Goal: Task Accomplishment & Management: Manage account settings

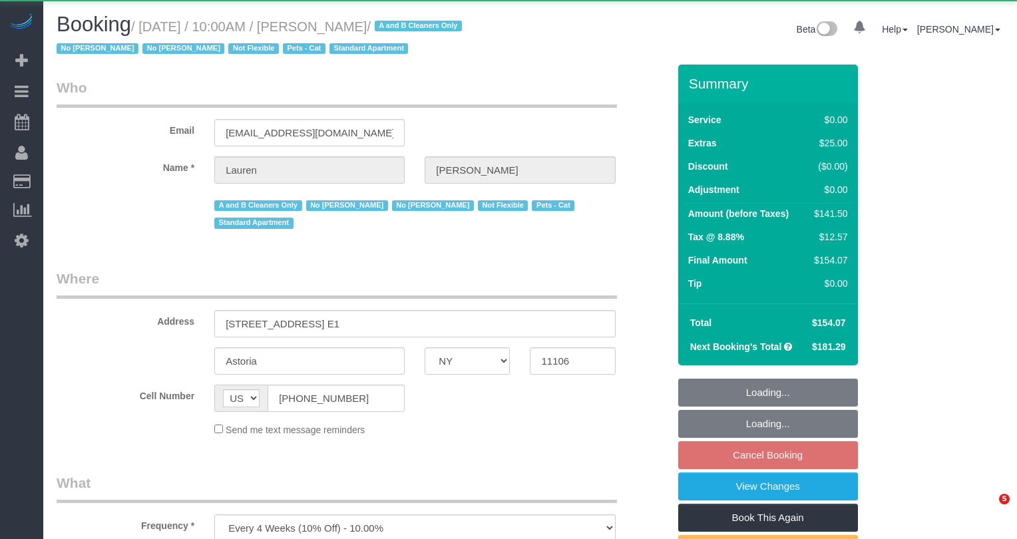
select select "NY"
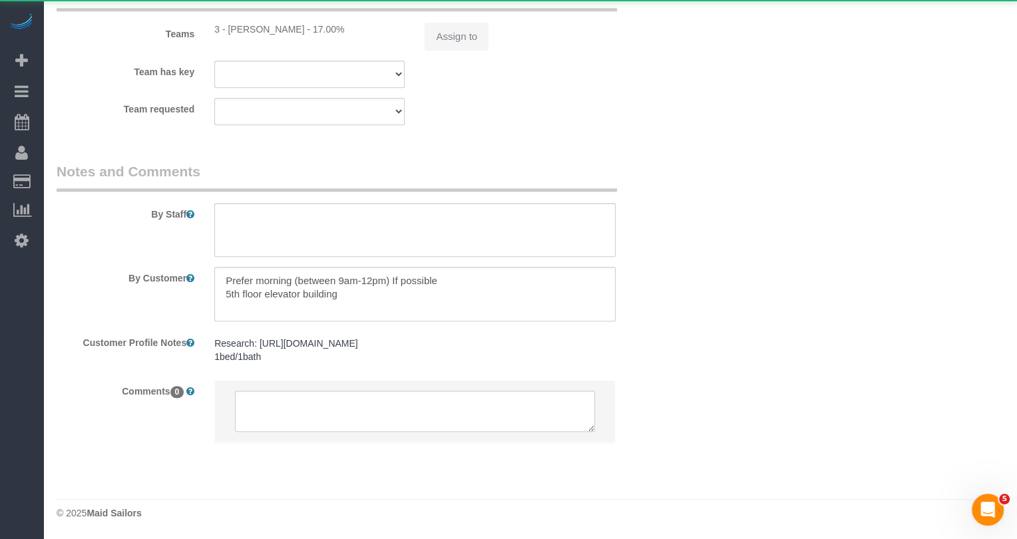
select select "1"
select select "spot3"
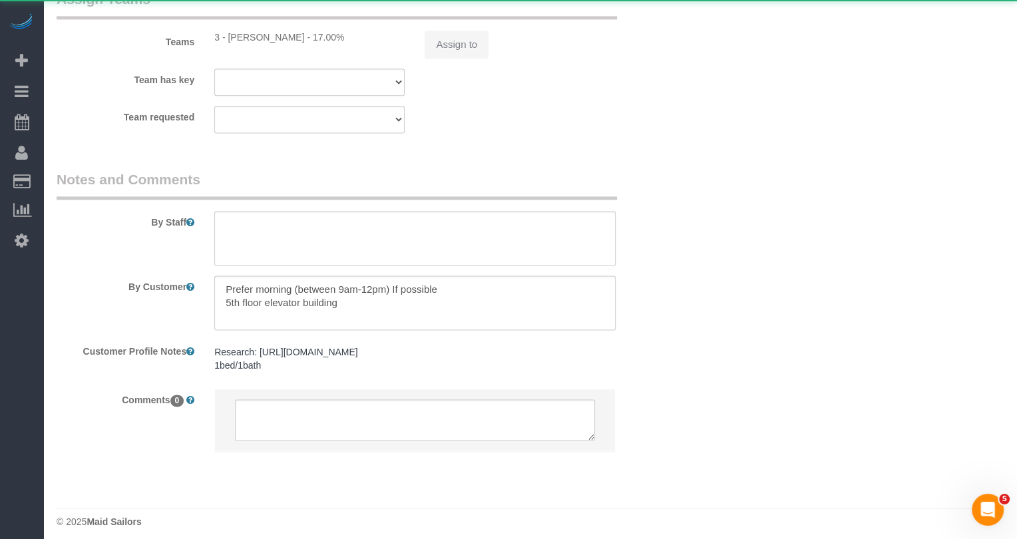
select select "object:1123"
select select "string:stripe-pm_1PIWVh4VGloSiKo7AVfD13n6"
select select "number:89"
select select "number:90"
select select "number:14"
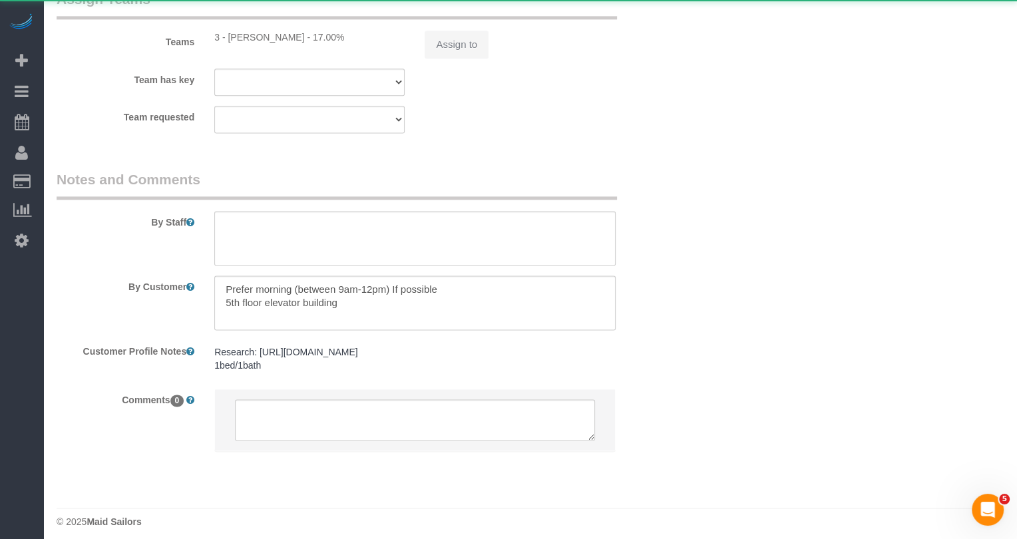
select select "number:5"
select select "1"
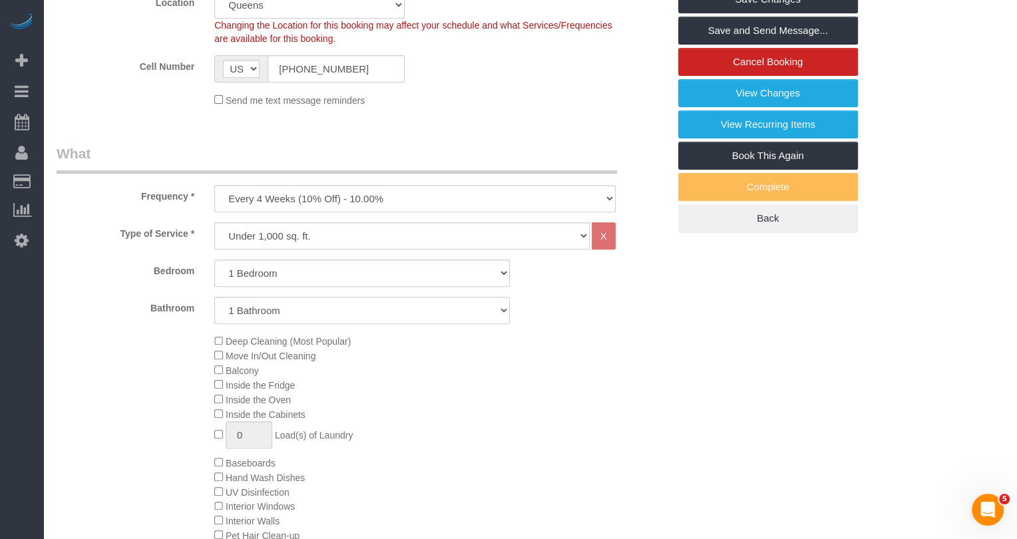
scroll to position [339, 0]
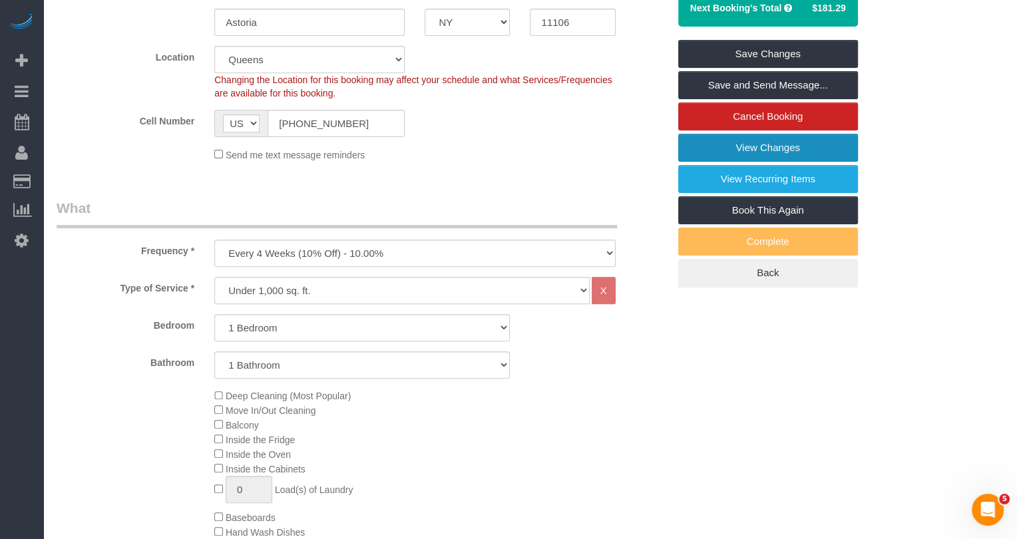
click at [758, 150] on link "View Changes" at bounding box center [768, 148] width 180 height 28
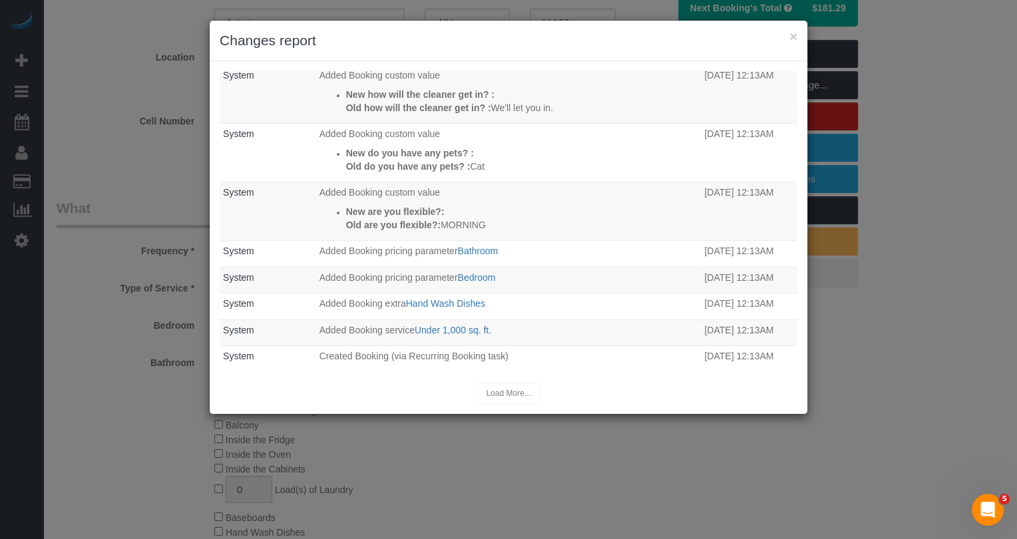
scroll to position [0, 0]
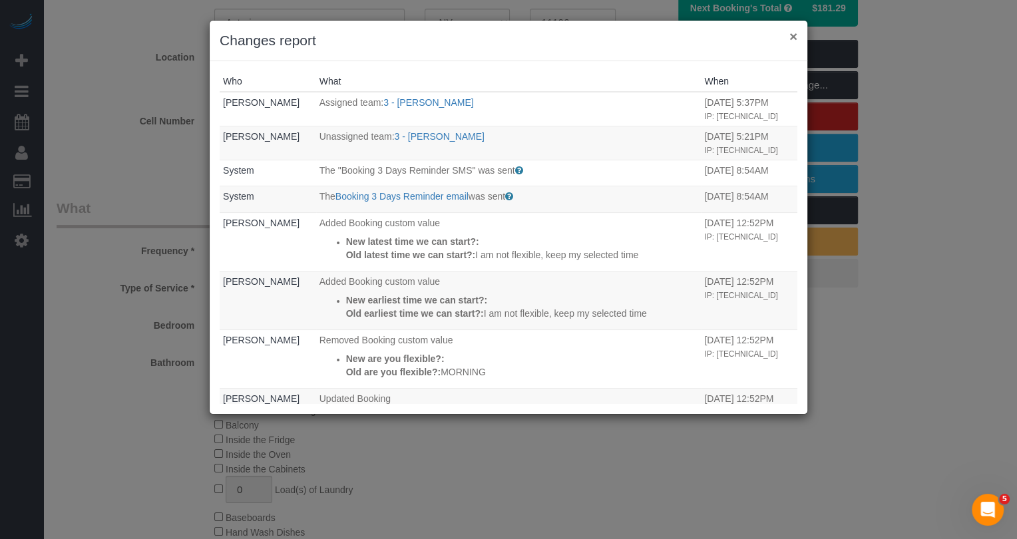
click at [790, 37] on button "×" at bounding box center [793, 36] width 8 height 14
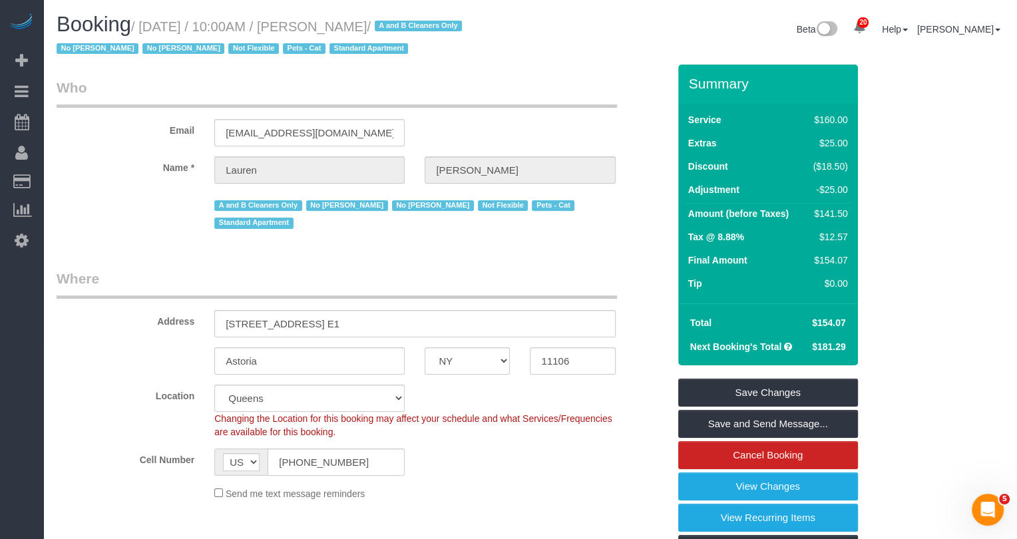
drag, startPoint x: 426, startPoint y: 27, endPoint x: 351, endPoint y: 29, distance: 75.9
click at [351, 29] on small "/ September 19, 2025 / 10:00AM / Lauren Davis / A and B Cleaners Only No Anabel…" at bounding box center [261, 37] width 409 height 37
copy small "Lauren Davis"
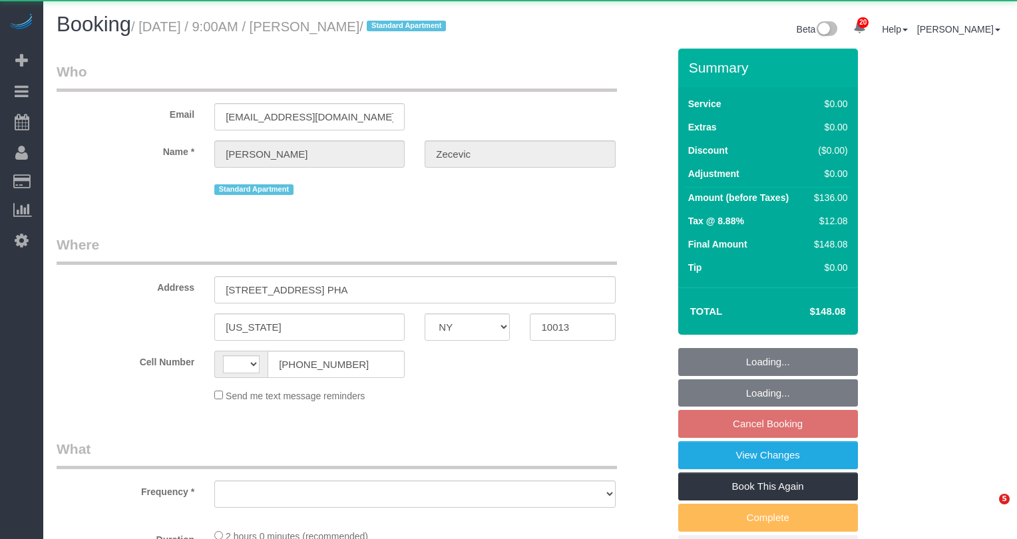
select select "NY"
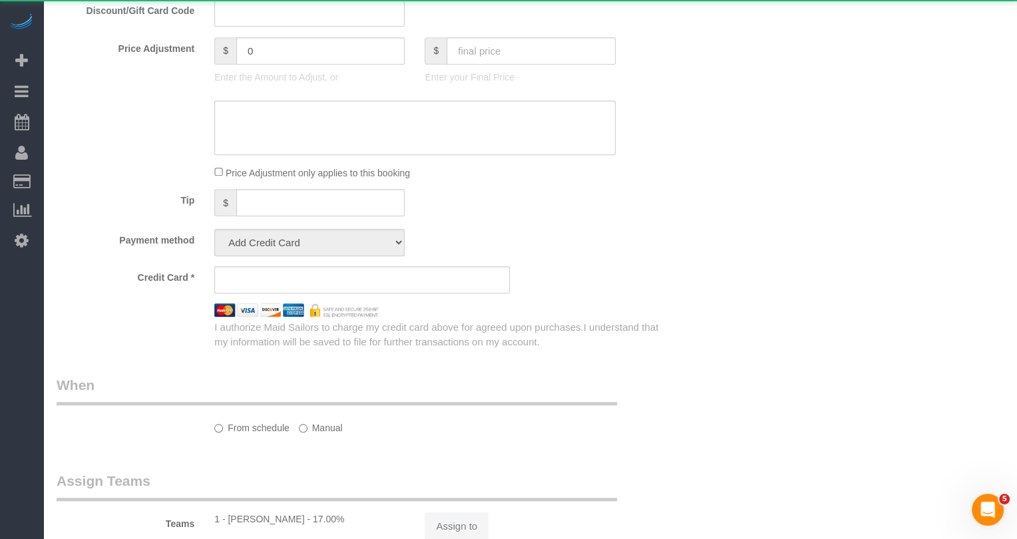
select select "string:[GEOGRAPHIC_DATA]"
select select "string:stripe-pm_1RYTMZ4VGloSiKo7i57IXIcV"
select select "1"
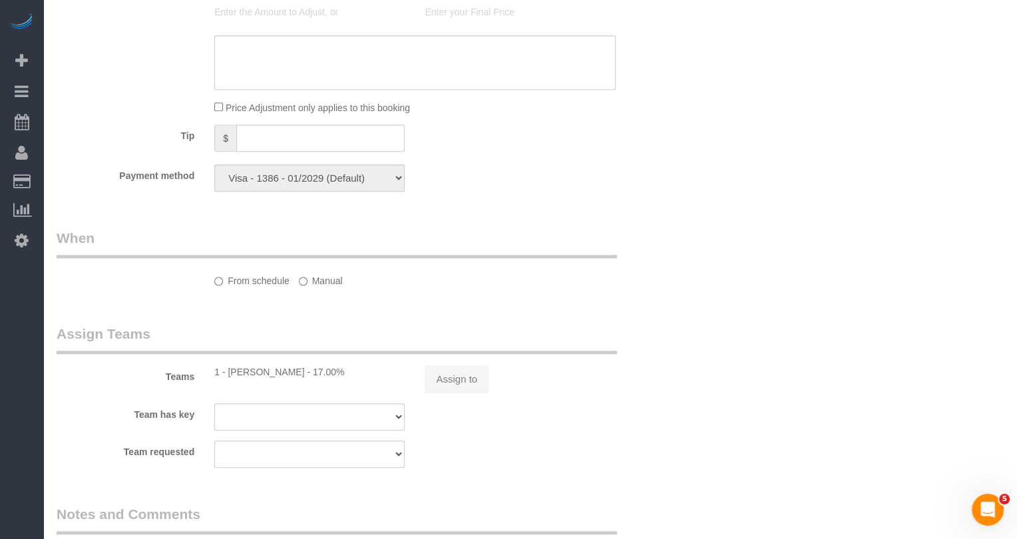
select select "object:1095"
select select "spot2"
select select "number:56"
select select "number:70"
select select "number:15"
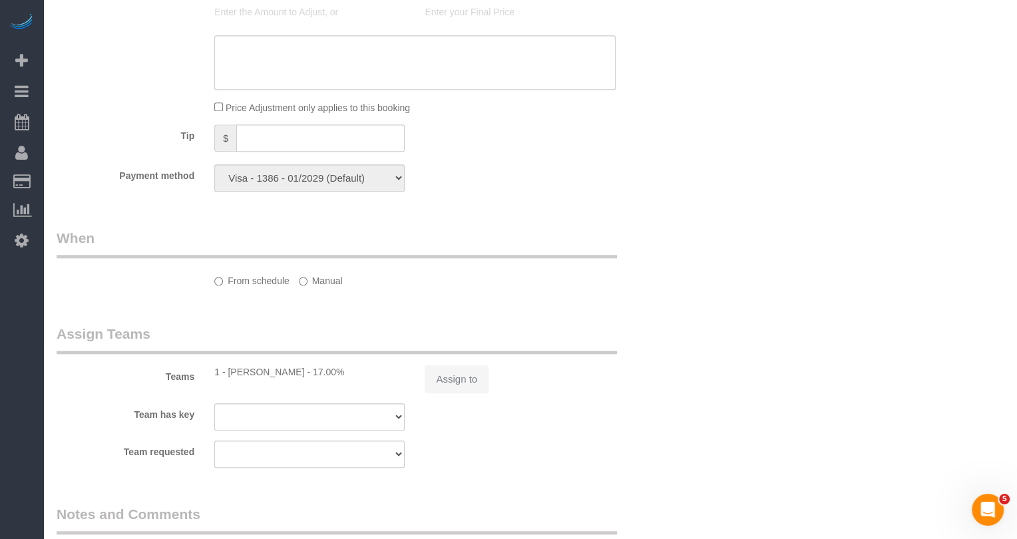
select select "number:5"
select select "1"
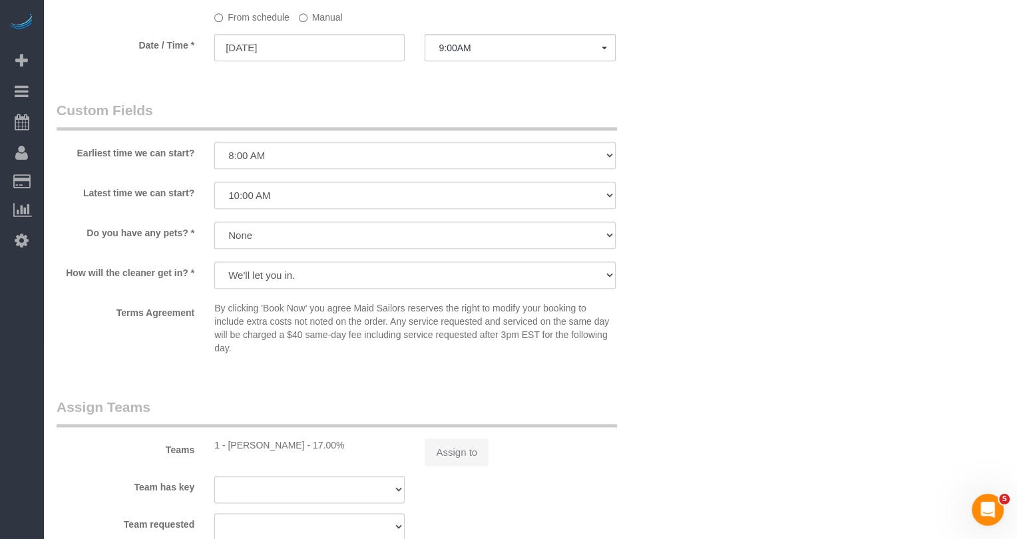
scroll to position [1512, 0]
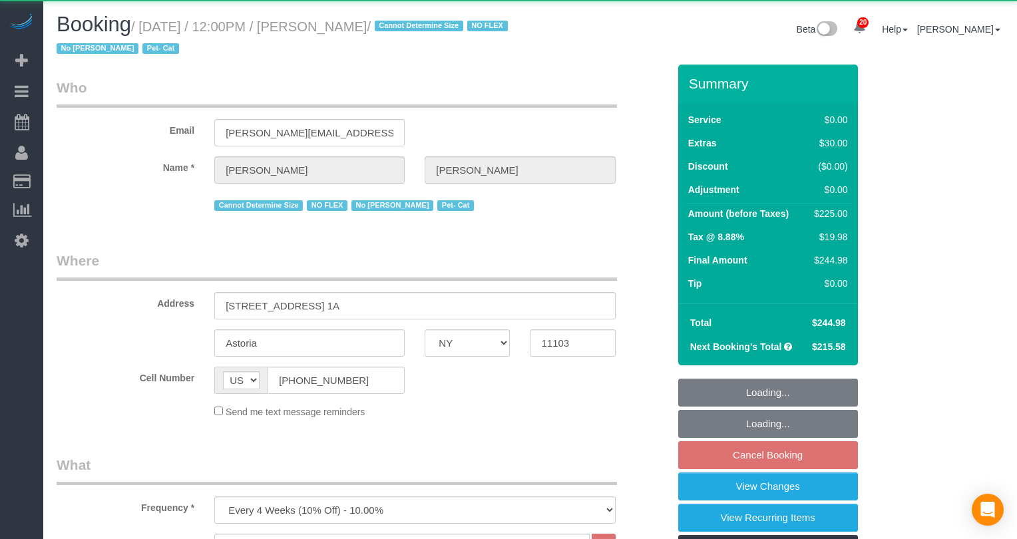
select select "NY"
select select "2"
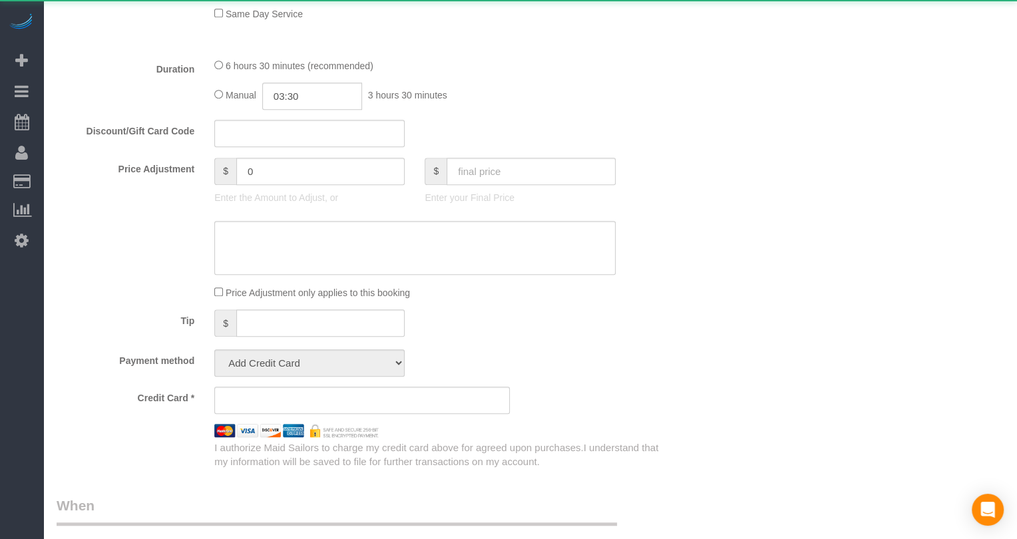
select select "object:925"
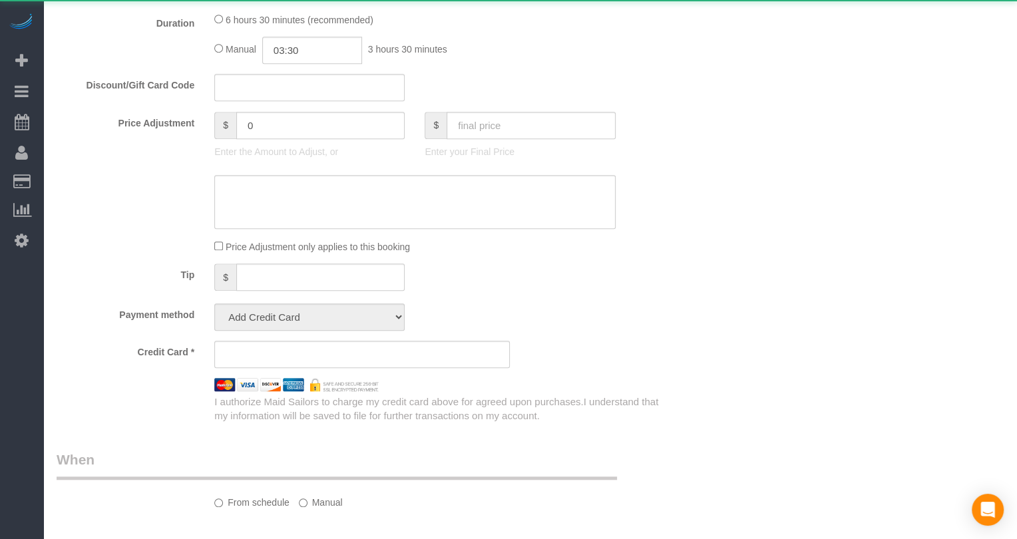
select select "2"
select select "spot5"
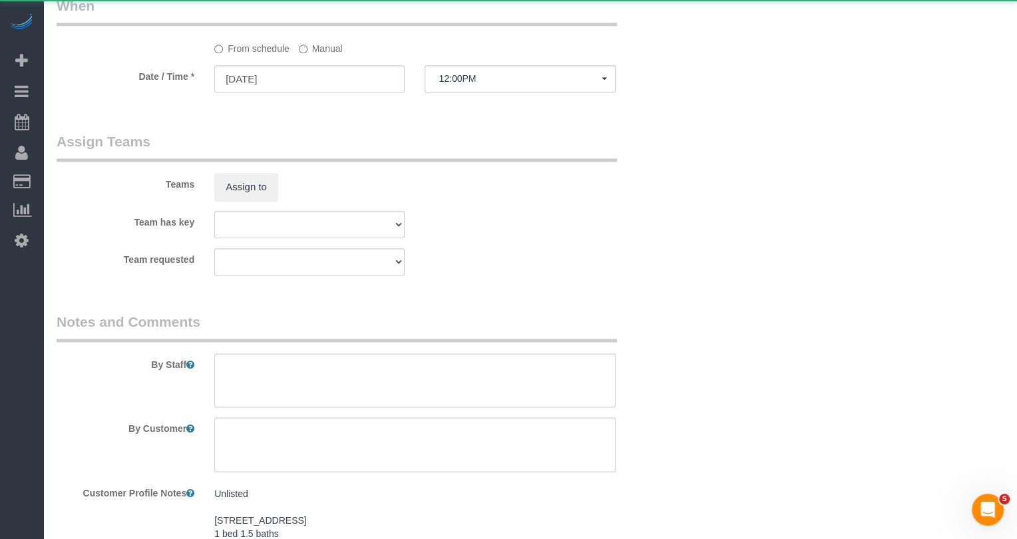
select select "string:stripe-pm_1QLvt54VGloSiKo7dC2NJORx"
select select "number:89"
select select "number:90"
select select "number:14"
select select "number:5"
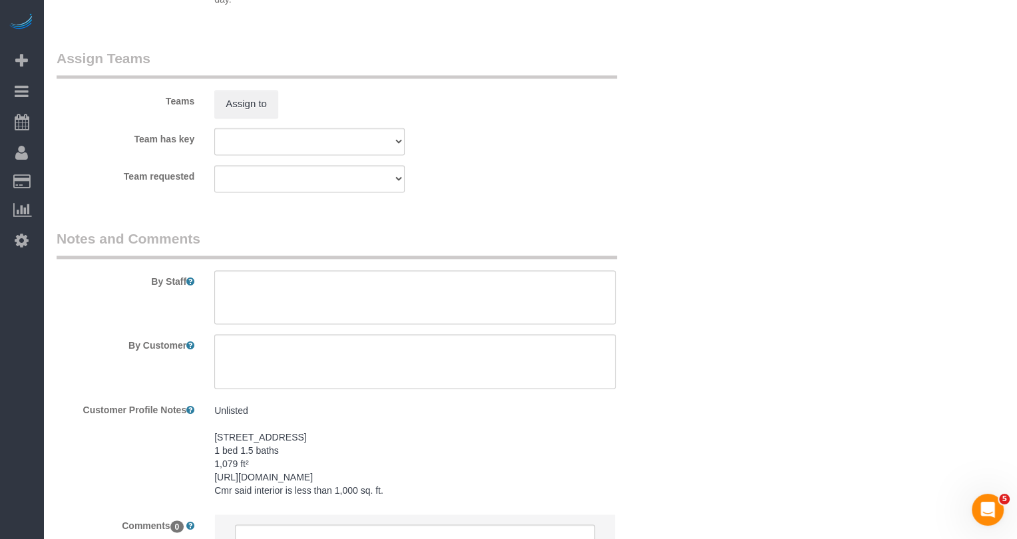
scroll to position [1848, 0]
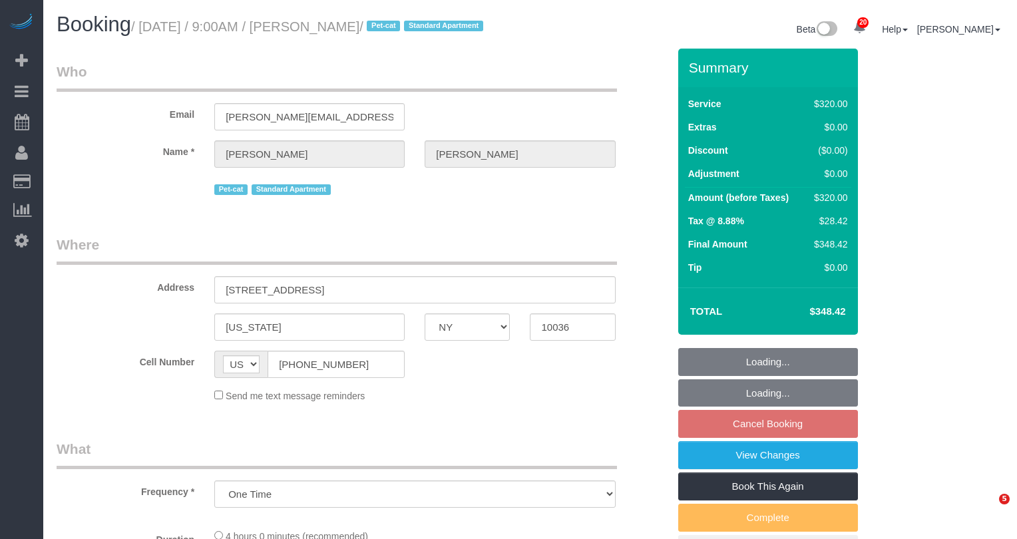
select select "NY"
select select "240"
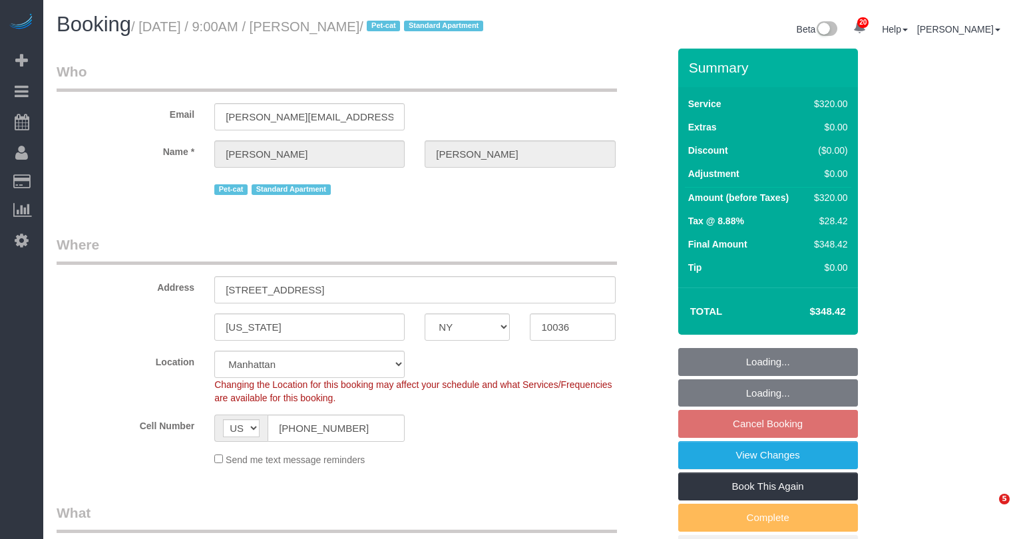
select select "object:885"
select select "string:stripe-pm_1S8CsZ4VGloSiKo7CZ98q2Si"
select select "spot2"
select select "number:59"
select select "number:75"
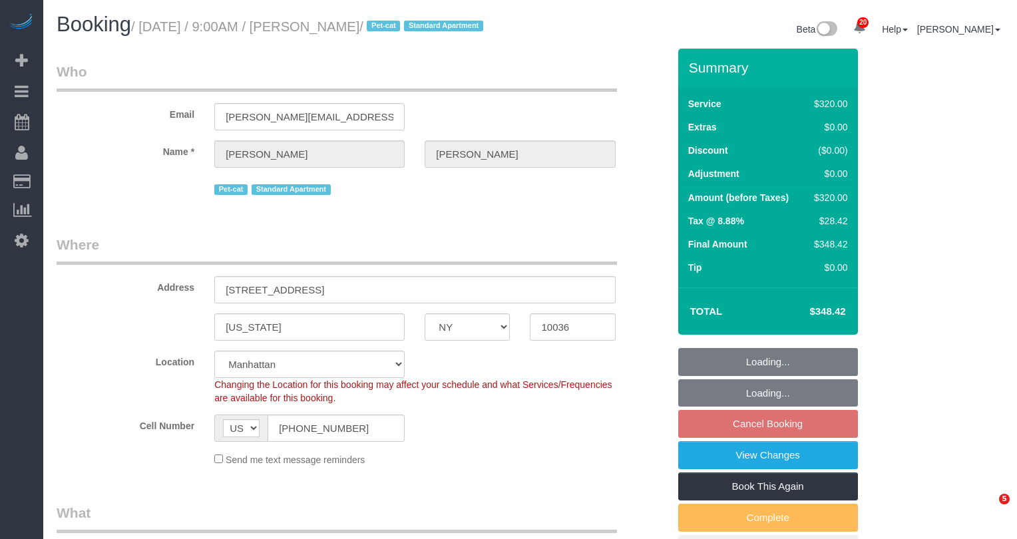
select select "number:14"
select select "number:5"
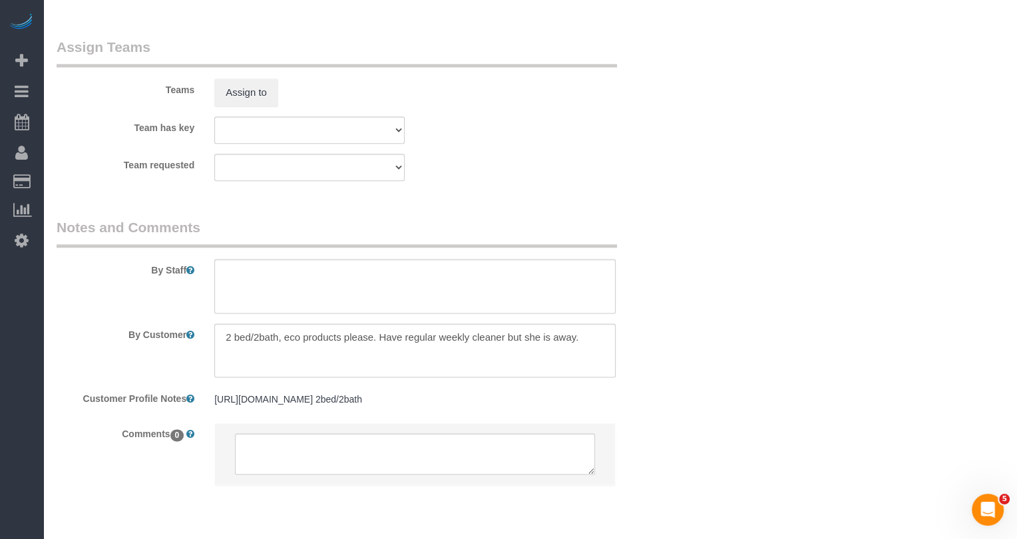
scroll to position [1472, 0]
click at [243, 107] on button "Assign to" at bounding box center [246, 93] width 64 height 28
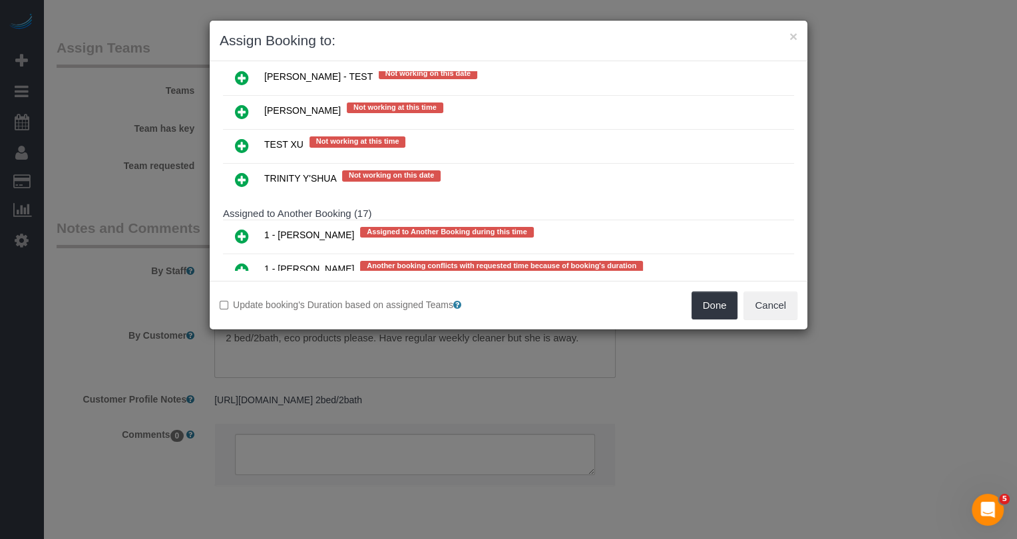
click at [247, 262] on icon at bounding box center [242, 270] width 14 height 16
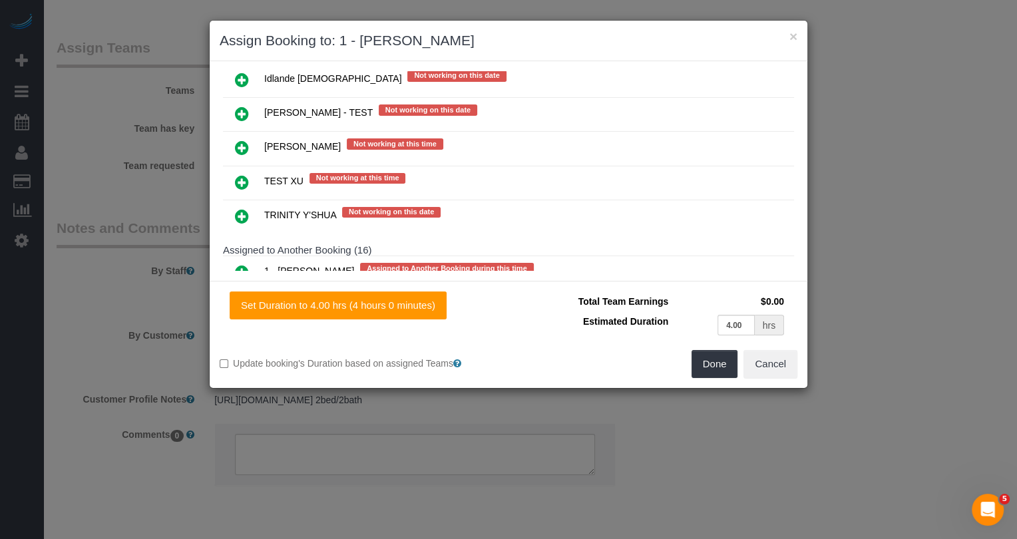
scroll to position [2322, 0]
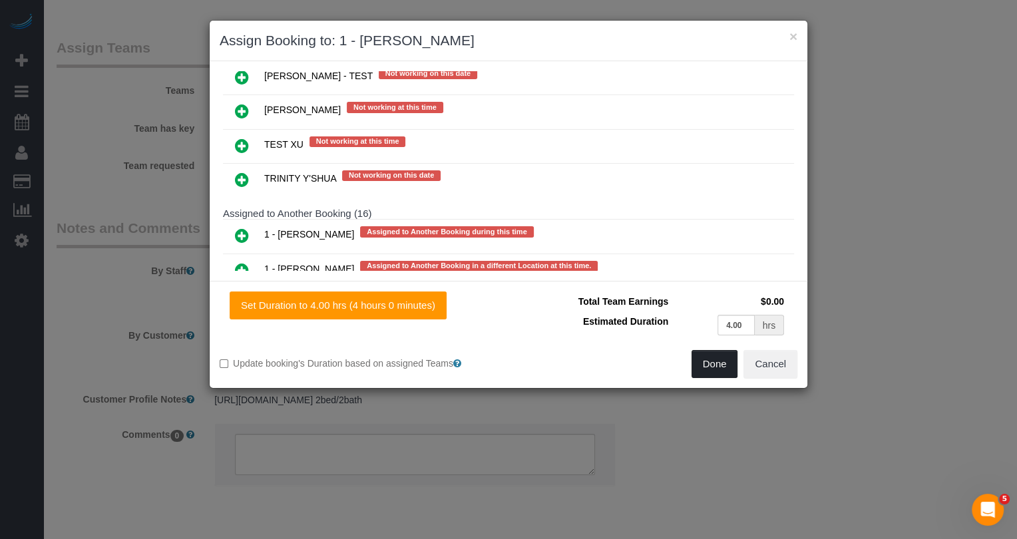
click at [724, 360] on button "Done" at bounding box center [714, 364] width 47 height 28
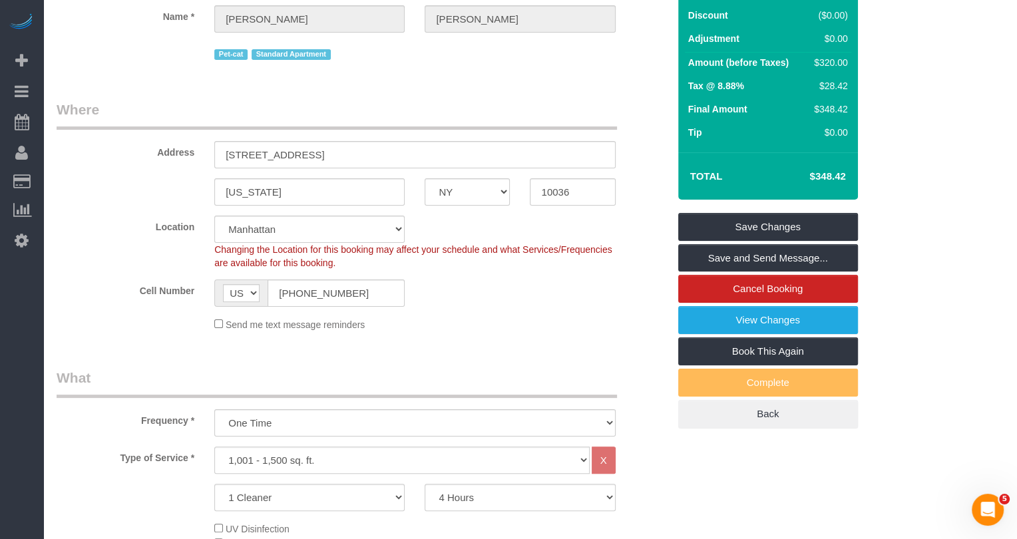
scroll to position [0, 0]
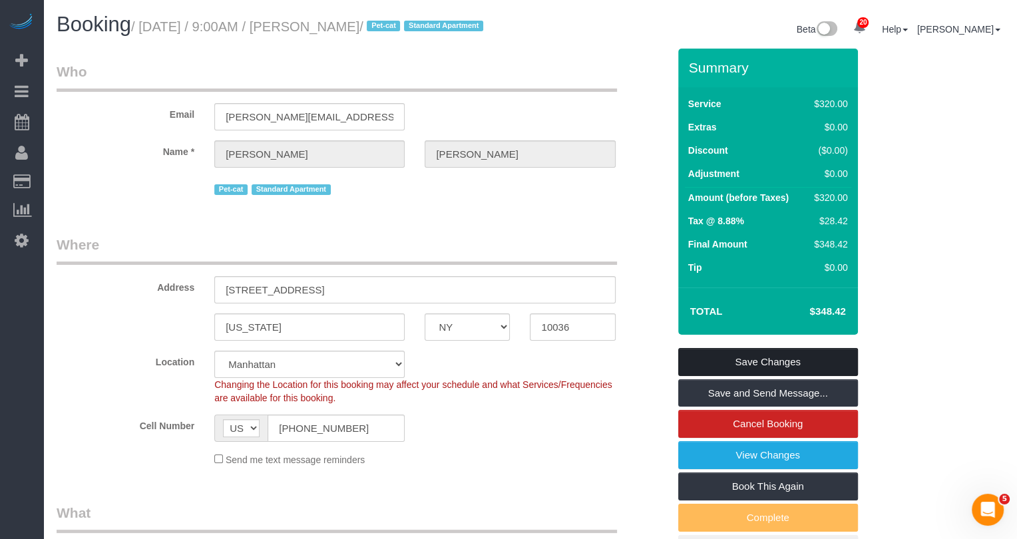
click at [740, 376] on link "Save Changes" at bounding box center [768, 362] width 180 height 28
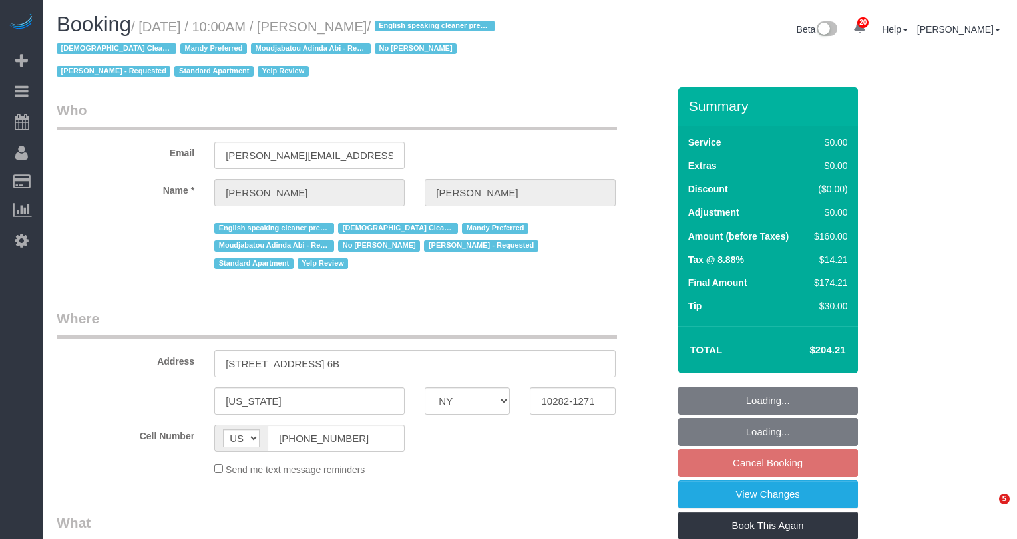
select select "NY"
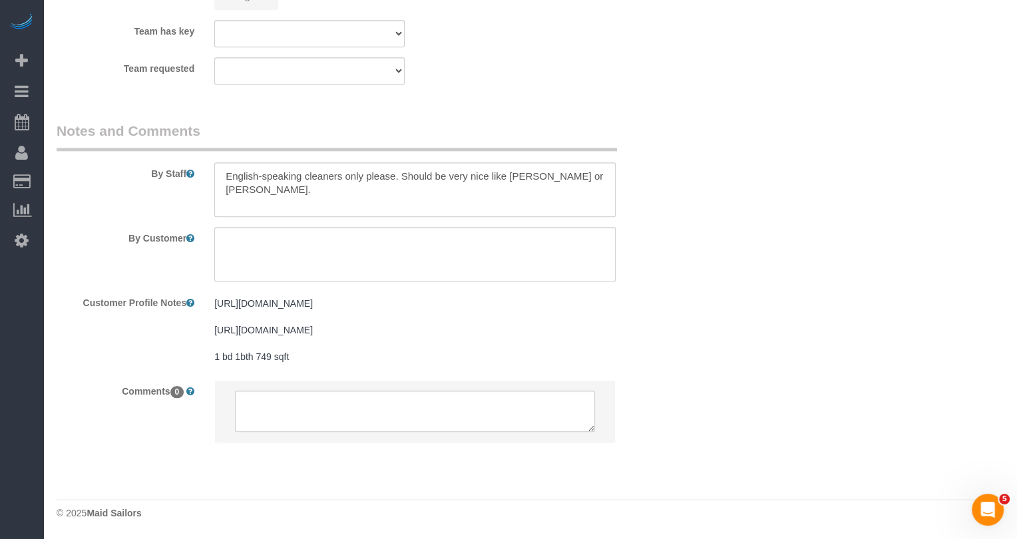
select select "object:925"
select select "1"
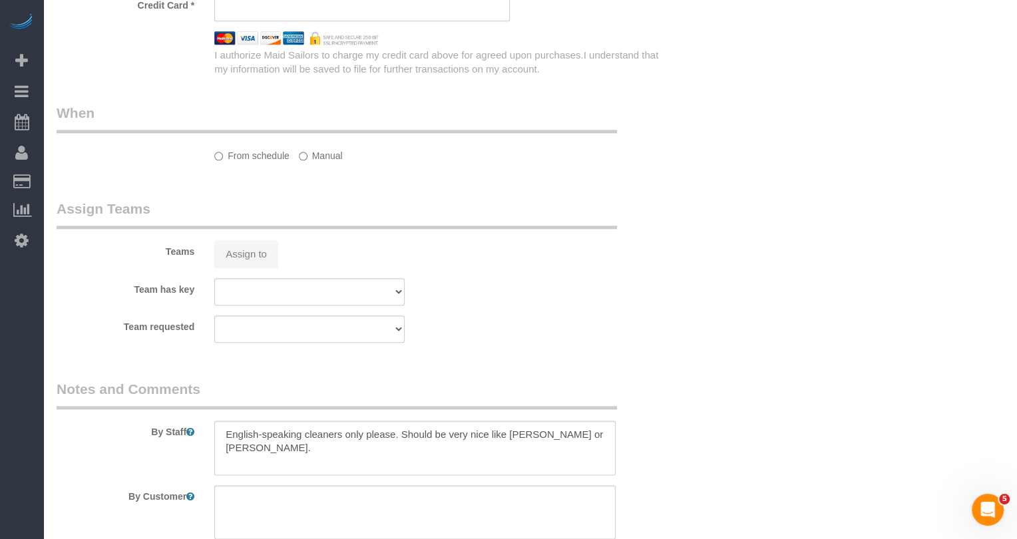
select select "string:stripe-pm_1P3HJT4VGloSiKo7ZDElSEUk"
select select "spot3"
select select "number:56"
select select "number:70"
select select "number:15"
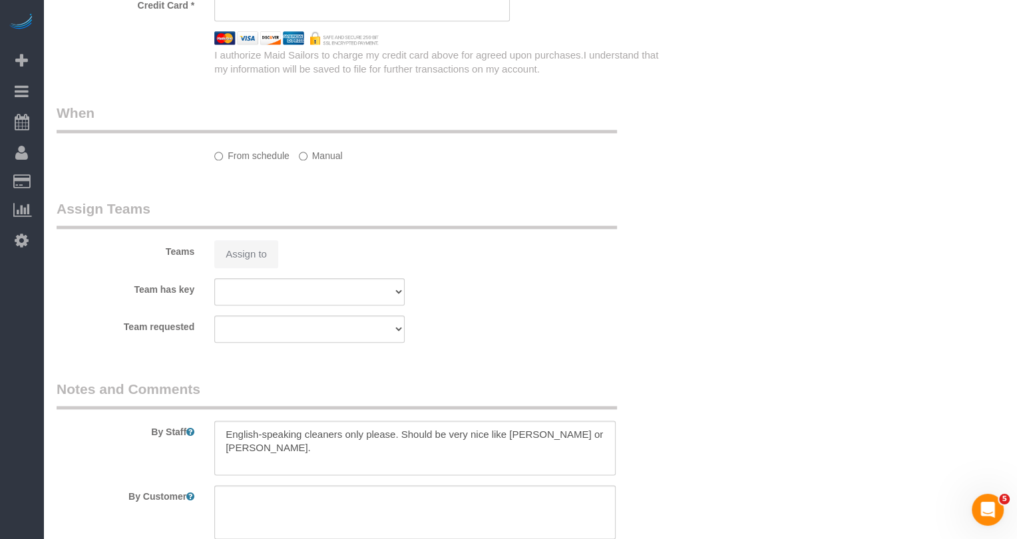
select select "number:5"
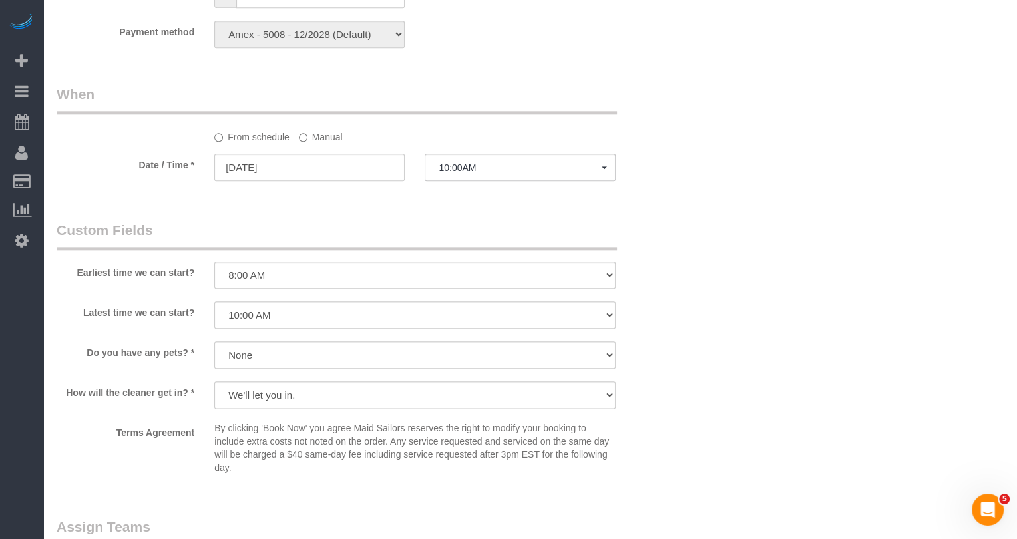
select select "object:1507"
select select "1"
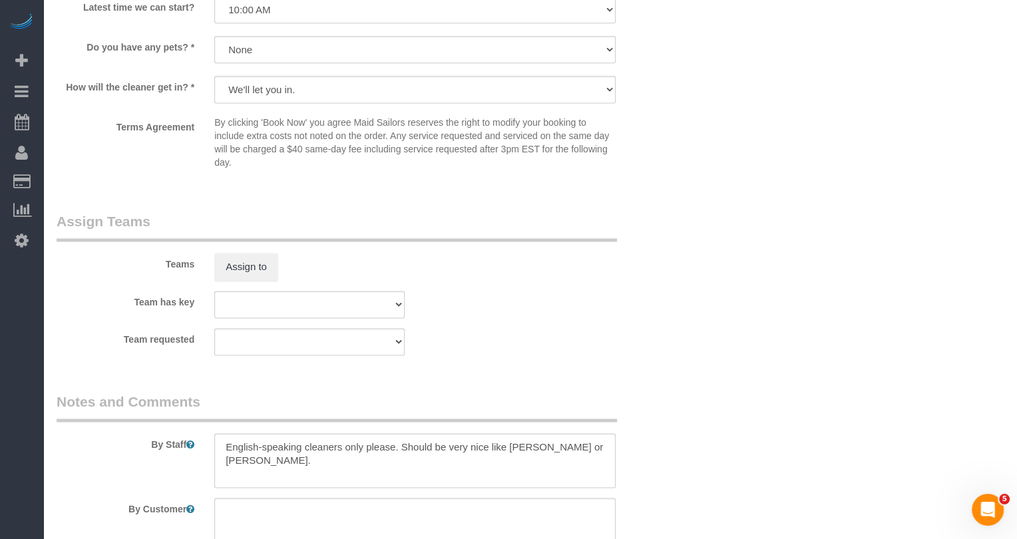
scroll to position [1676, 0]
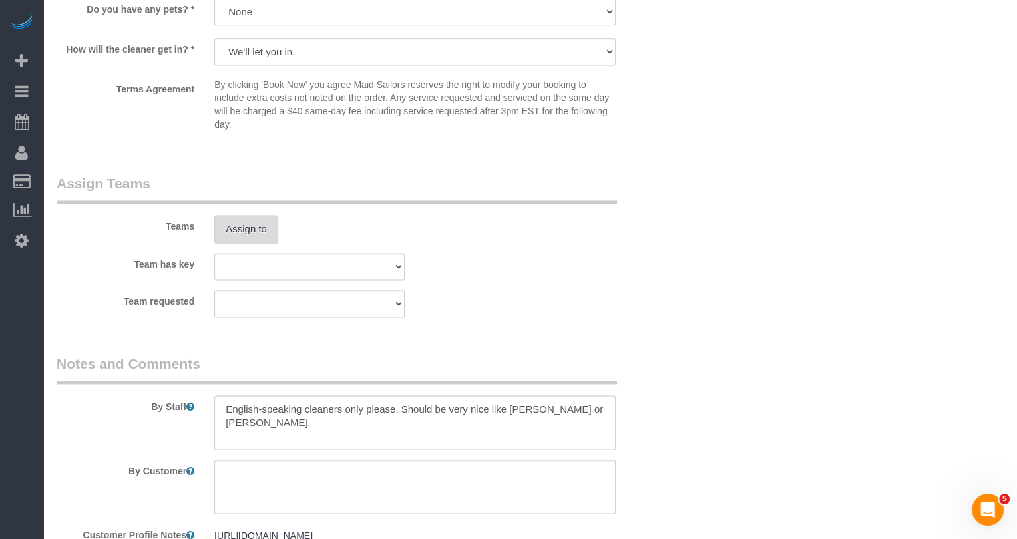
click at [243, 215] on button "Assign to" at bounding box center [246, 229] width 64 height 28
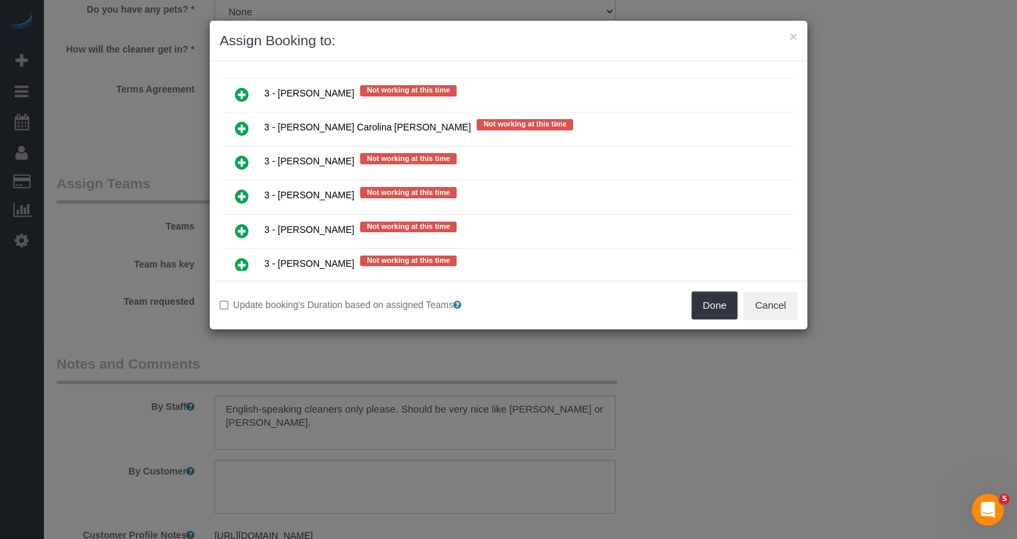
scroll to position [1889, 0]
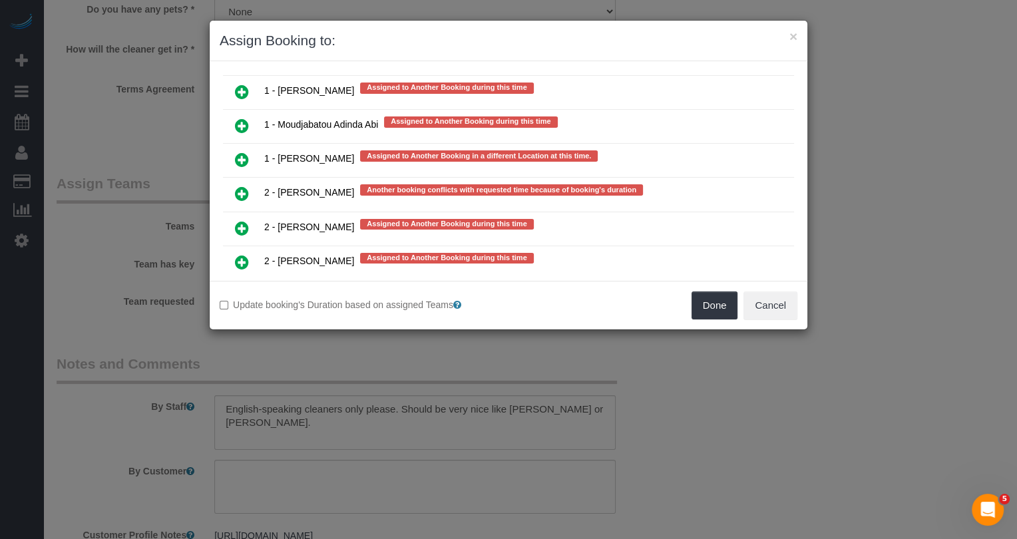
click at [230, 249] on link at bounding box center [241, 262] width 31 height 27
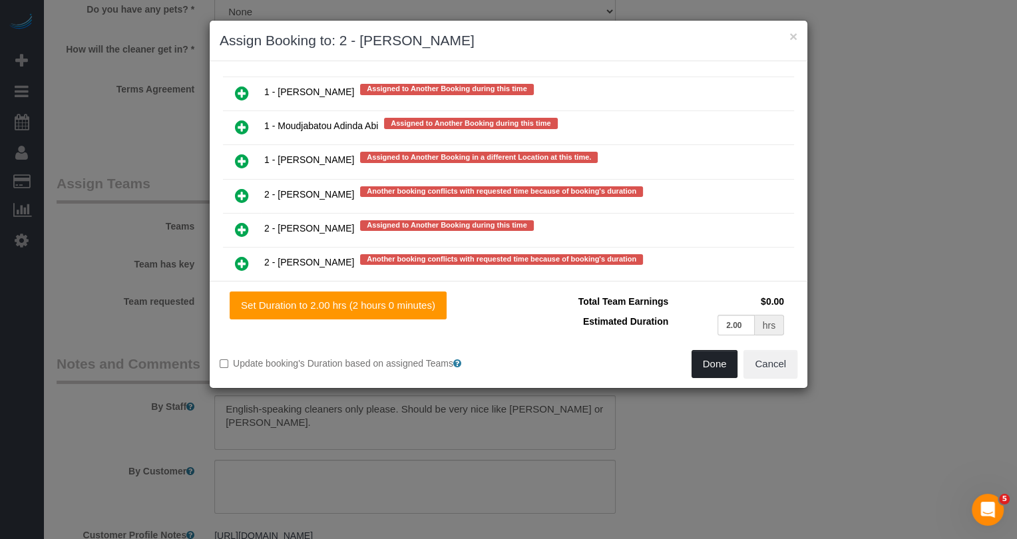
click at [726, 364] on button "Done" at bounding box center [714, 364] width 47 height 28
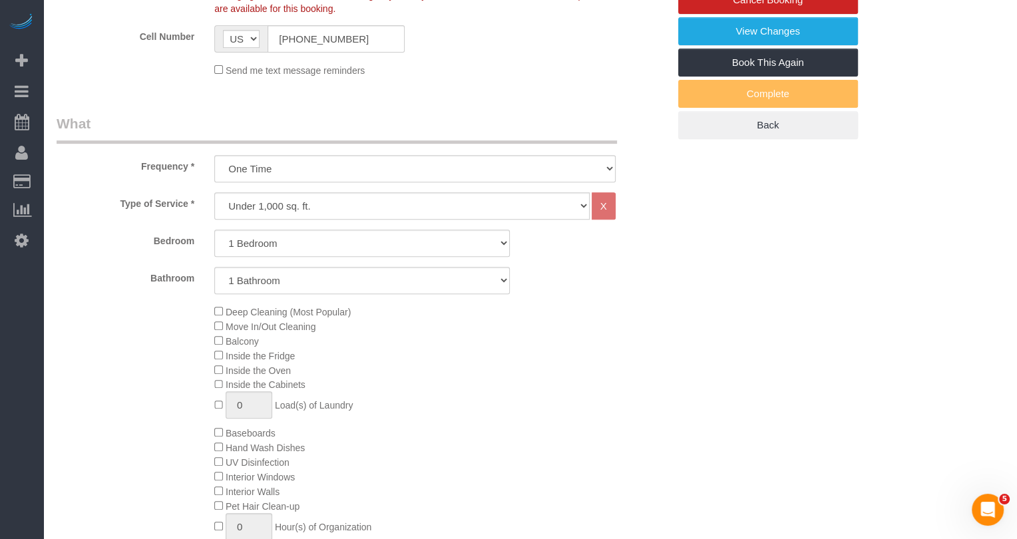
scroll to position [0, 0]
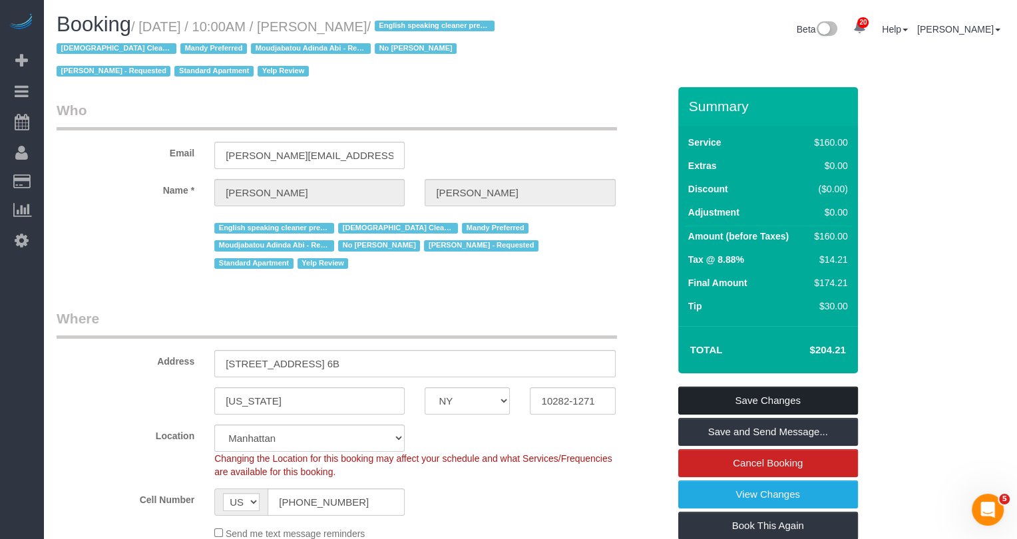
click at [719, 396] on link "Save Changes" at bounding box center [768, 401] width 180 height 28
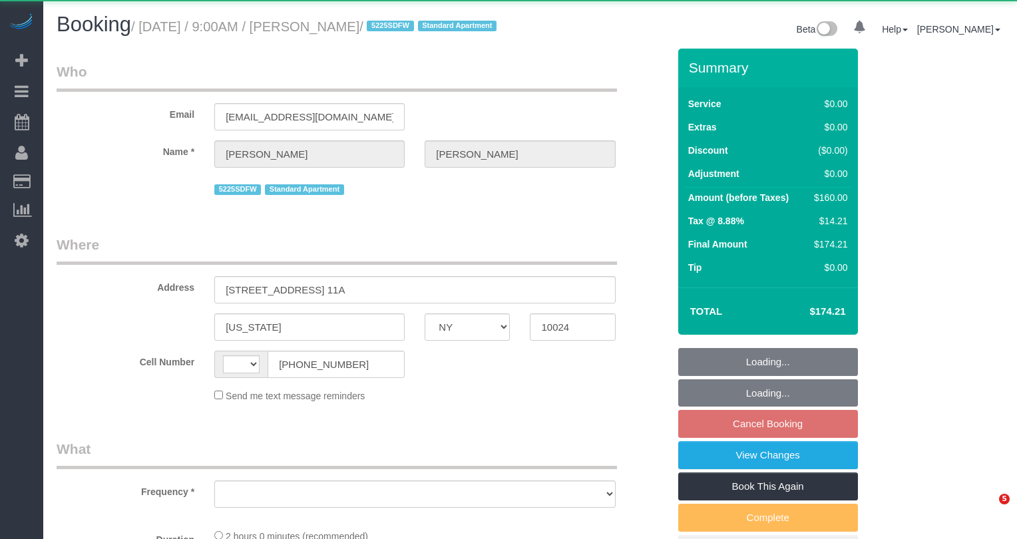
select select "NY"
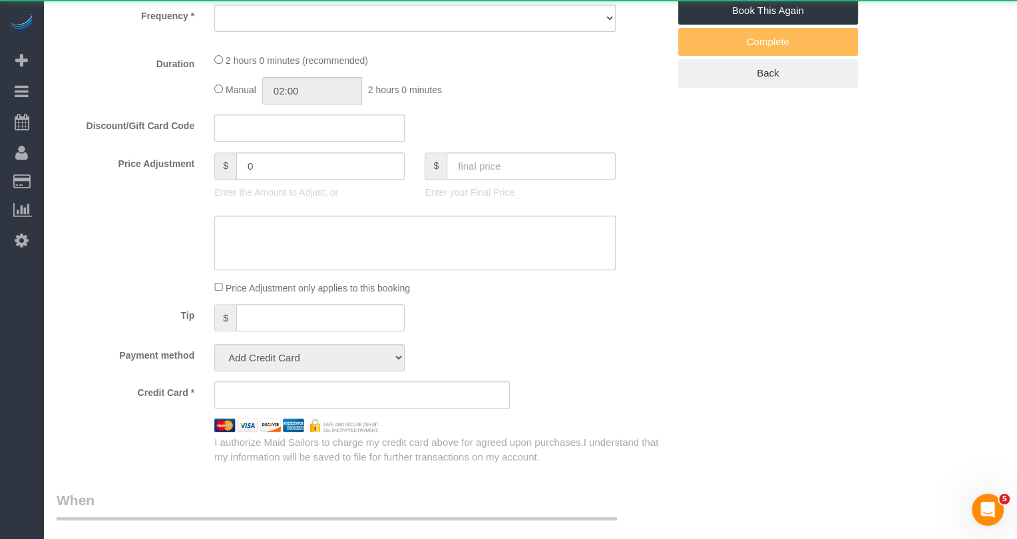
select select "string:[GEOGRAPHIC_DATA]"
select select "object:804"
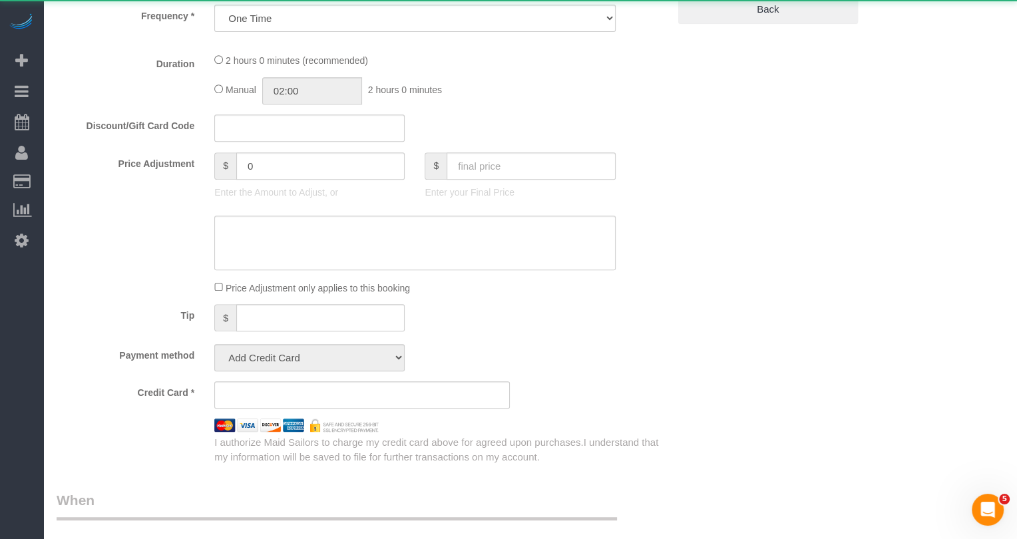
select select "string:stripe-pm_1R4RtY4VGloSiKo7jgaSyirH"
select select "1"
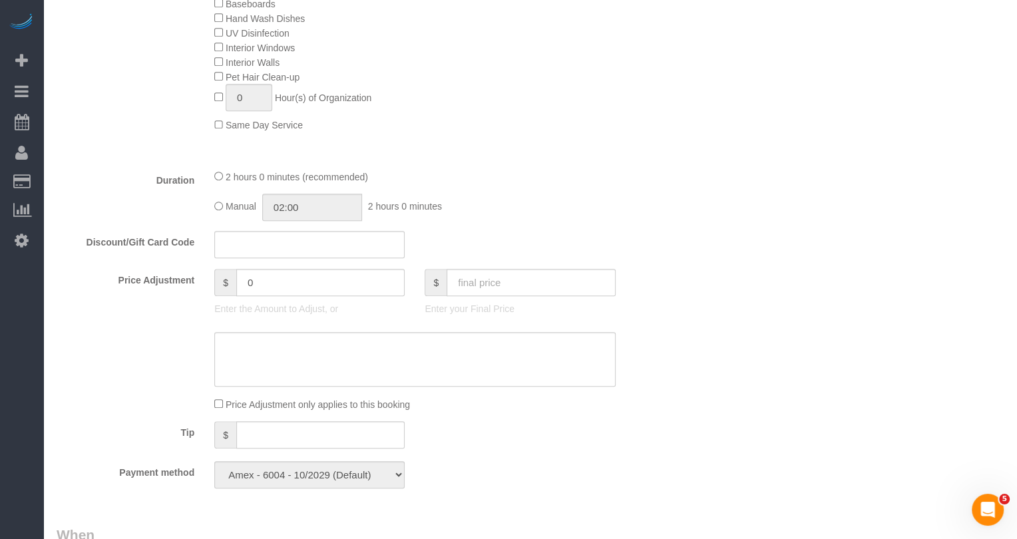
select select "object:949"
select select "1"
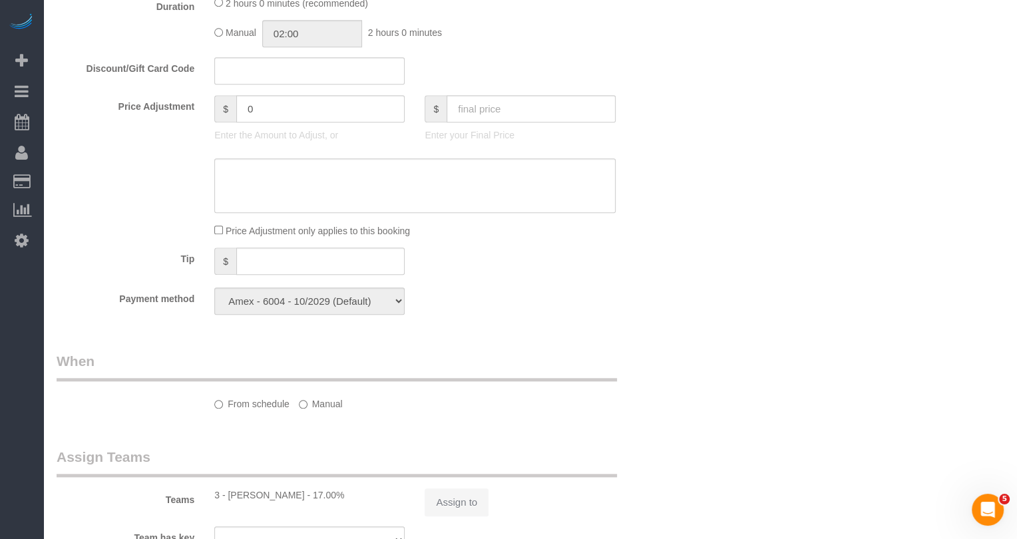
select select "spot2"
select select "number:57"
select select "number:73"
select select "number:15"
select select "number:7"
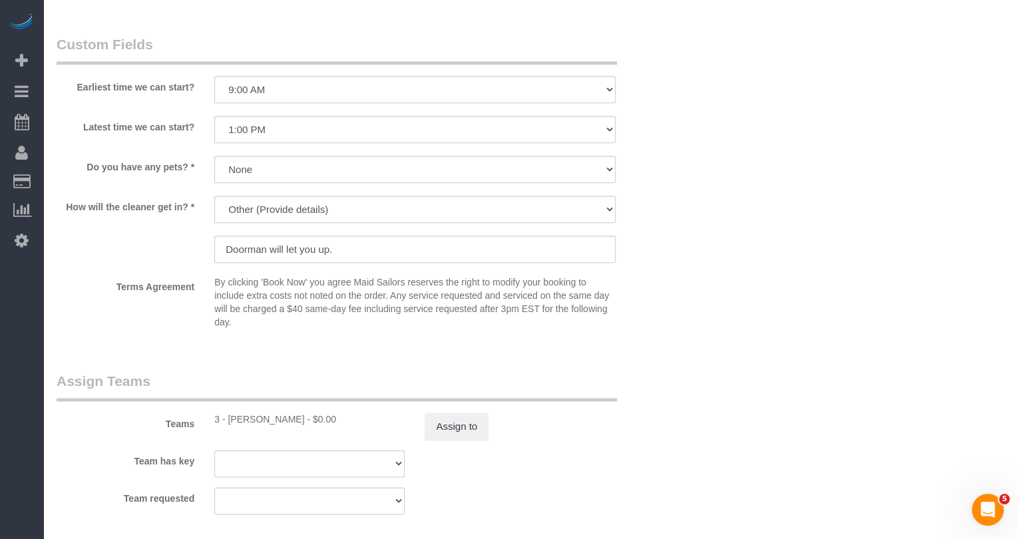
scroll to position [1516, 0]
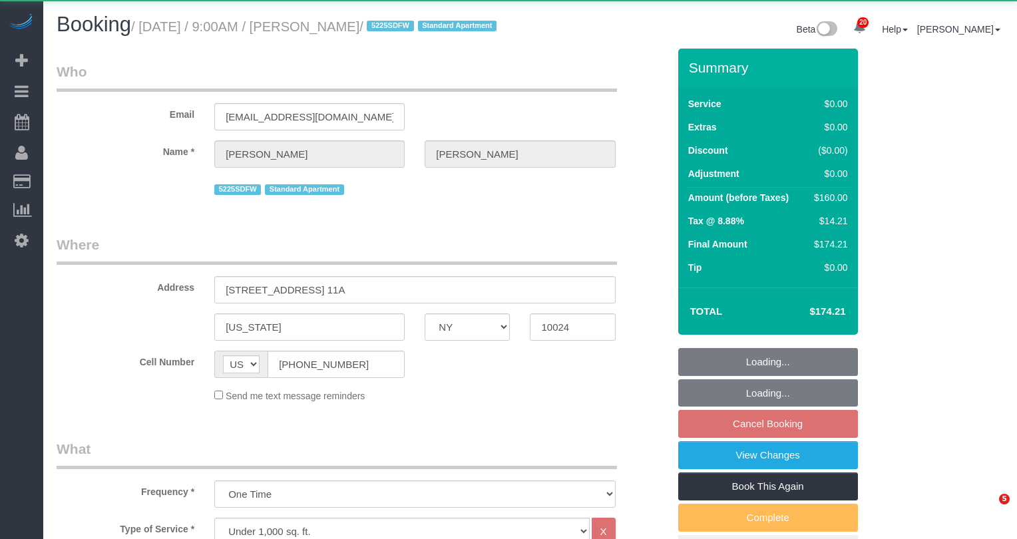
select select "NY"
select select "1"
select select "string:stripe-pm_1R4RtY4VGloSiKo7jgaSyirH"
select select "1"
select select "number:57"
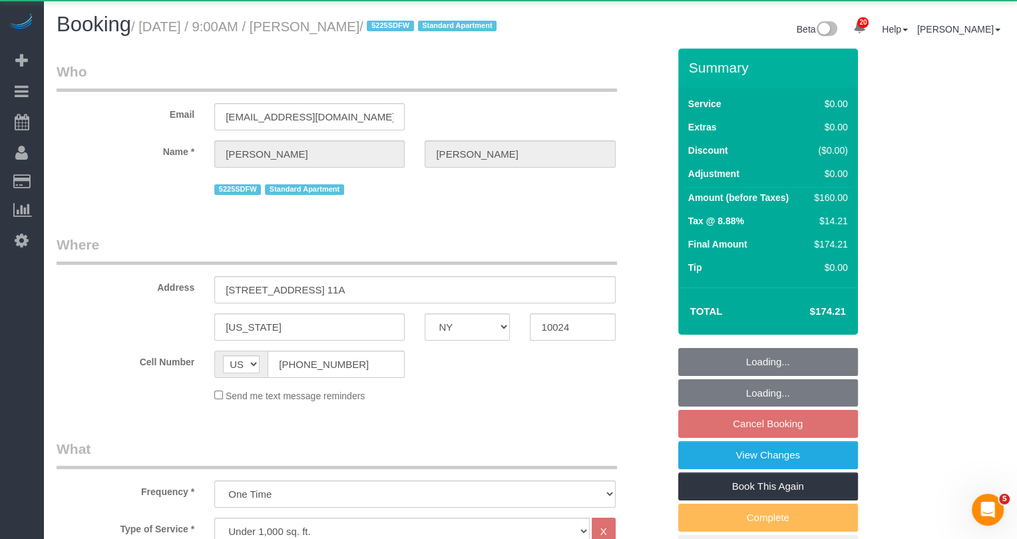
select select "number:73"
select select "number:15"
select select "number:7"
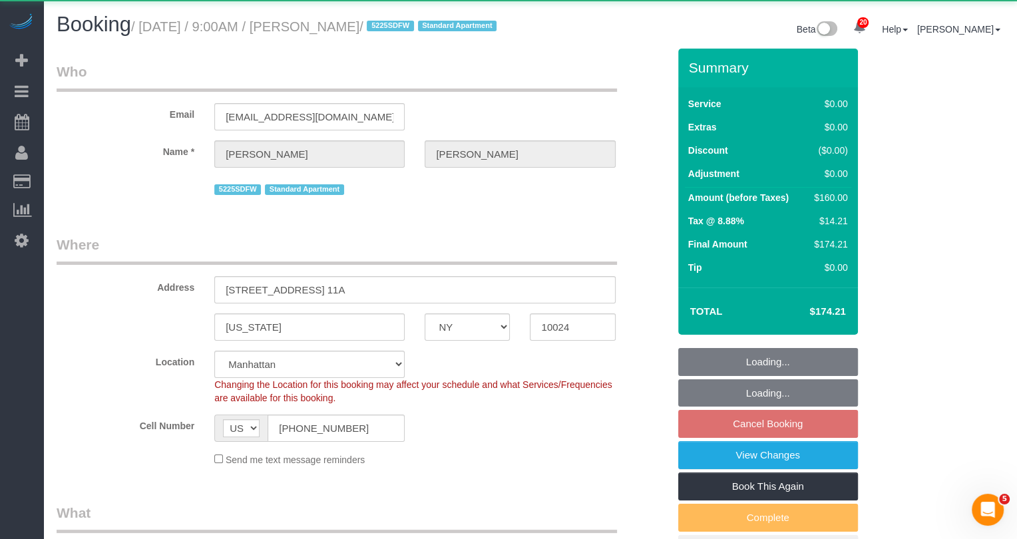
select select "object:1483"
select select "spot59"
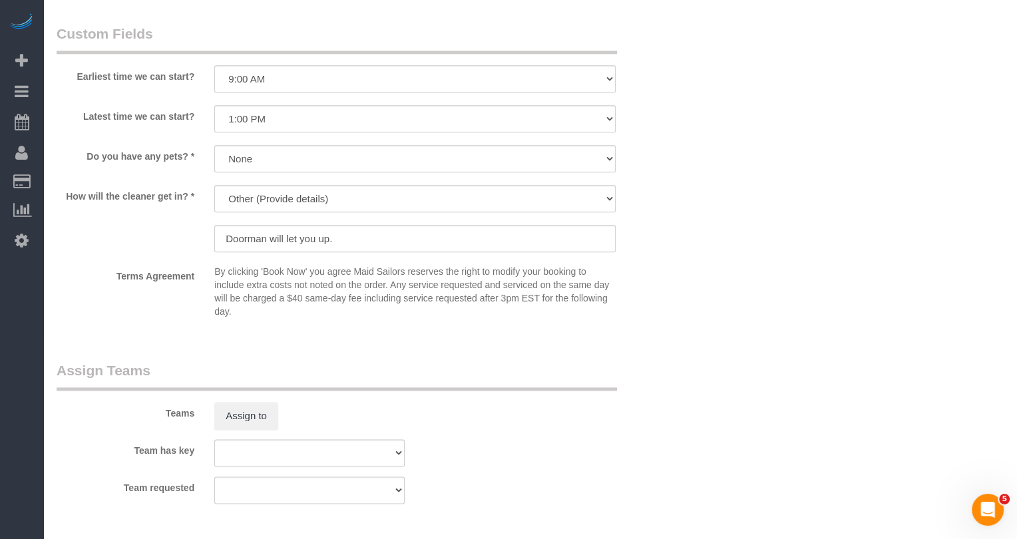
scroll to position [1668, 0]
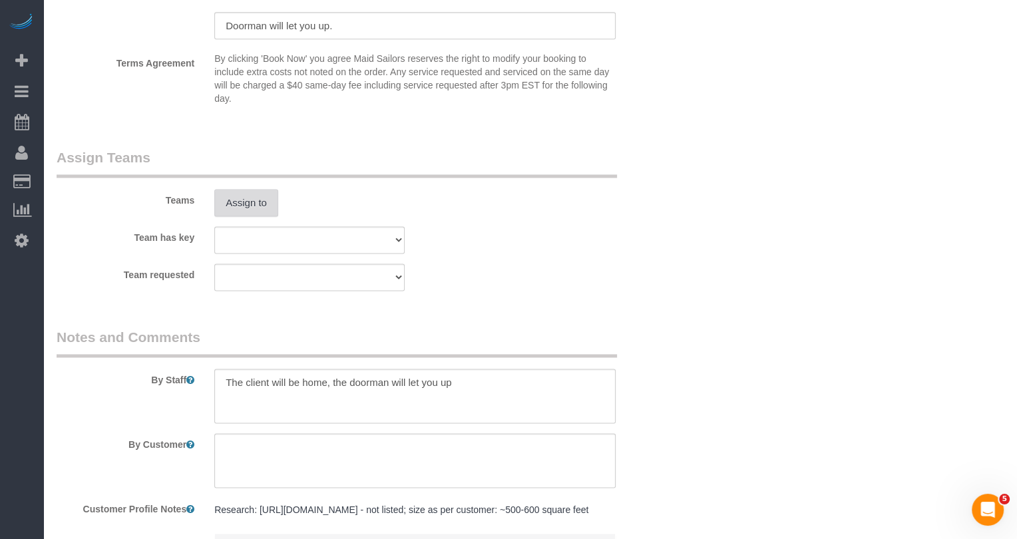
click at [244, 216] on button "Assign to" at bounding box center [246, 203] width 64 height 28
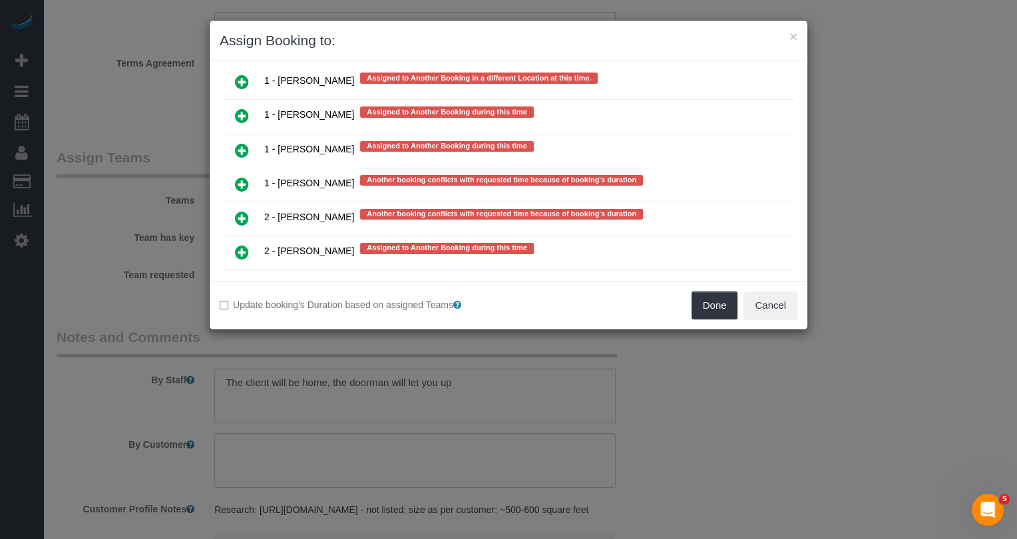
scroll to position [2561, 0]
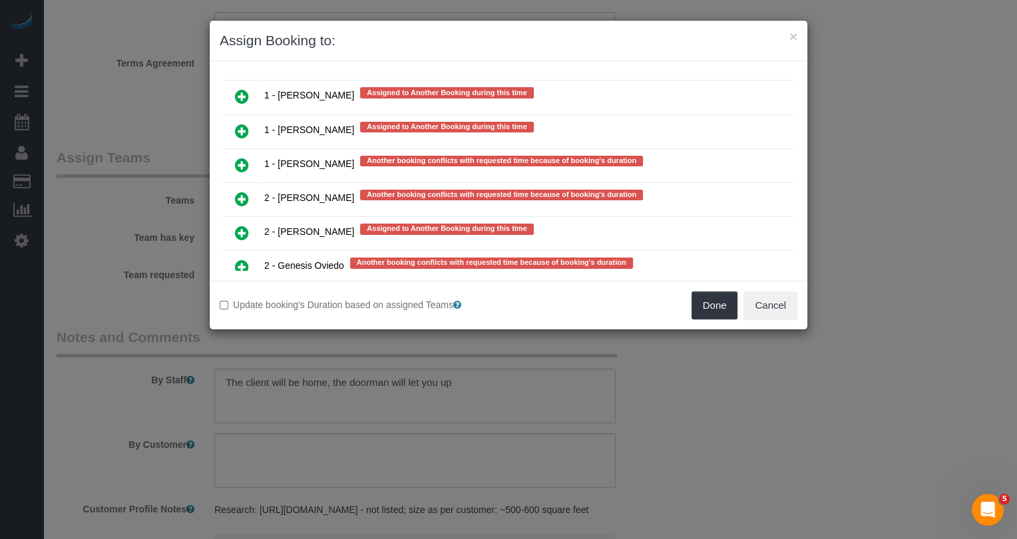
click at [238, 259] on icon at bounding box center [242, 267] width 14 height 16
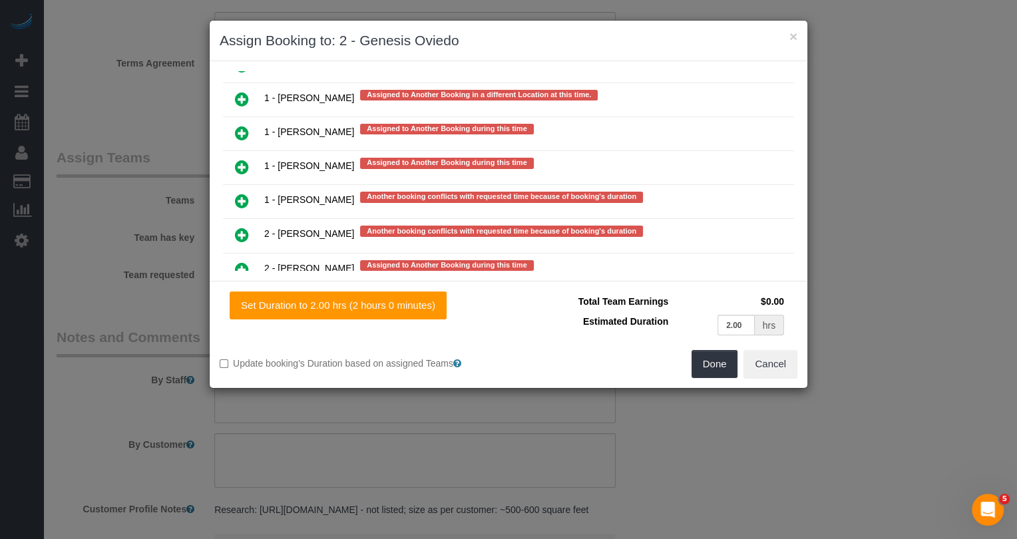
scroll to position [2597, 0]
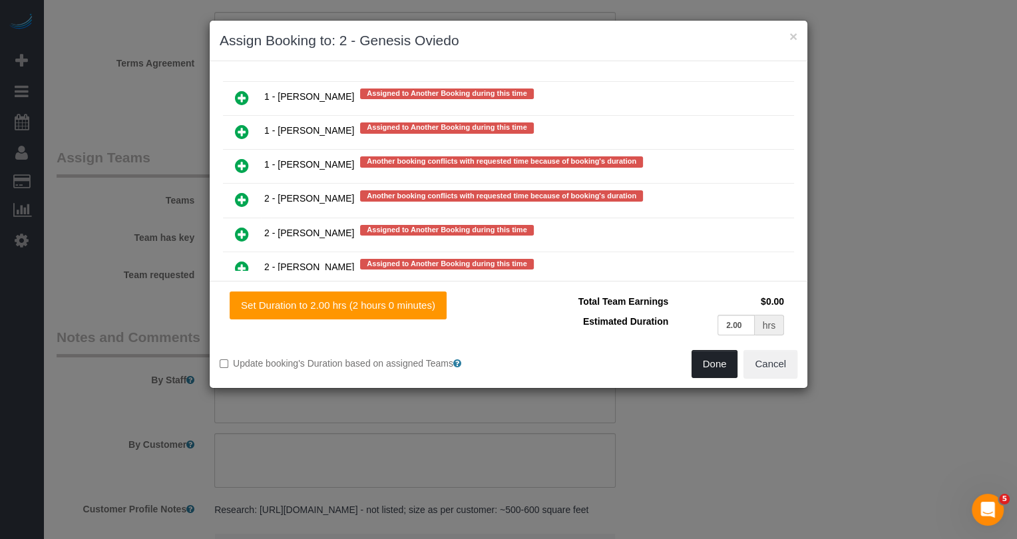
click at [722, 364] on button "Done" at bounding box center [714, 364] width 47 height 28
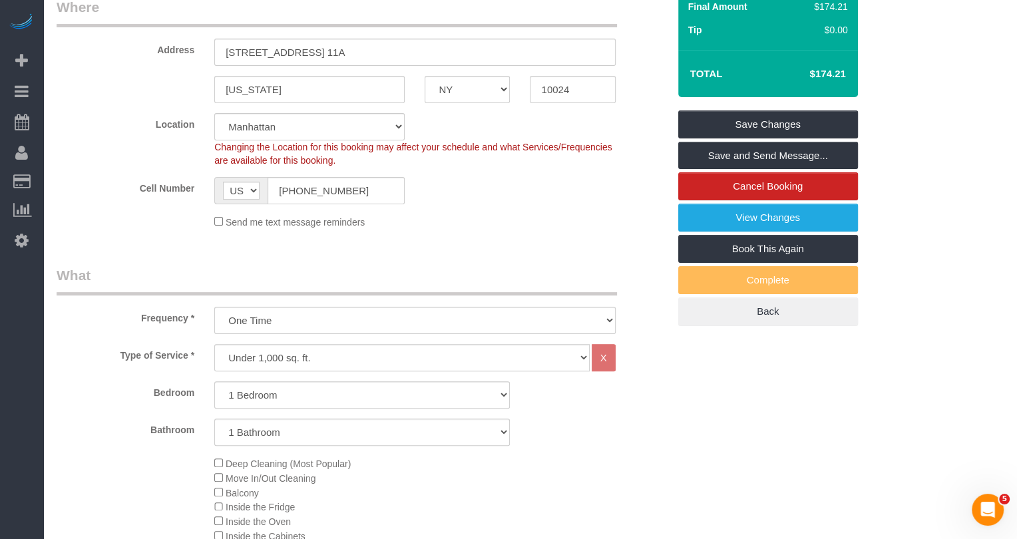
scroll to position [0, 0]
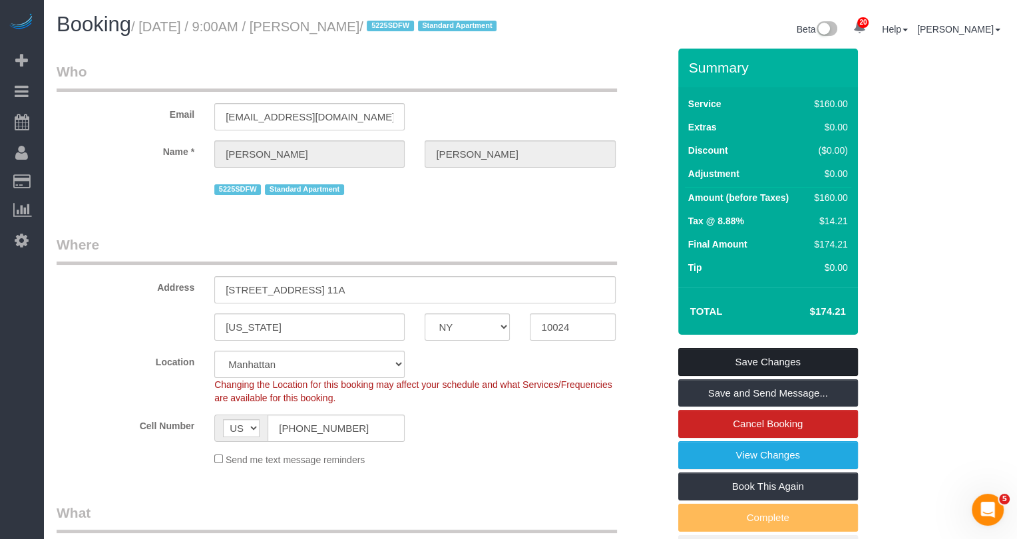
click at [730, 376] on link "Save Changes" at bounding box center [768, 362] width 180 height 28
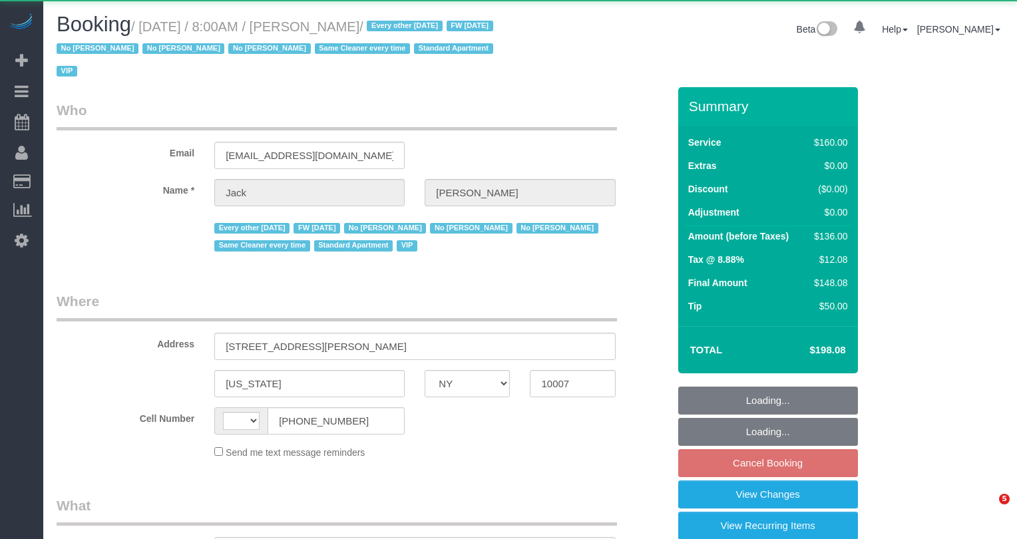
select select "NY"
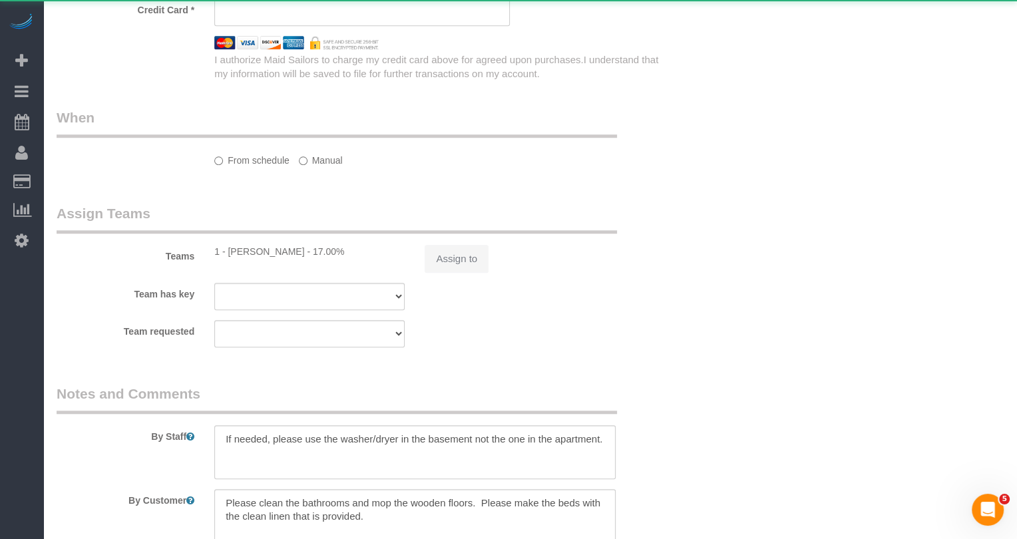
select select "string:[GEOGRAPHIC_DATA]"
select select "object:830"
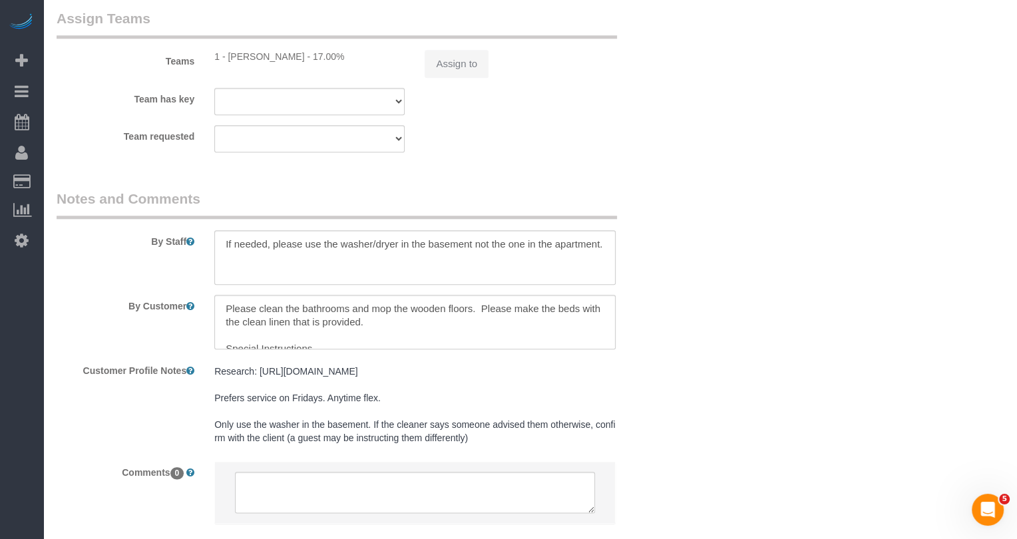
select select "string:stripe-pm_1J2nYM4VGloSiKo7UvtdORhg"
select select "object:917"
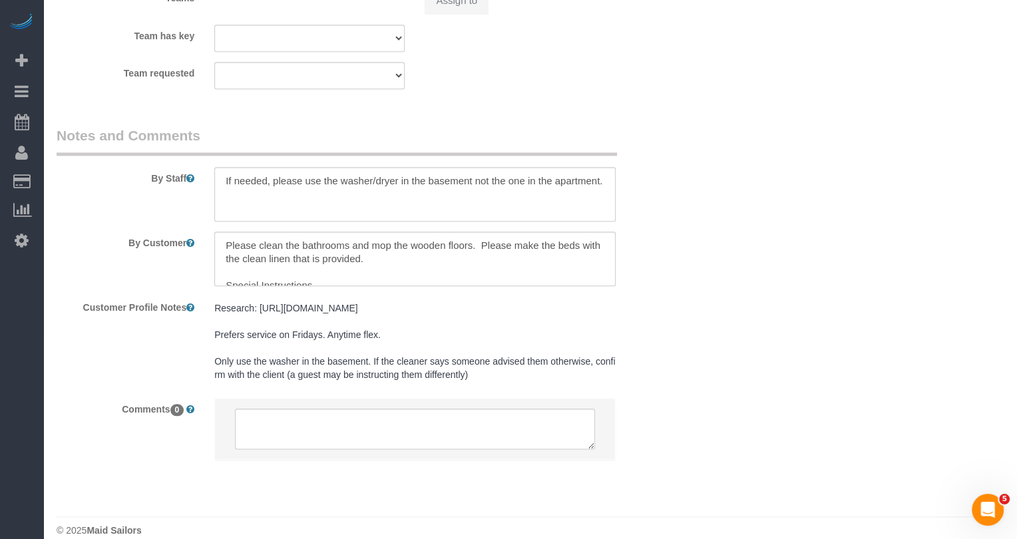
select select "spot1"
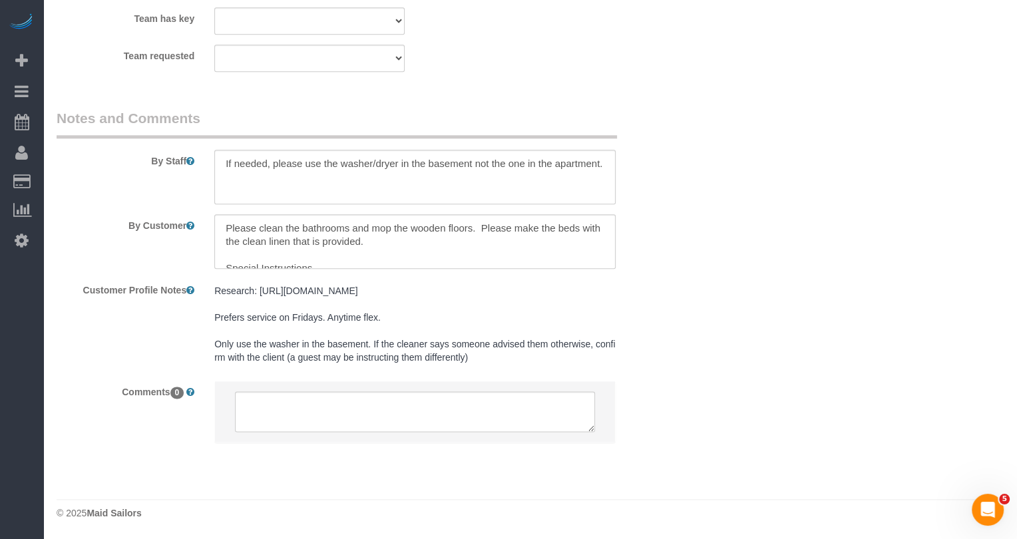
select select "number:89"
select select "number:90"
select select "number:15"
select select "number:6"
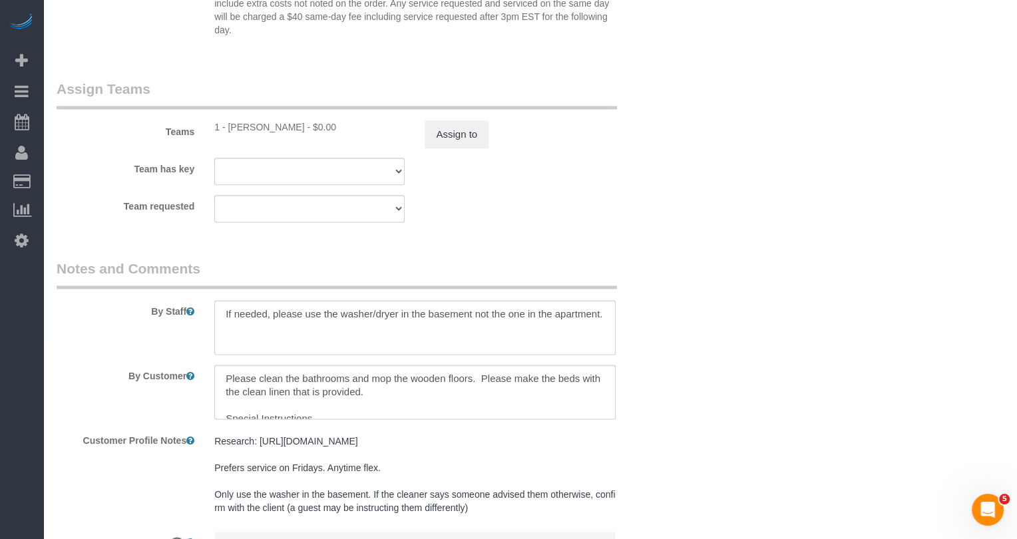
scroll to position [1144, 0]
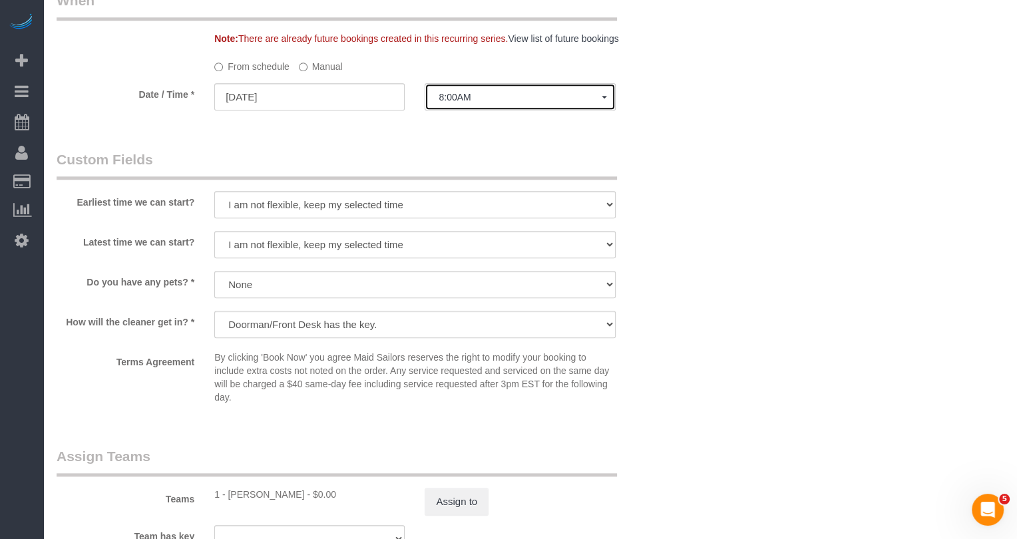
click at [481, 92] on span "8:00AM" at bounding box center [519, 97] width 162 height 11
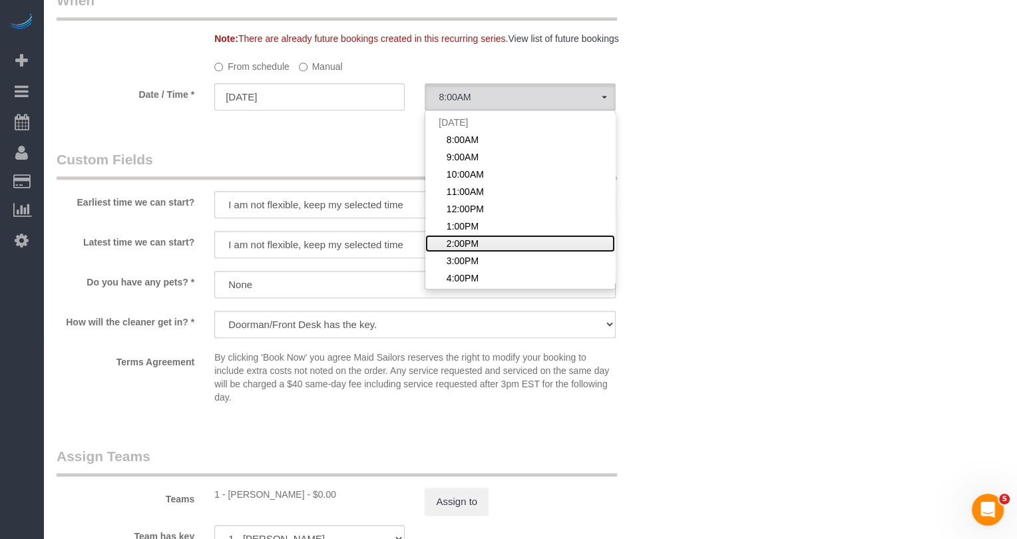
click at [465, 238] on span "2:00PM" at bounding box center [462, 243] width 32 height 13
select select "spot7"
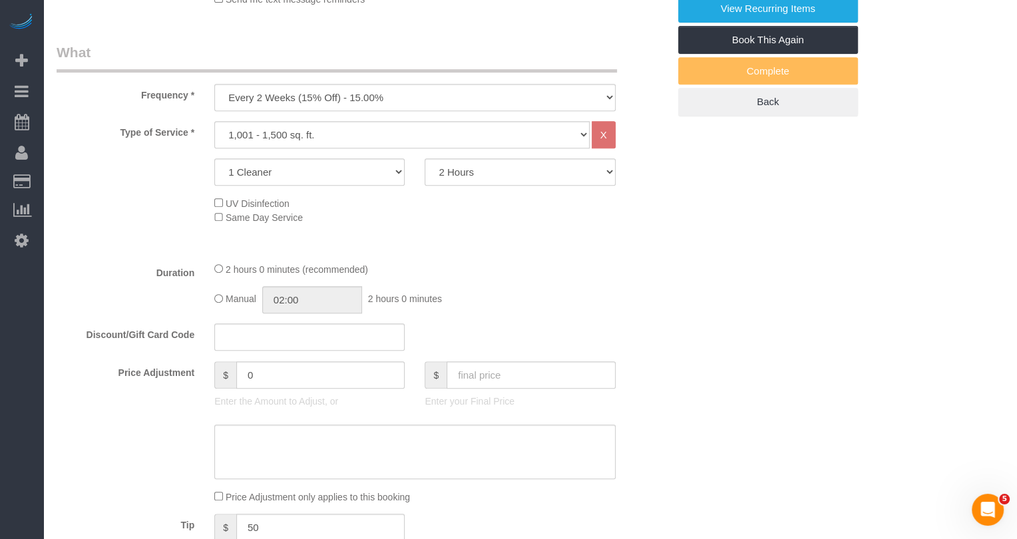
scroll to position [0, 0]
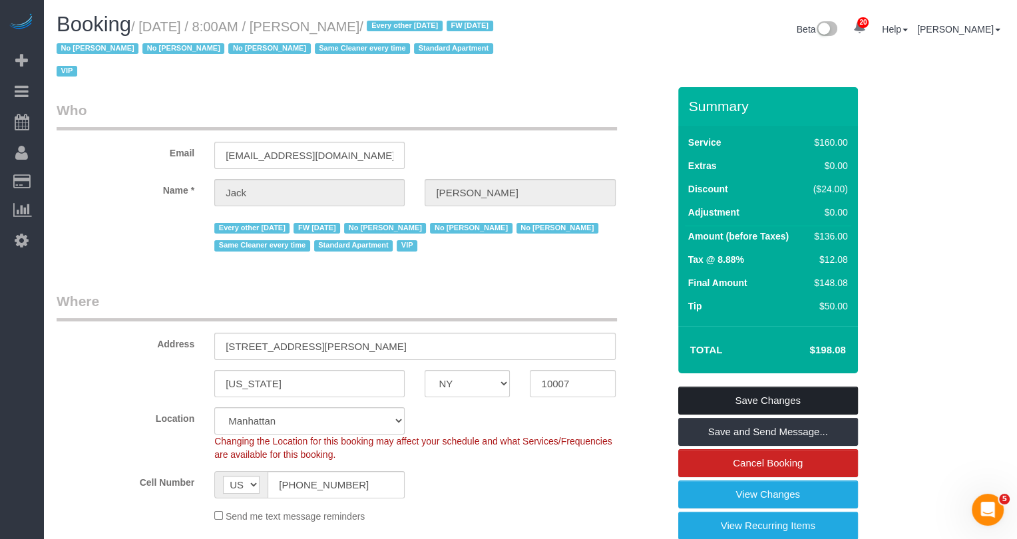
click at [765, 395] on link "Save Changes" at bounding box center [768, 401] width 180 height 28
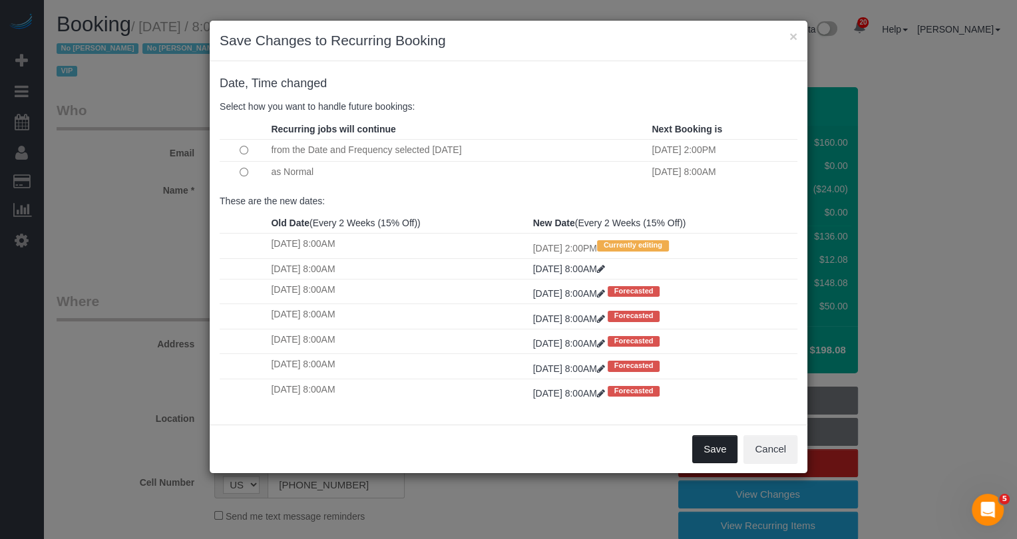
click at [722, 451] on button "Save" at bounding box center [714, 449] width 45 height 28
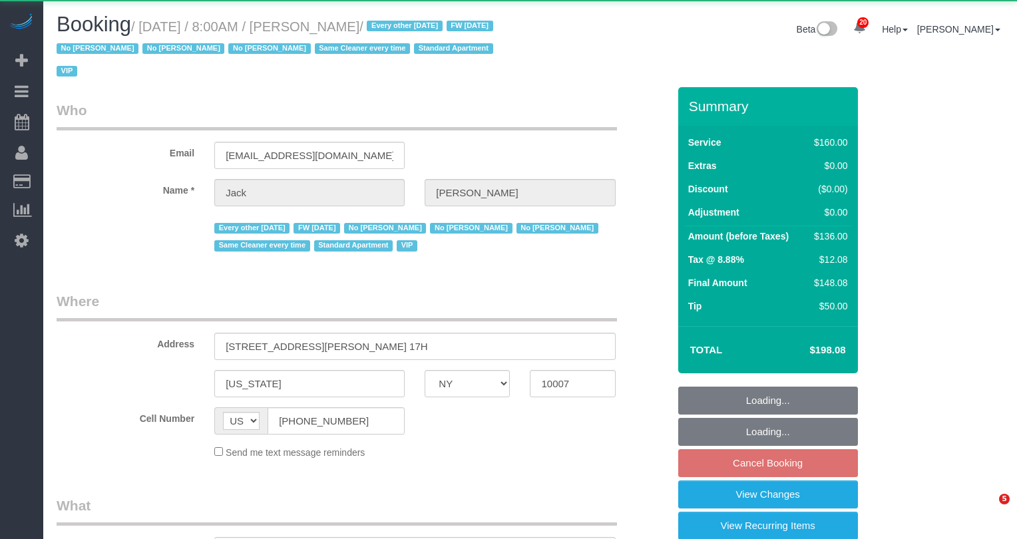
select select "NY"
select select "spot1"
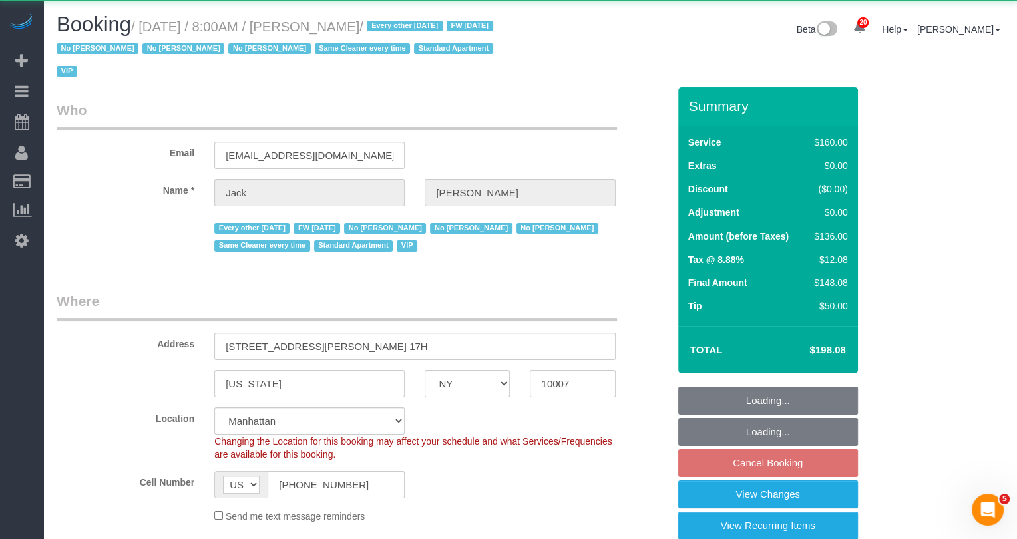
select select "object:970"
select select "string:stripe-pm_1R9Bsk4VGloSiKo7ufTdcySD"
select select "number:56"
select select "number:78"
select select "number:15"
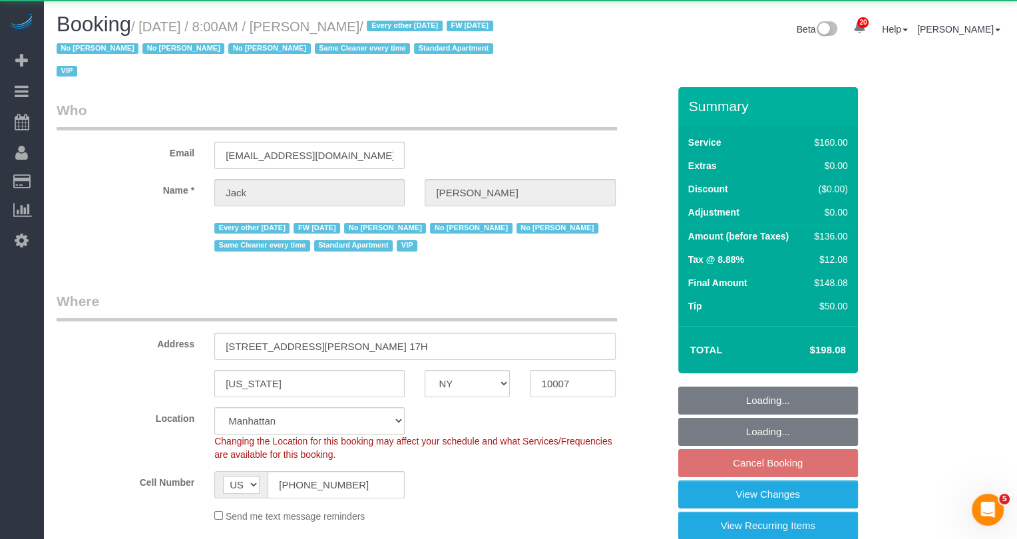
select select "number:6"
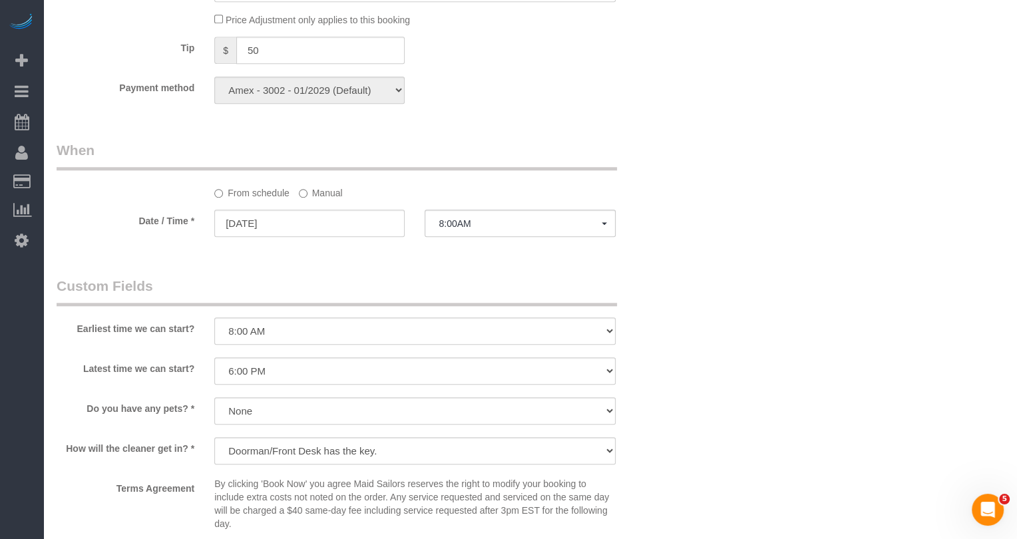
scroll to position [928, 0]
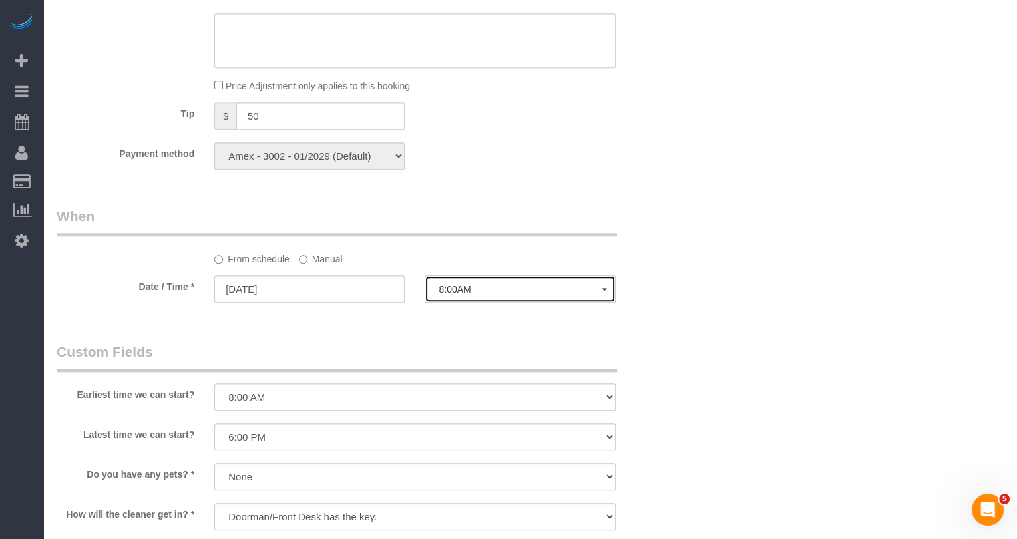
click at [496, 289] on span "8:00AM" at bounding box center [519, 289] width 162 height 11
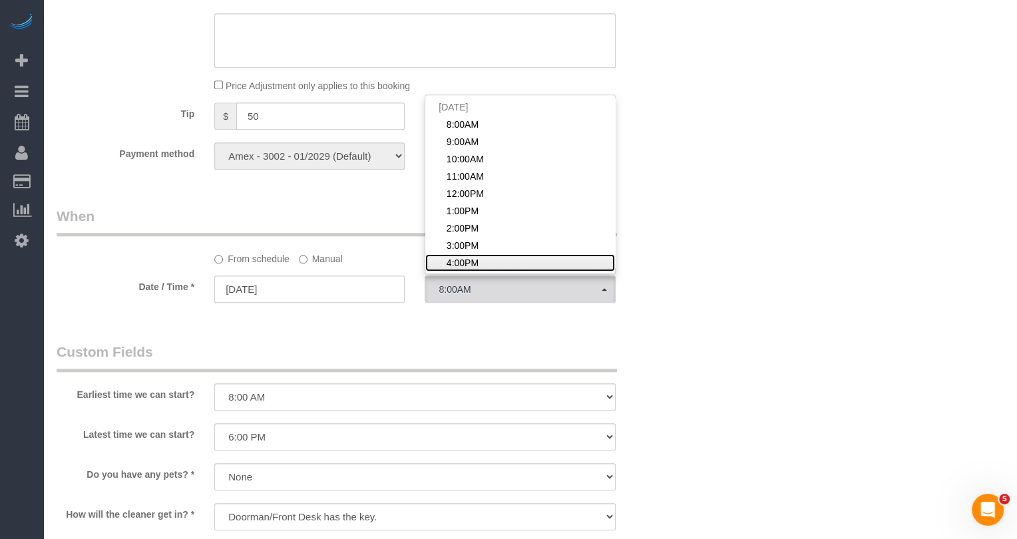
click at [466, 256] on span "4:00PM" at bounding box center [462, 262] width 32 height 13
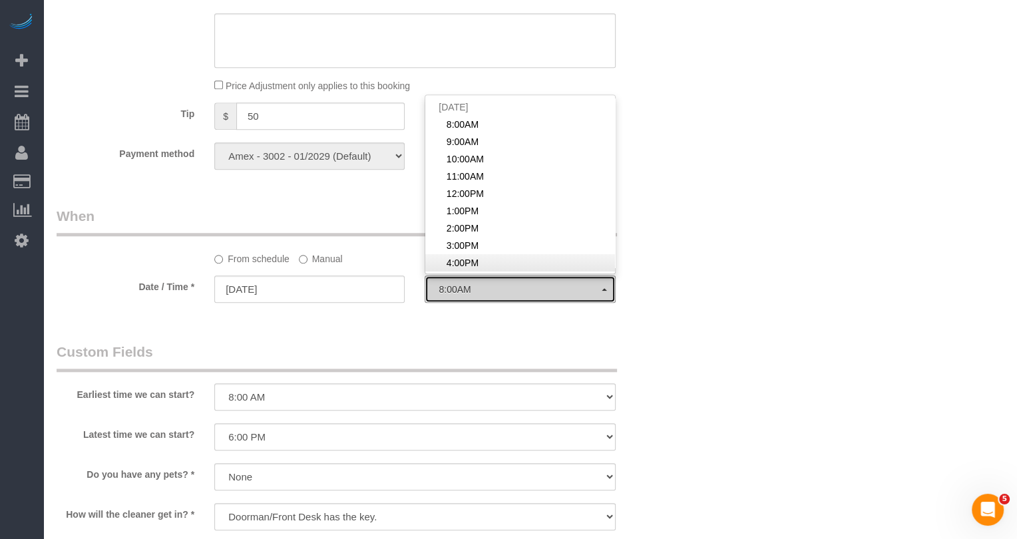
select select "spot9"
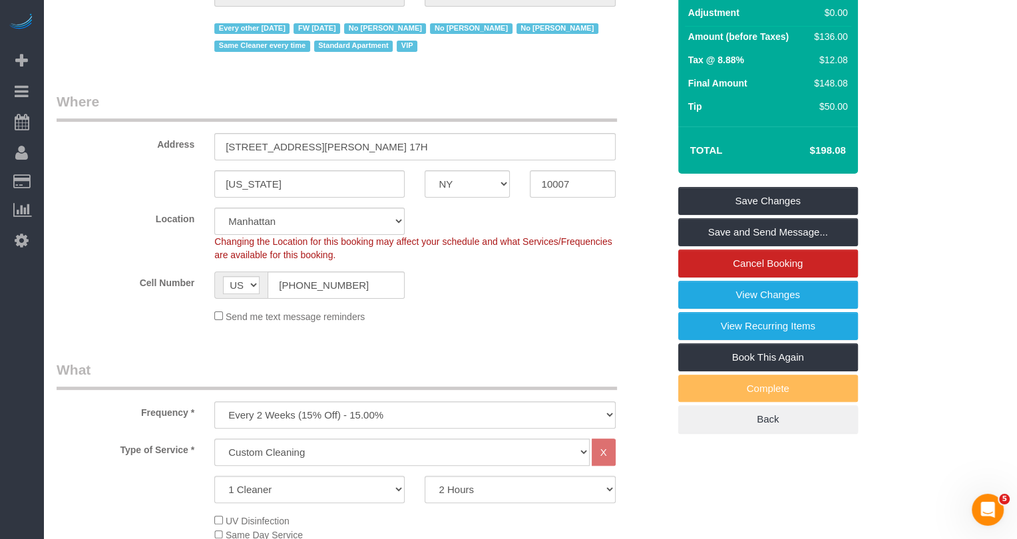
scroll to position [0, 0]
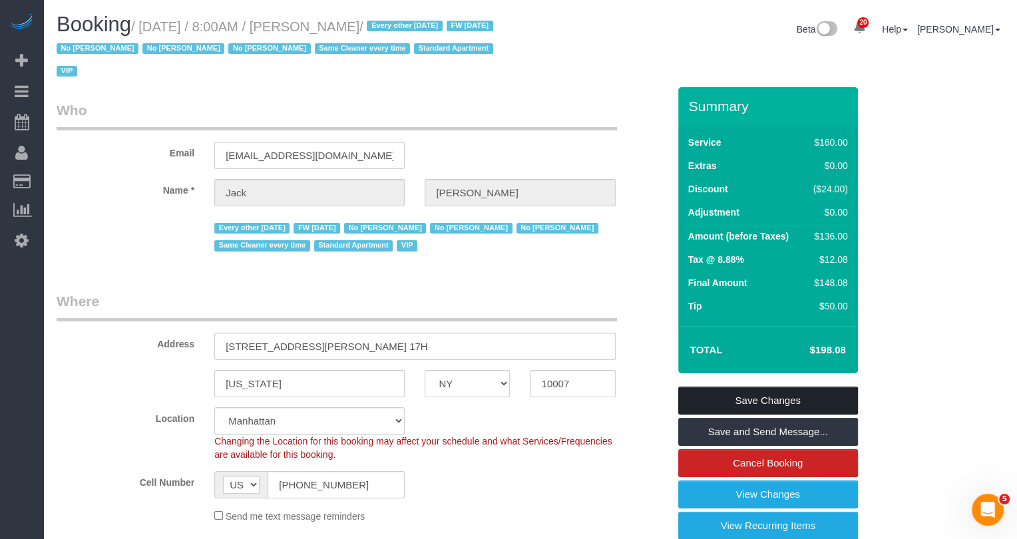
click at [730, 399] on link "Save Changes" at bounding box center [768, 401] width 180 height 28
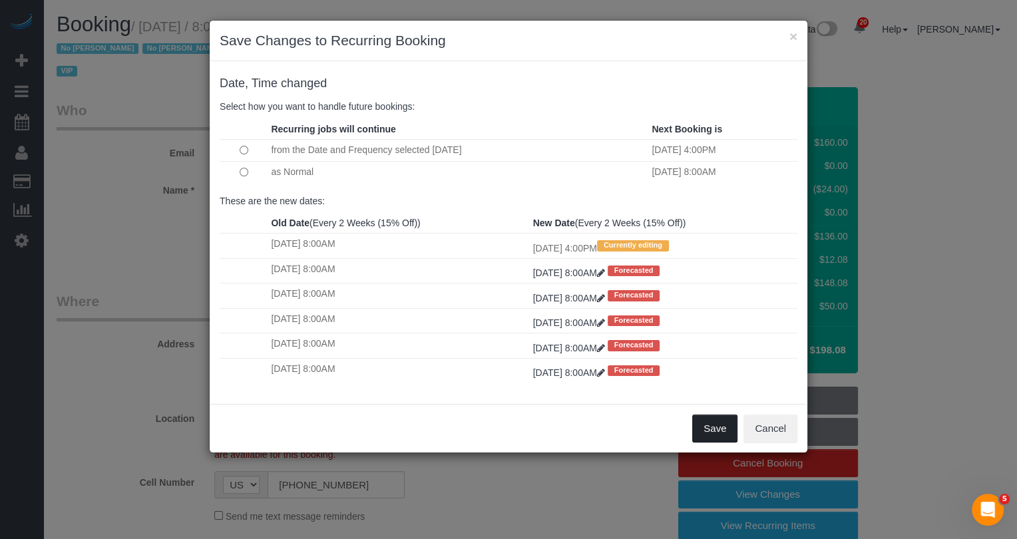
click at [706, 424] on button "Save" at bounding box center [714, 428] width 45 height 28
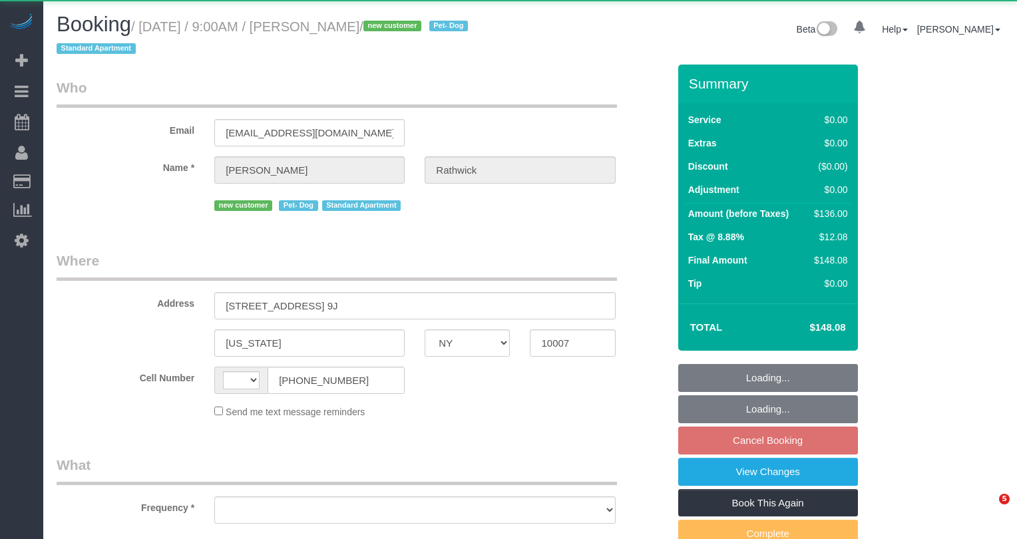
select select "NY"
select select "string:[GEOGRAPHIC_DATA]"
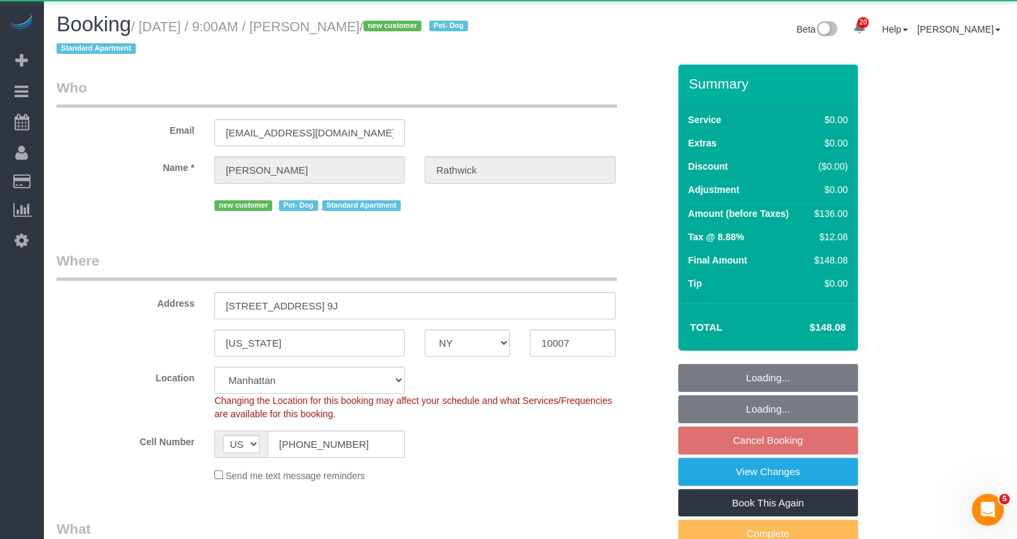
select select "object:917"
select select "string:stripe-pm_1S7kw64VGloSiKo7uEeTVo2l"
select select "1"
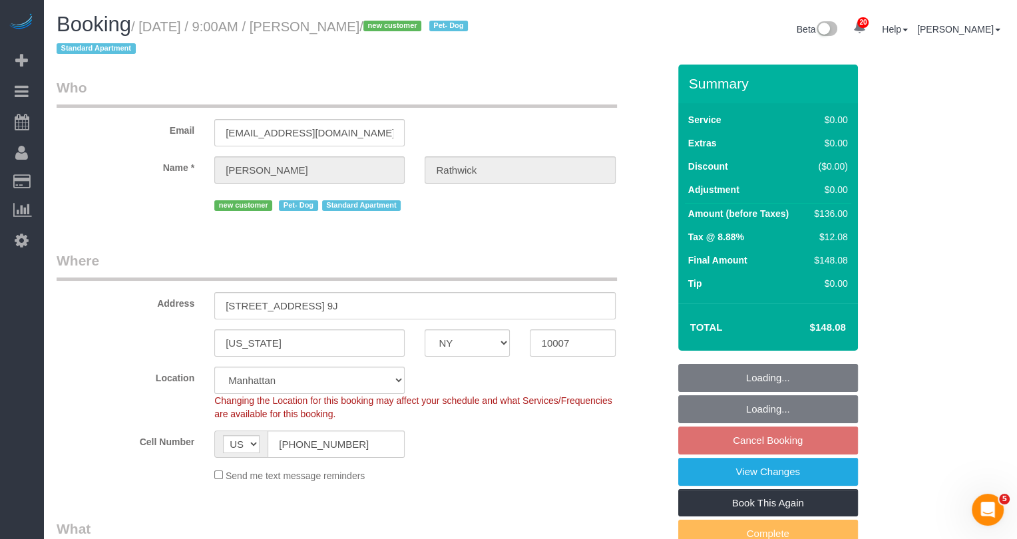
select select "spot2"
select select "number:56"
select select "number:72"
select select "number:13"
select select "number:5"
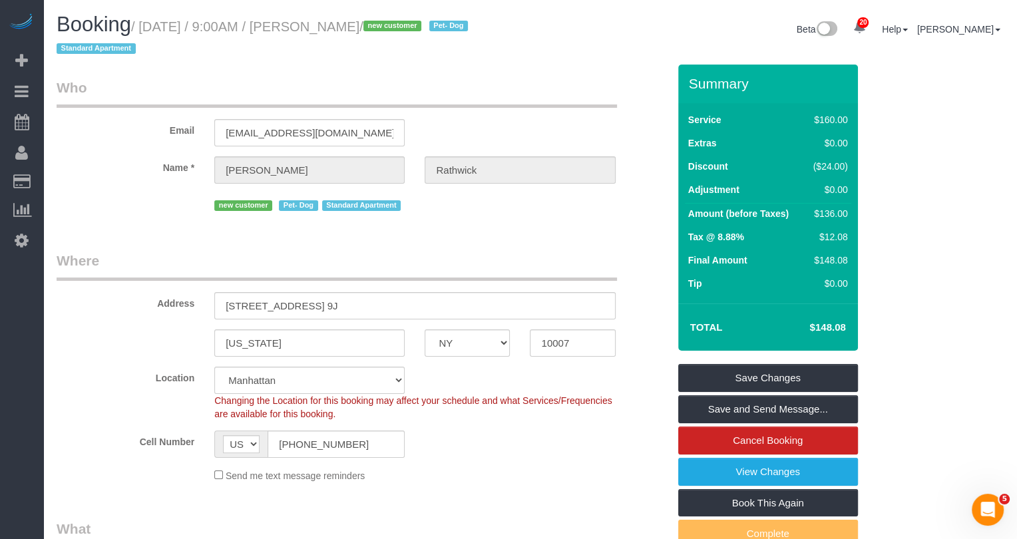
copy small "Bianca Rathwick /"
drag, startPoint x: 448, startPoint y: 27, endPoint x: 343, endPoint y: 27, distance: 105.1
click at [343, 27] on small "/ September 19, 2025 / 9:00AM / Bianca Rathwick / new customer Pet- Dog Standar…" at bounding box center [264, 37] width 415 height 37
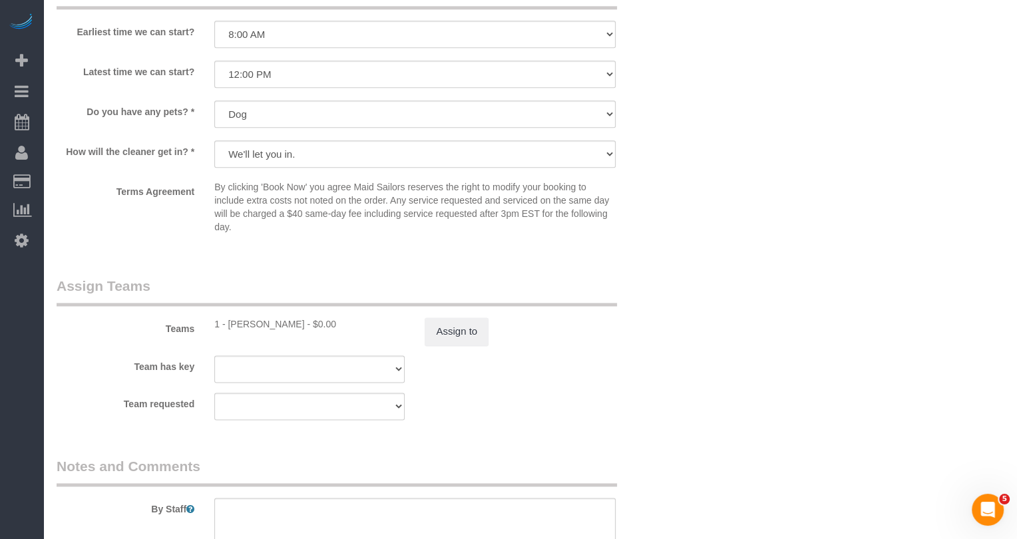
scroll to position [1639, 0]
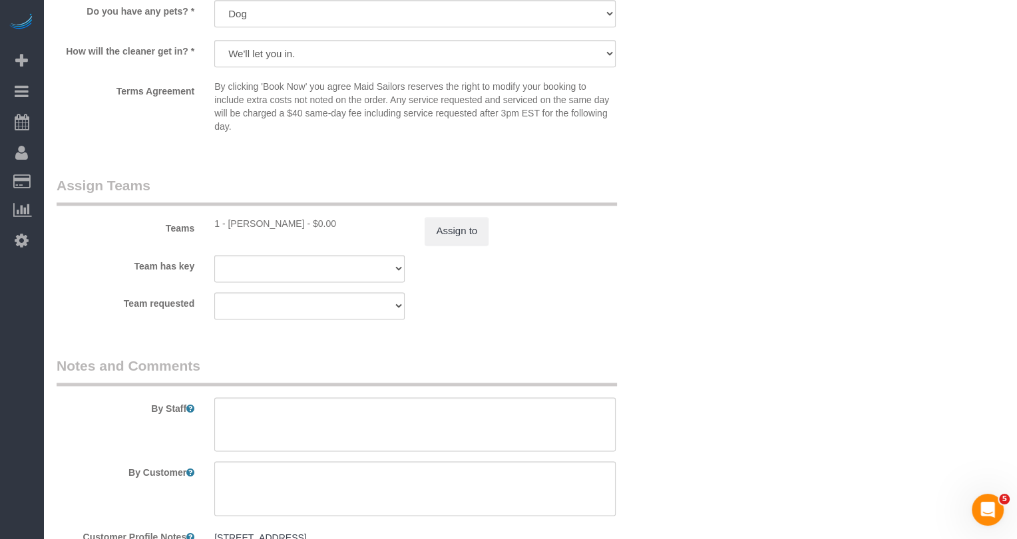
click at [460, 245] on sui-booking-teams "Teams 1 - Marlenyn Robles - $0.00 Assign to Team has key 1 - Marlenyn Robles 00…" at bounding box center [362, 248] width 611 height 144
click at [433, 228] on button "Assign to" at bounding box center [456, 231] width 64 height 28
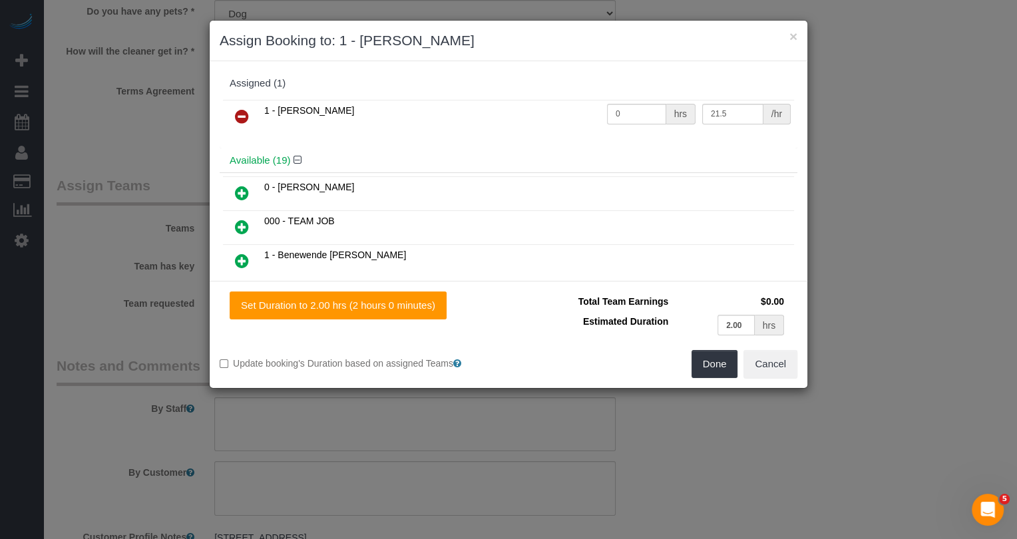
click at [242, 112] on icon at bounding box center [242, 116] width 14 height 16
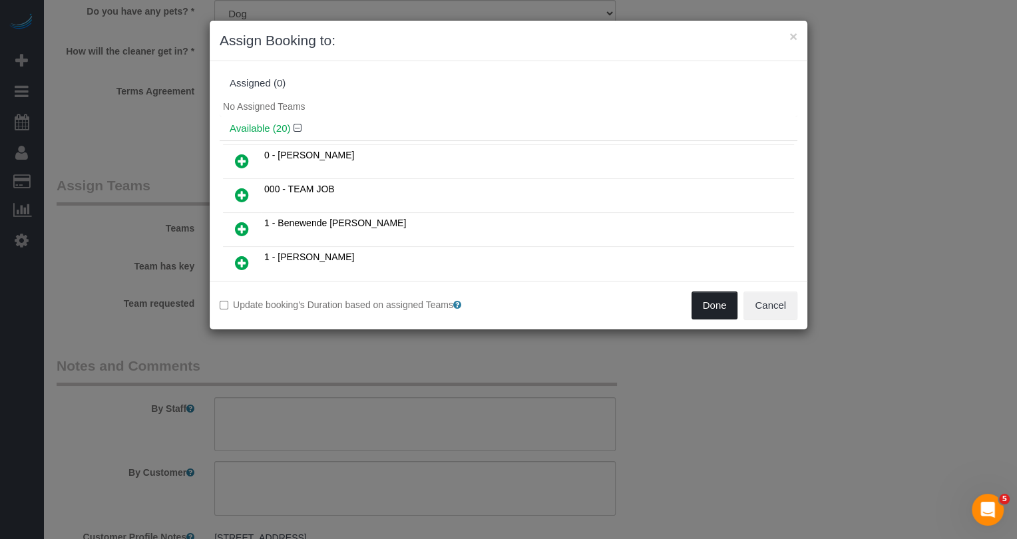
click at [722, 303] on button "Done" at bounding box center [714, 305] width 47 height 28
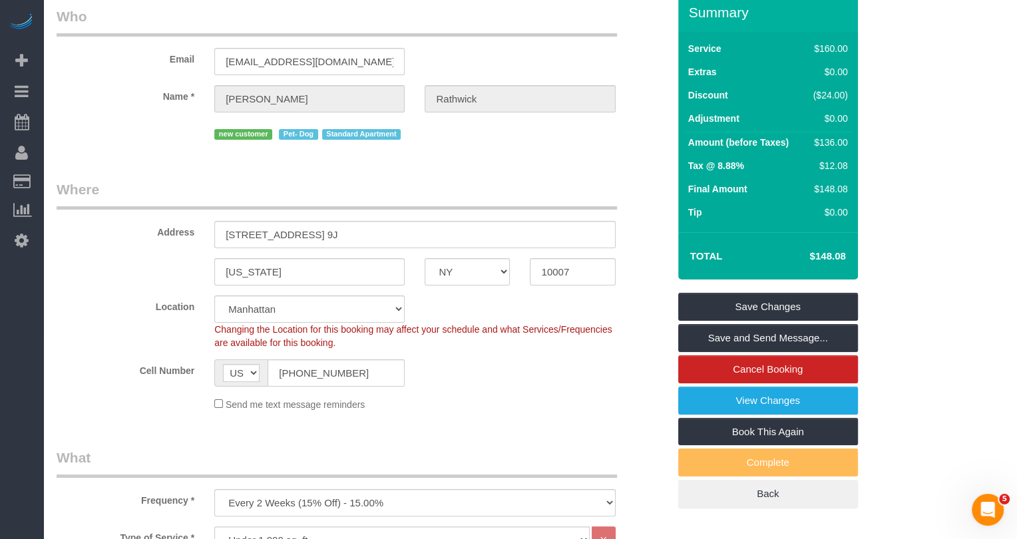
scroll to position [0, 0]
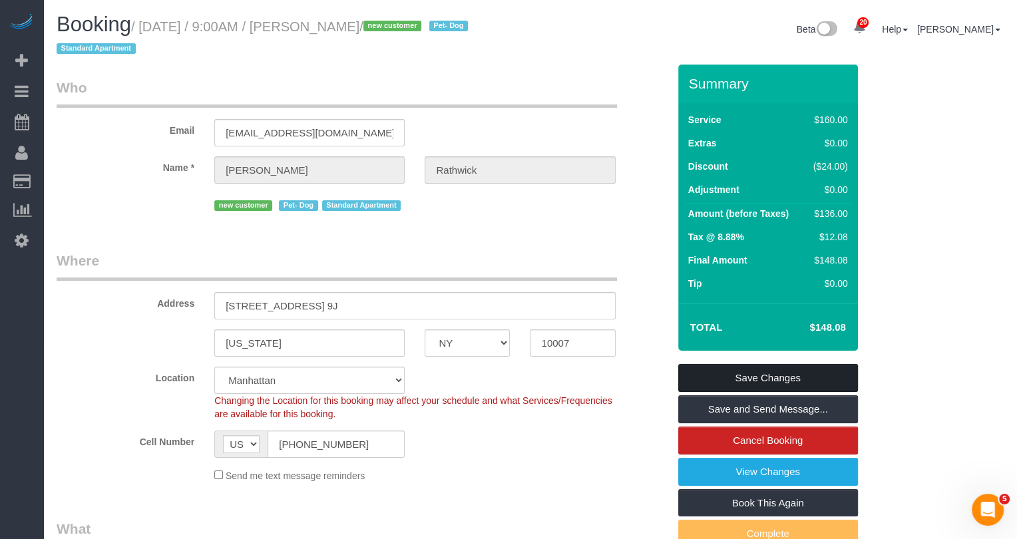
click at [768, 385] on link "Save Changes" at bounding box center [768, 378] width 180 height 28
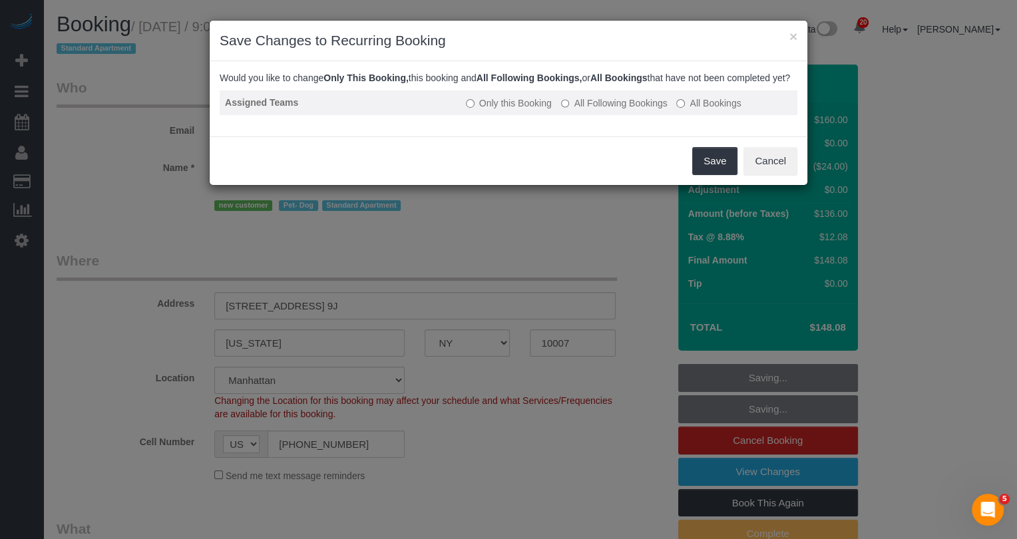
click at [654, 110] on label "All Following Bookings" at bounding box center [614, 102] width 106 height 13
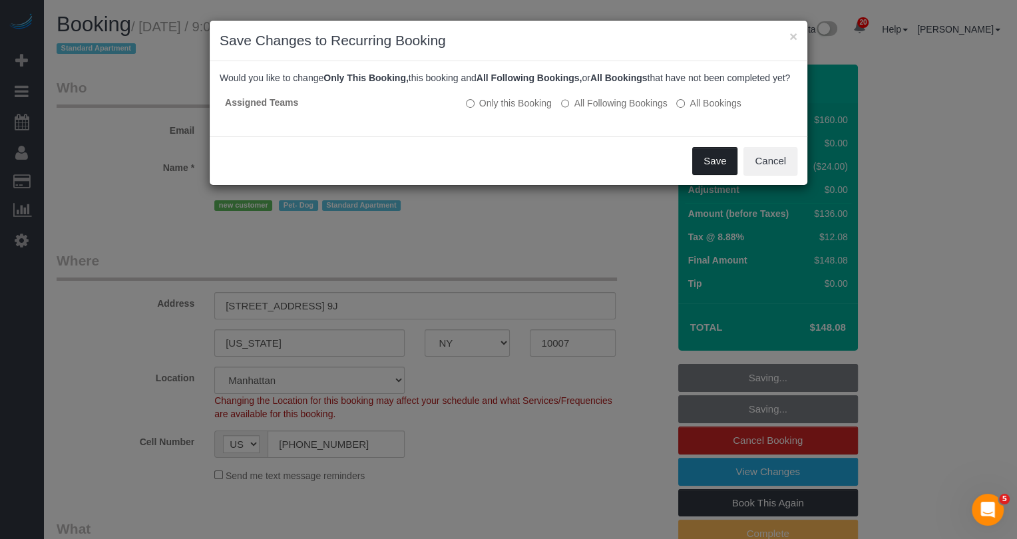
click at [713, 170] on button "Save" at bounding box center [714, 161] width 45 height 28
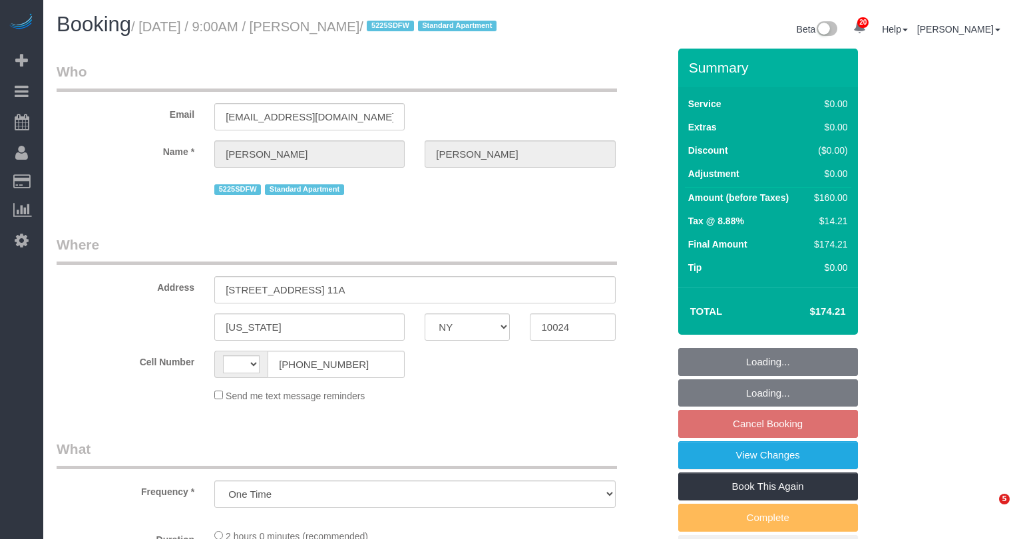
select select "NY"
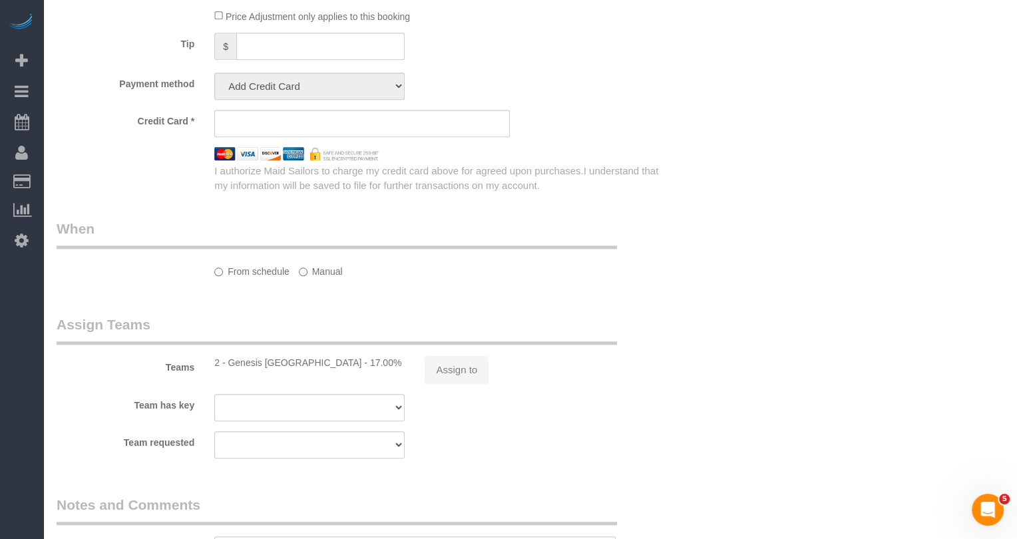
select select "1"
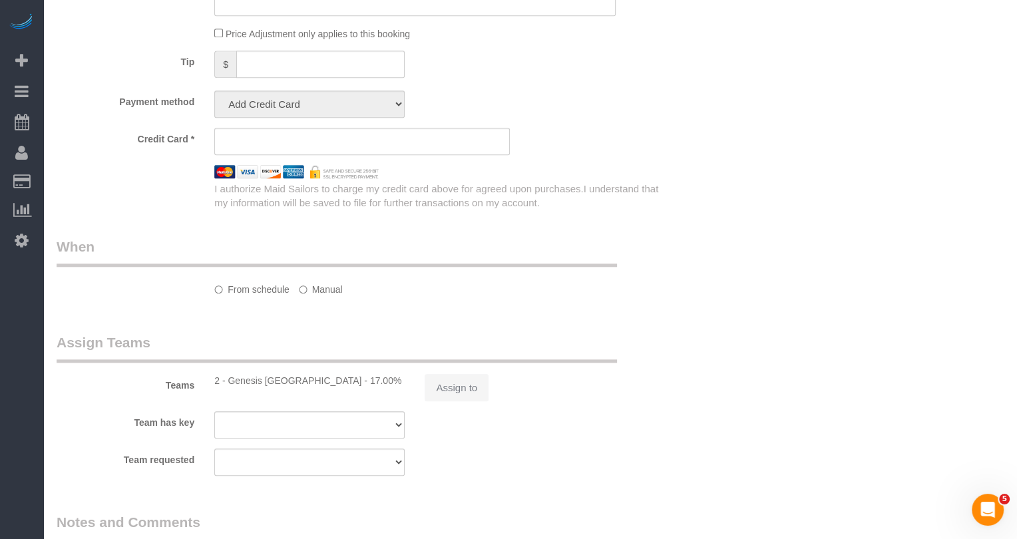
select select "string:[GEOGRAPHIC_DATA]"
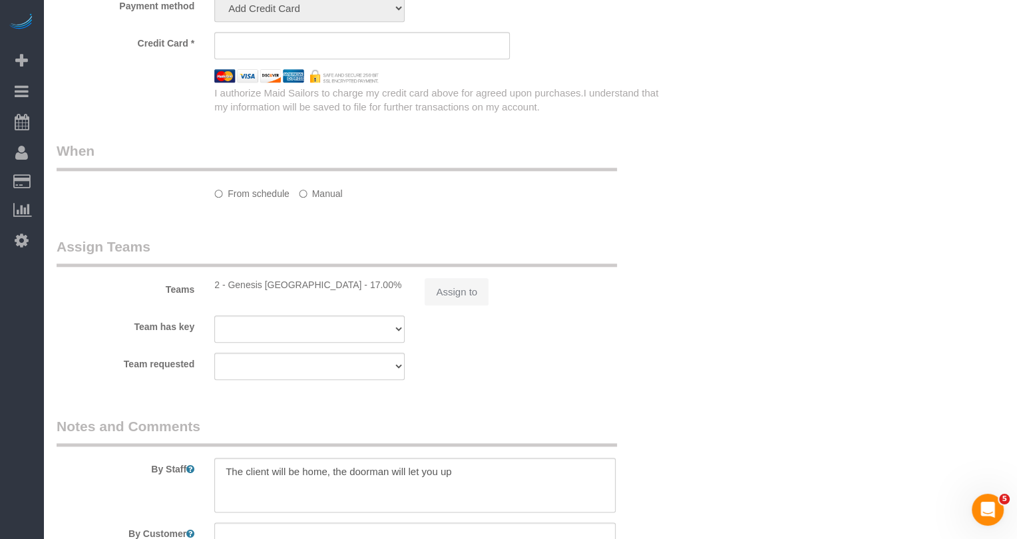
select select "number:57"
select select "number:73"
select select "number:15"
select select "number:7"
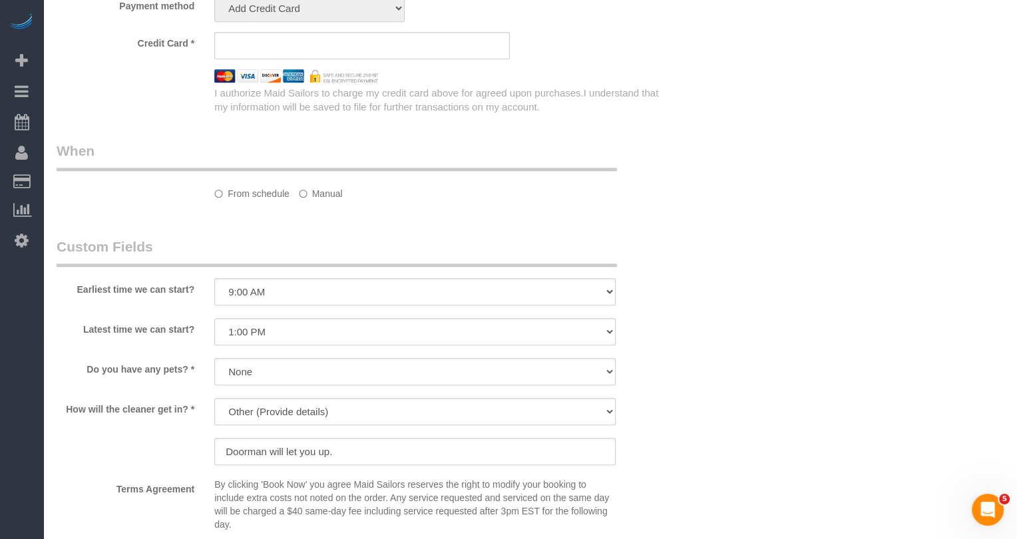
select select "object:1058"
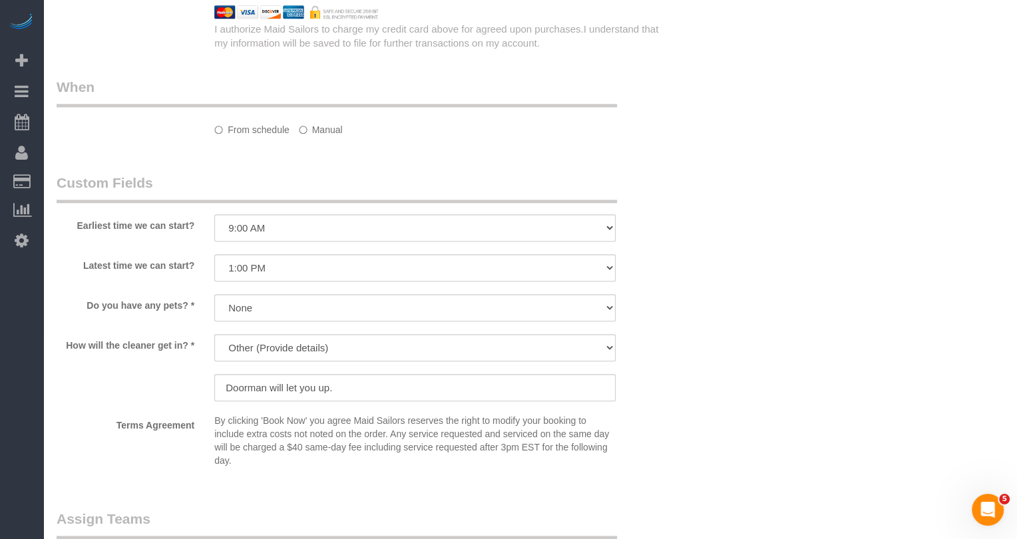
select select "string:stripe-pm_1R4RtY4VGloSiKo7jgaSyirH"
select select "spot2"
select select "1"
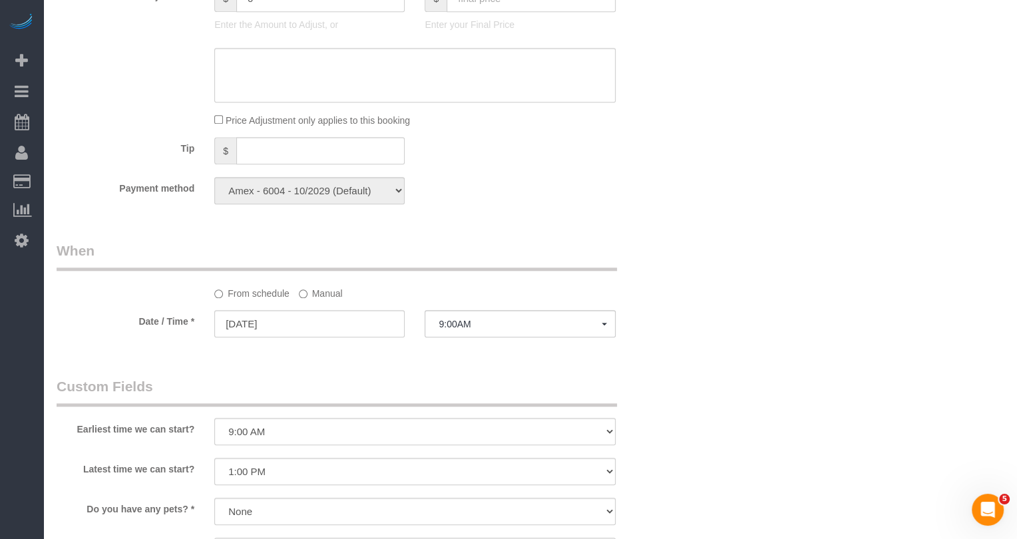
scroll to position [1086, 0]
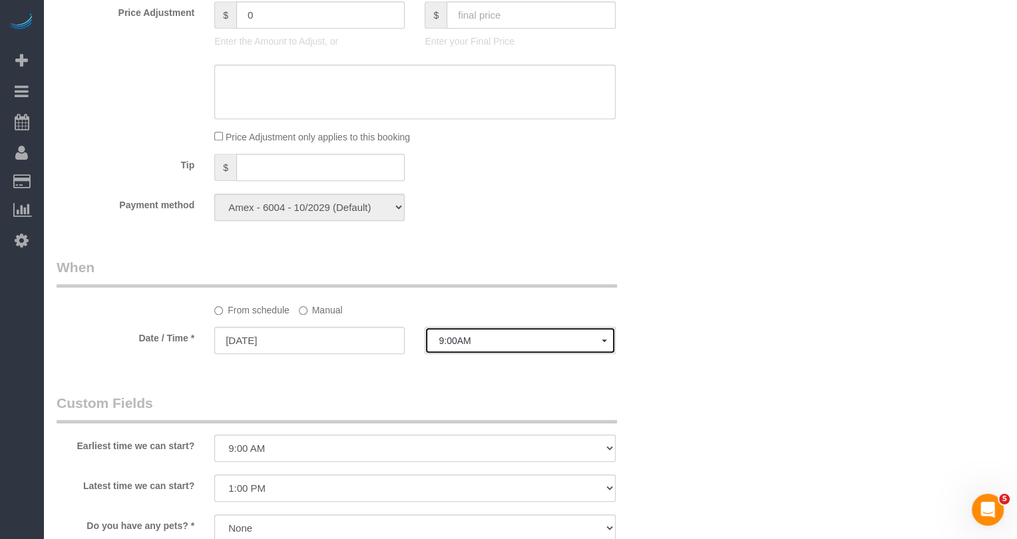
click at [461, 346] on span "9:00AM" at bounding box center [519, 340] width 162 height 11
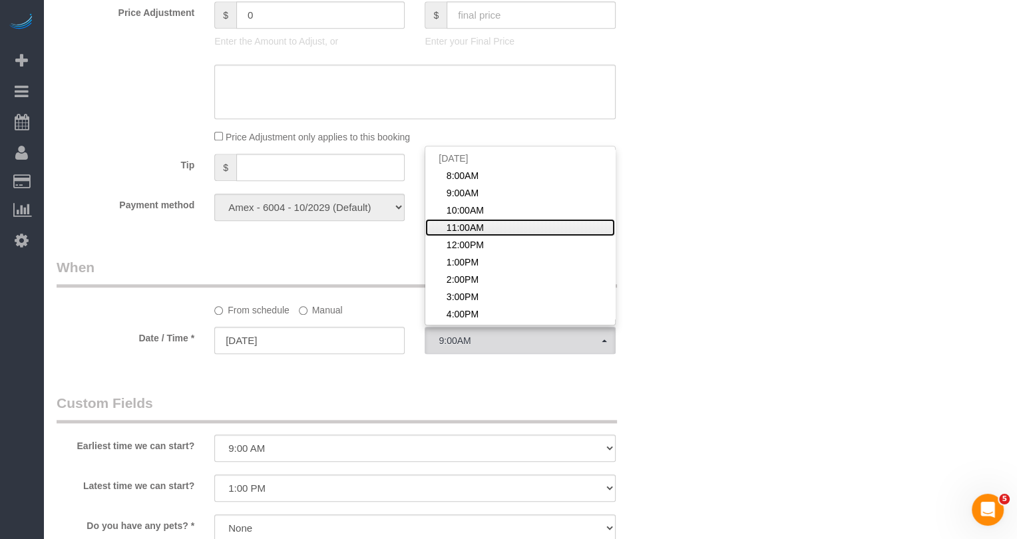
click at [470, 234] on span "11:00AM" at bounding box center [464, 227] width 37 height 13
select select "spot4"
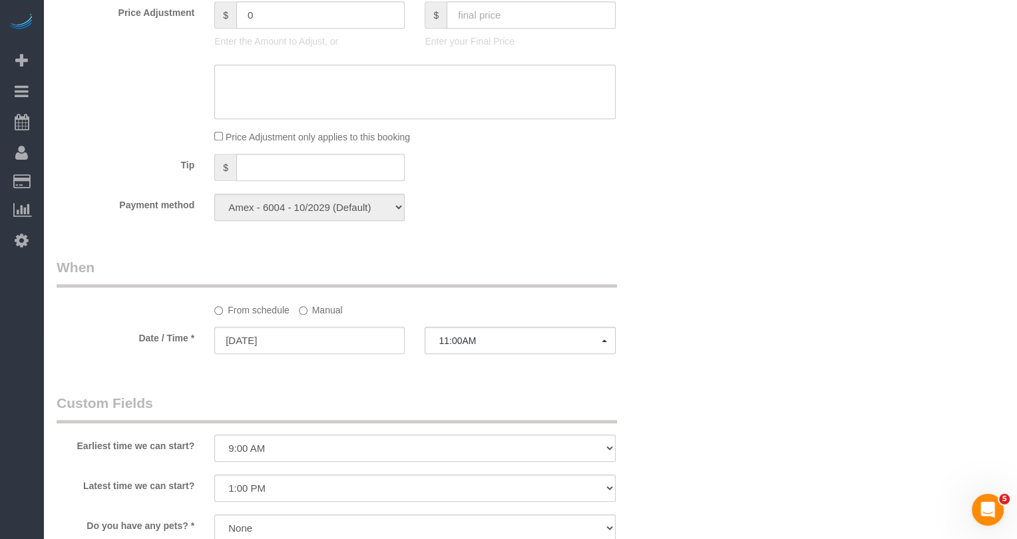
click at [325, 317] on label "Manual" at bounding box center [321, 308] width 44 height 18
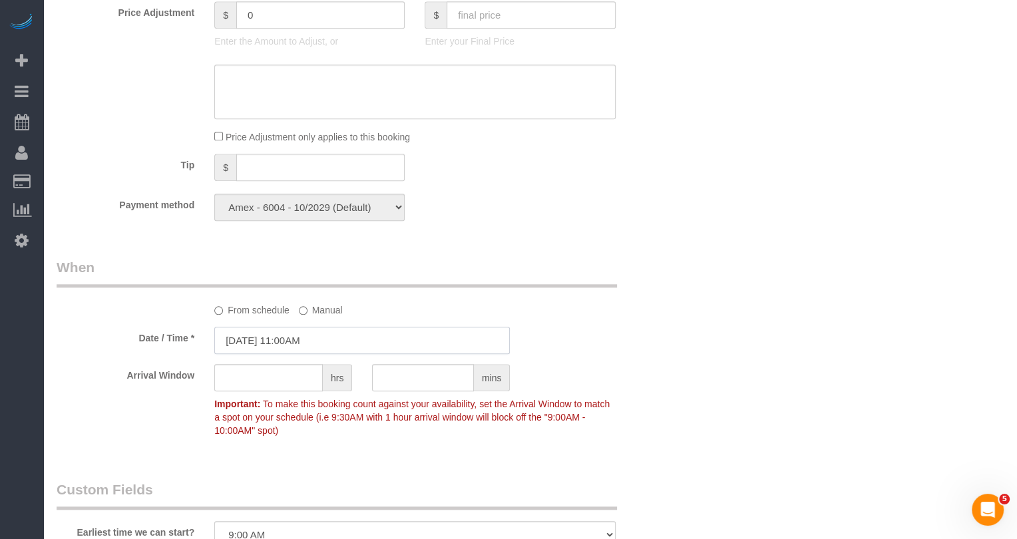
click at [325, 354] on input "09/19/2025 11:00AM" at bounding box center [361, 340] width 295 height 27
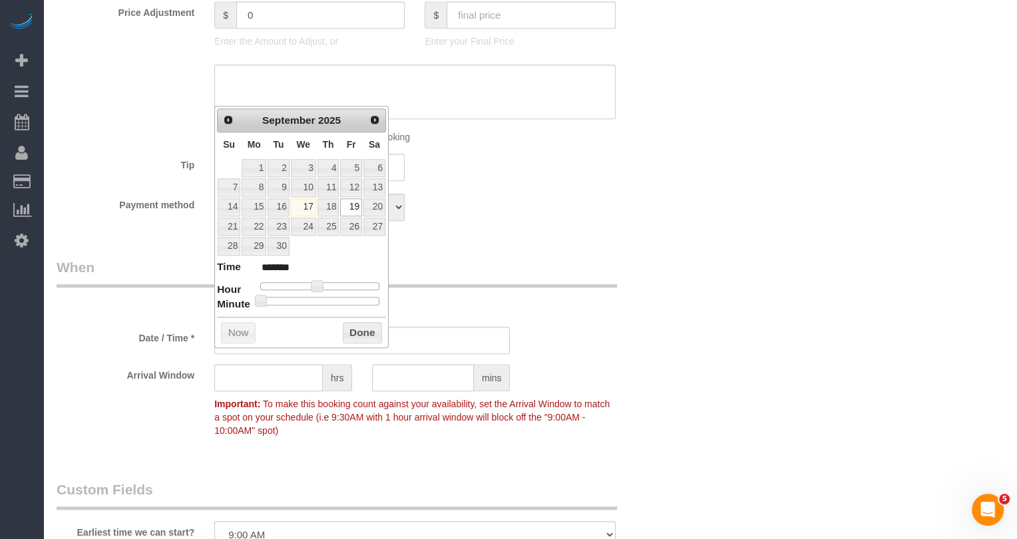
type input "09/19/2025 11:40AM"
type input "*******"
click at [347, 300] on div at bounding box center [319, 301] width 119 height 8
type input "09/19/2025 11:45AM"
type input "*******"
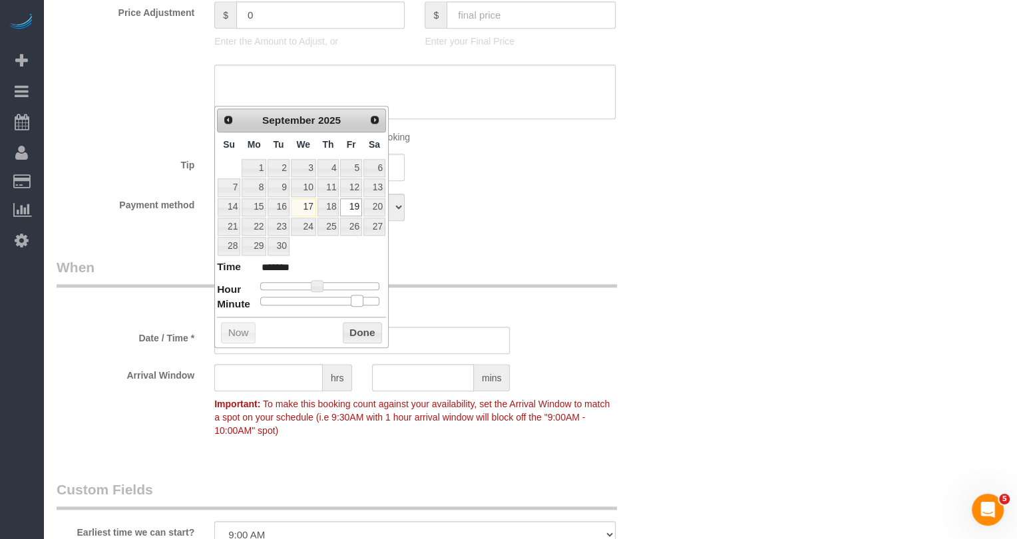
drag, startPoint x: 347, startPoint y: 300, endPoint x: 357, endPoint y: 300, distance: 10.0
click at [357, 300] on span at bounding box center [357, 301] width 12 height 12
click at [492, 270] on div "Who Email tomasfl11@gmail.com Name * Tomas Flanagan 5225SDFW Standard Apartment…" at bounding box center [362, 138] width 631 height 2351
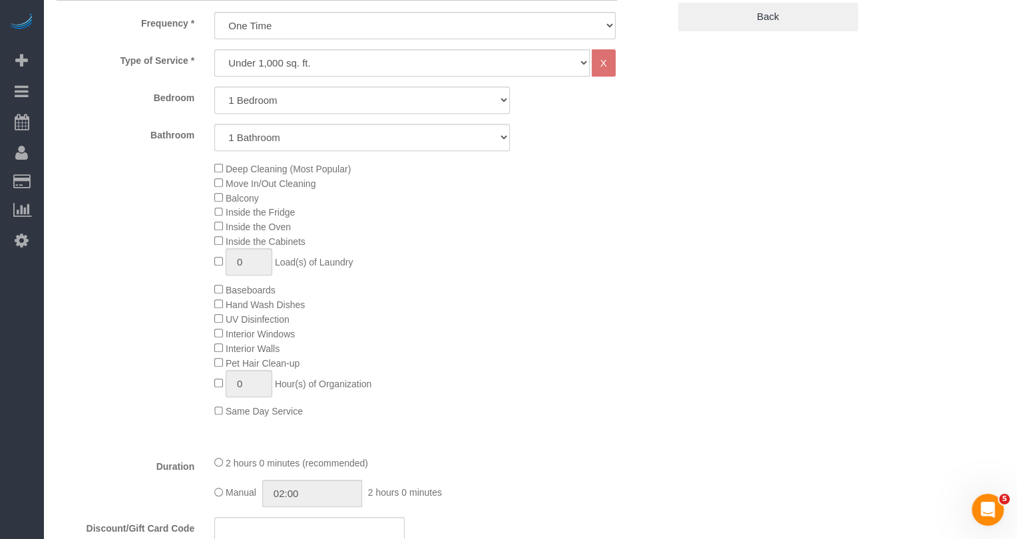
scroll to position [0, 0]
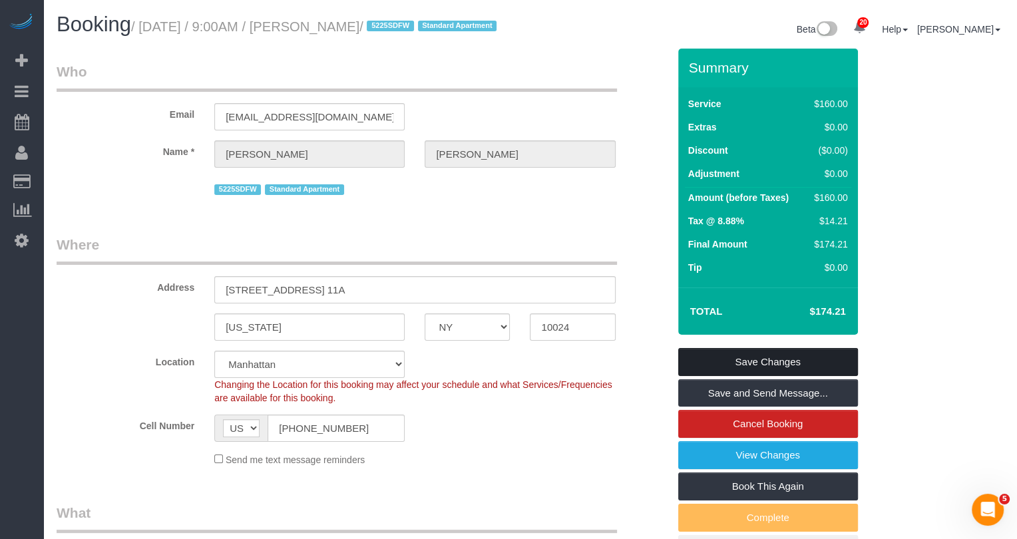
click at [761, 376] on link "Save Changes" at bounding box center [768, 362] width 180 height 28
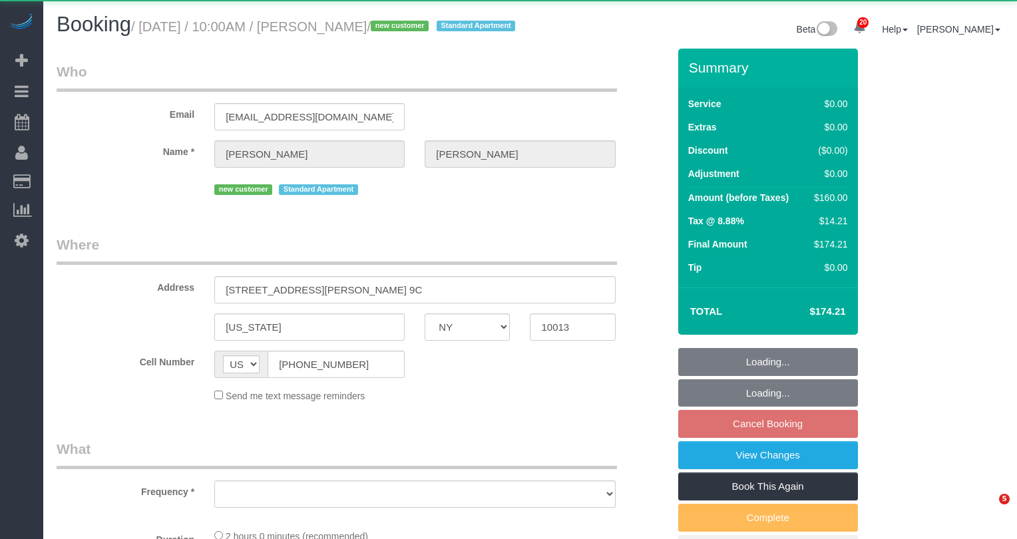
select select "NY"
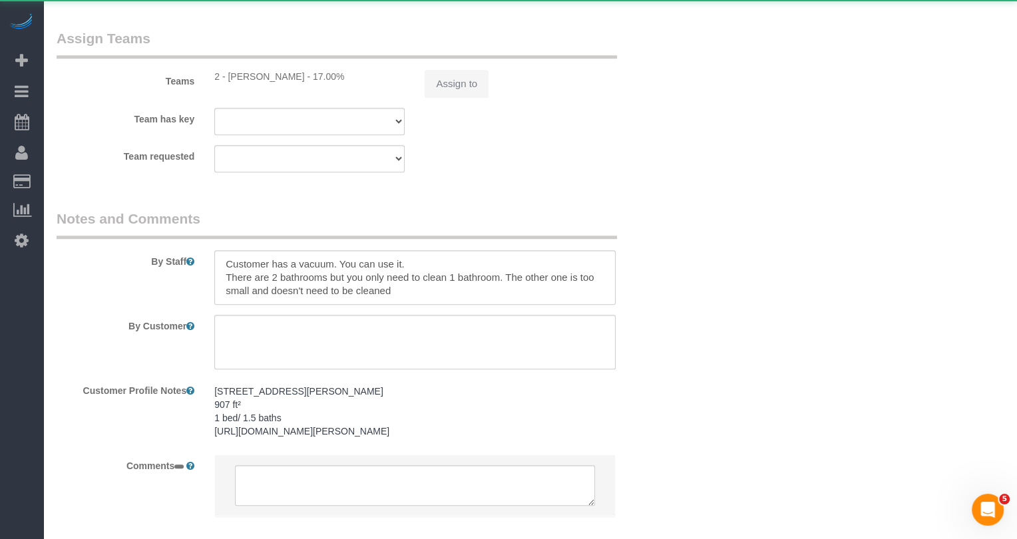
select select "object:804"
select select "string:stripe-pm_1S7lGI4VGloSiKo7F8YNI8ia"
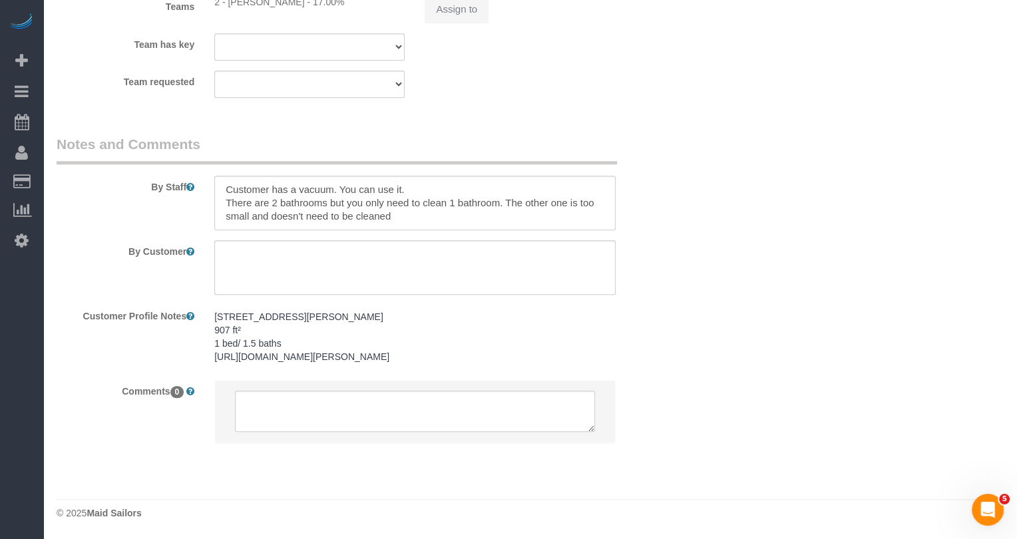
select select "object:1094"
select select "1"
select select "spot3"
select select "number:58"
select select "number:76"
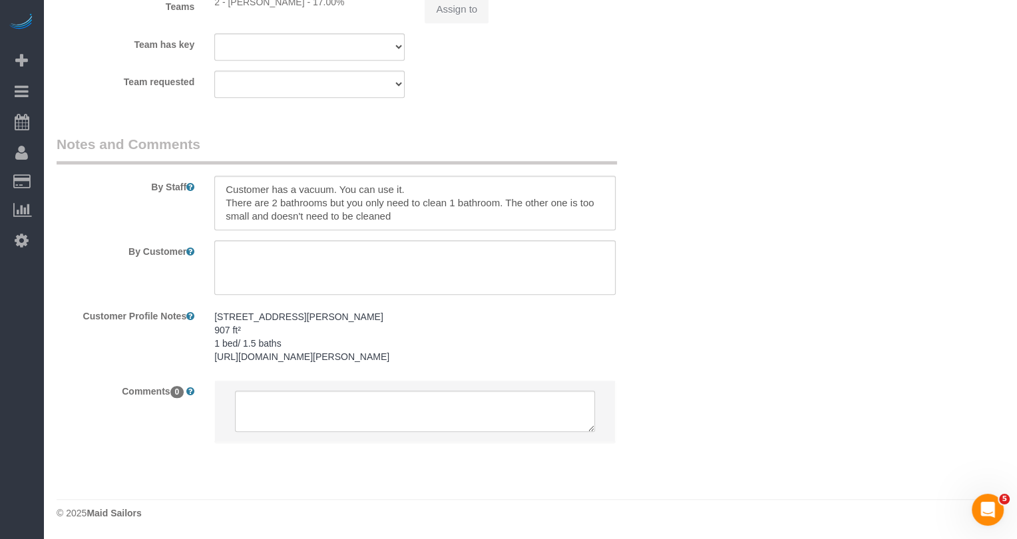
select select "number:15"
select select "number:5"
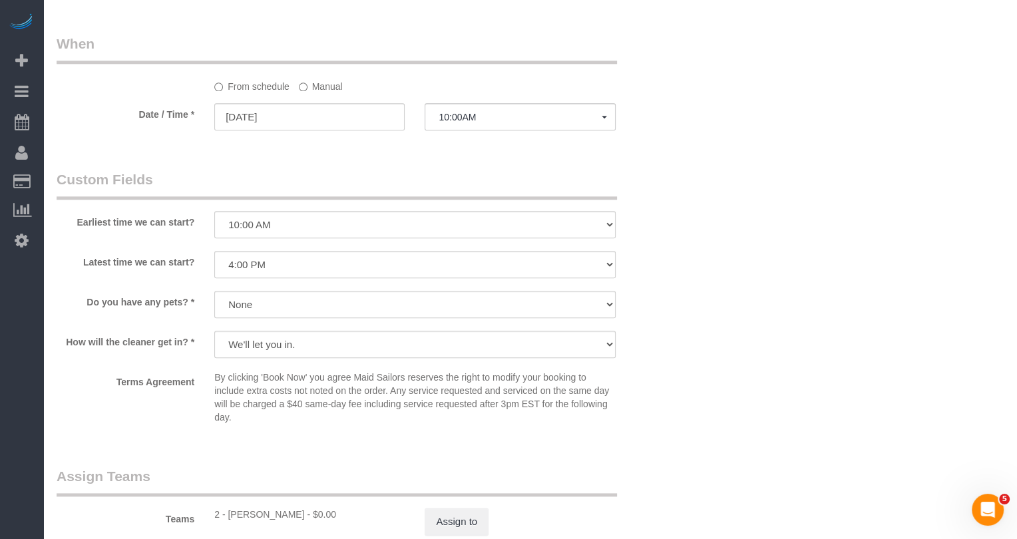
scroll to position [1281, 0]
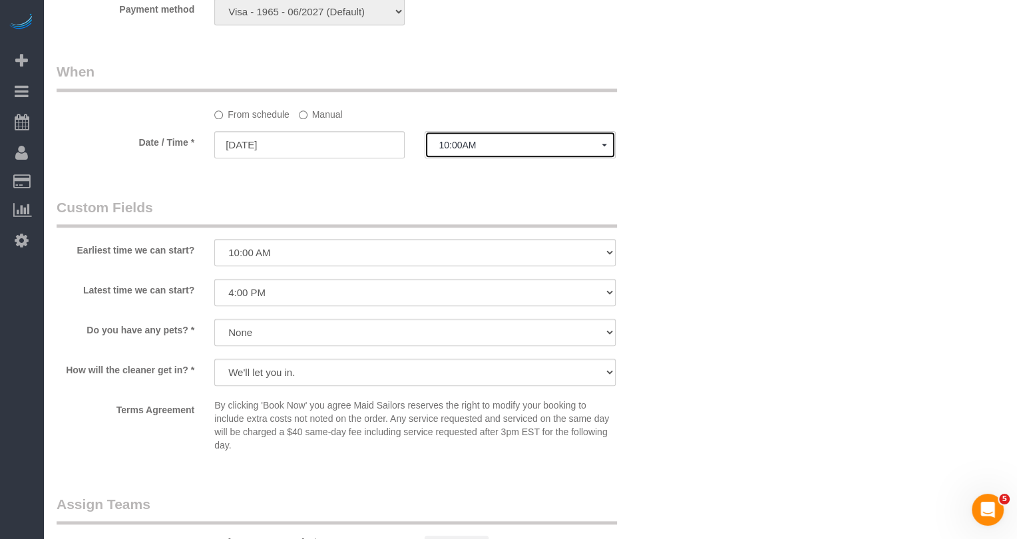
click at [474, 150] on span "10:00AM" at bounding box center [519, 145] width 162 height 11
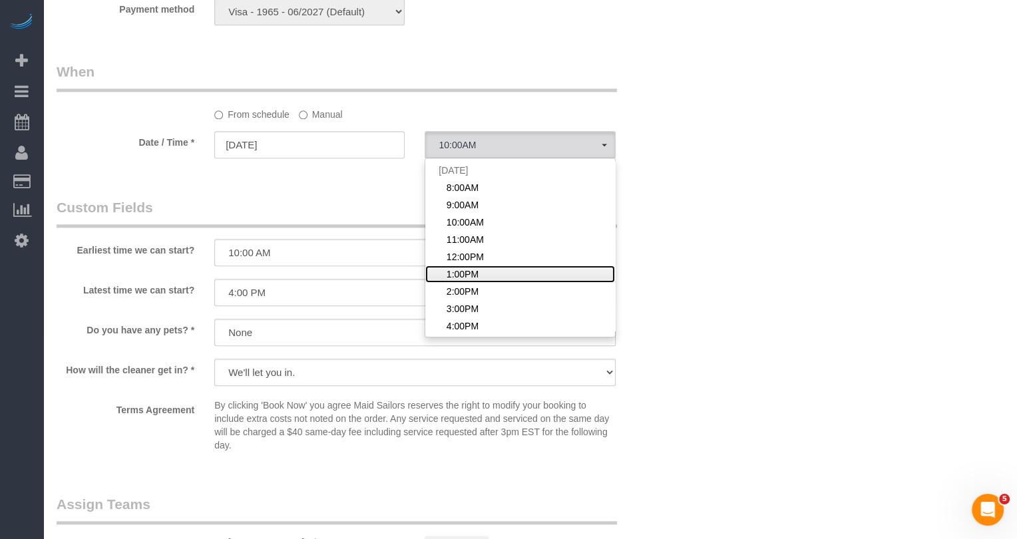
click at [467, 281] on span "1:00PM" at bounding box center [462, 273] width 32 height 13
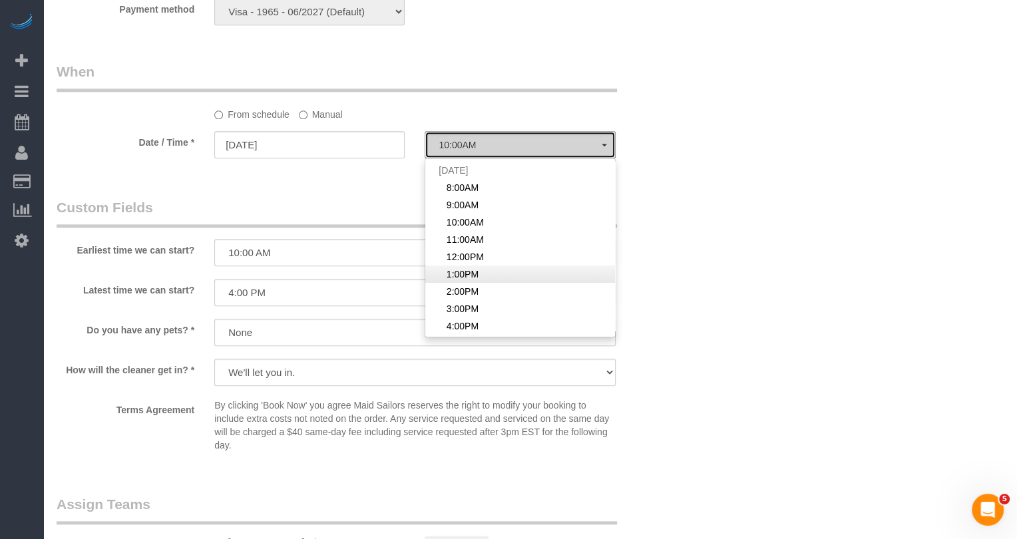
select select "spot6"
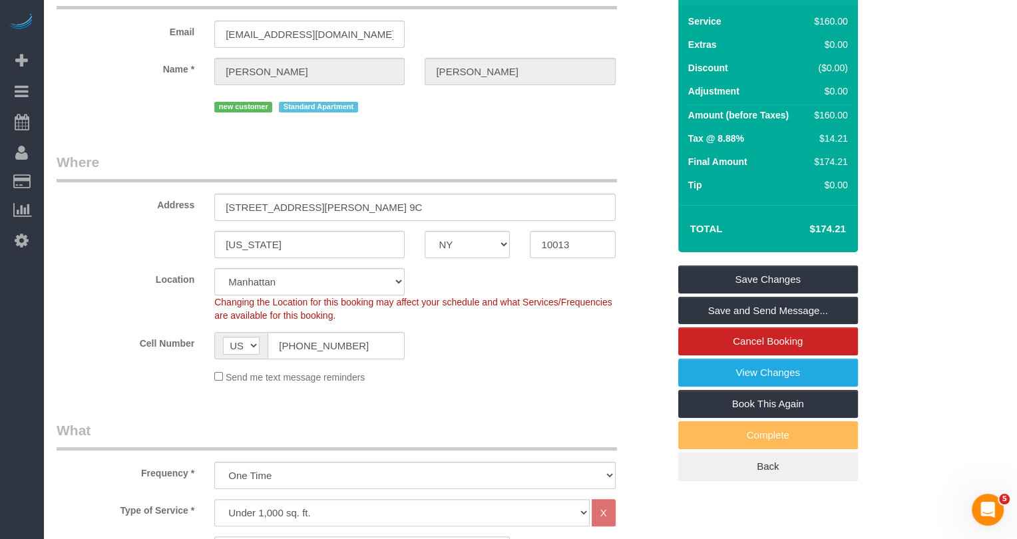
scroll to position [0, 0]
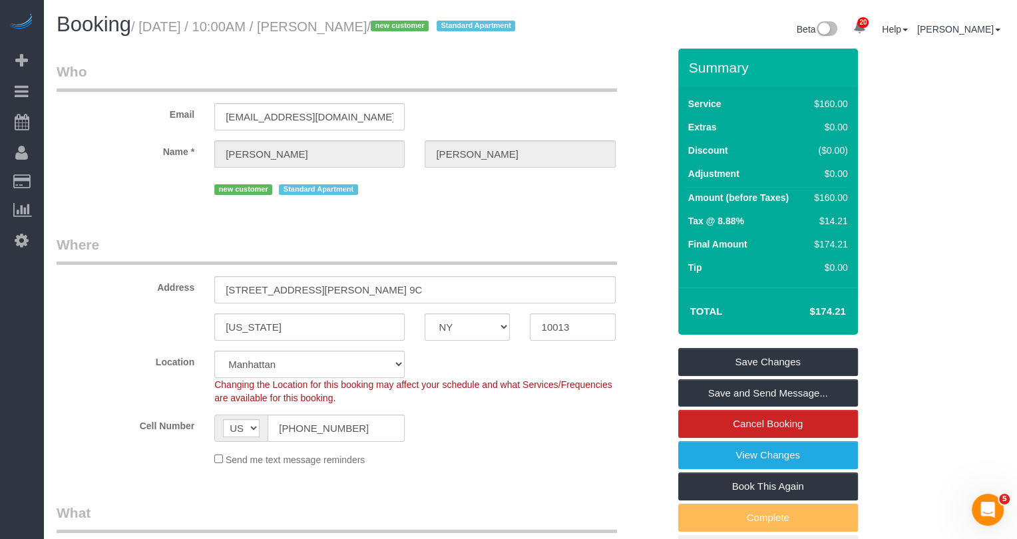
drag, startPoint x: 412, startPoint y: 29, endPoint x: 351, endPoint y: 29, distance: 60.5
click at [351, 29] on small "/ [DATE] / 10:00AM / [PERSON_NAME] / new customer Standard Apartment" at bounding box center [325, 26] width 388 height 15
copy small "[PERSON_NAME]"
click at [773, 376] on link "Save Changes" at bounding box center [768, 362] width 180 height 28
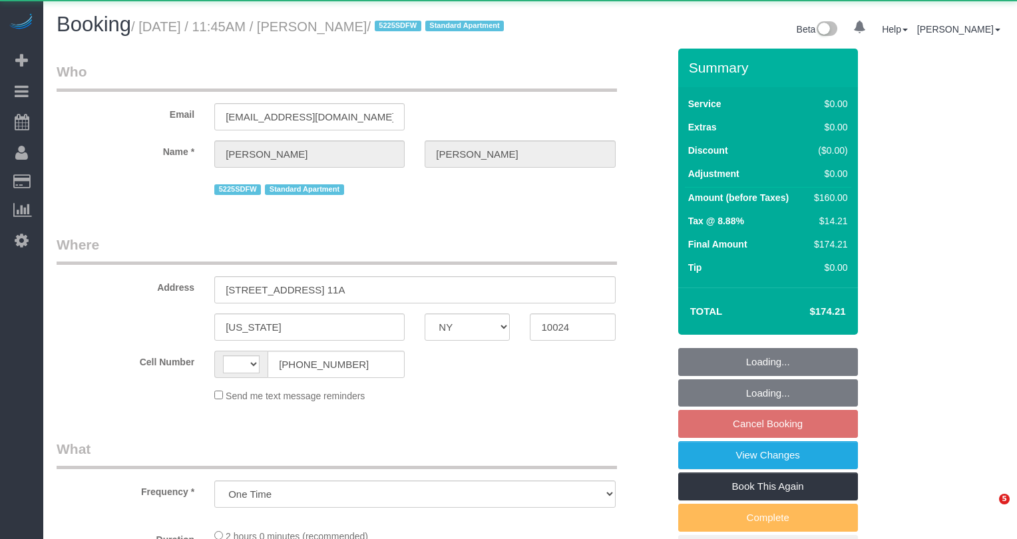
select select "NY"
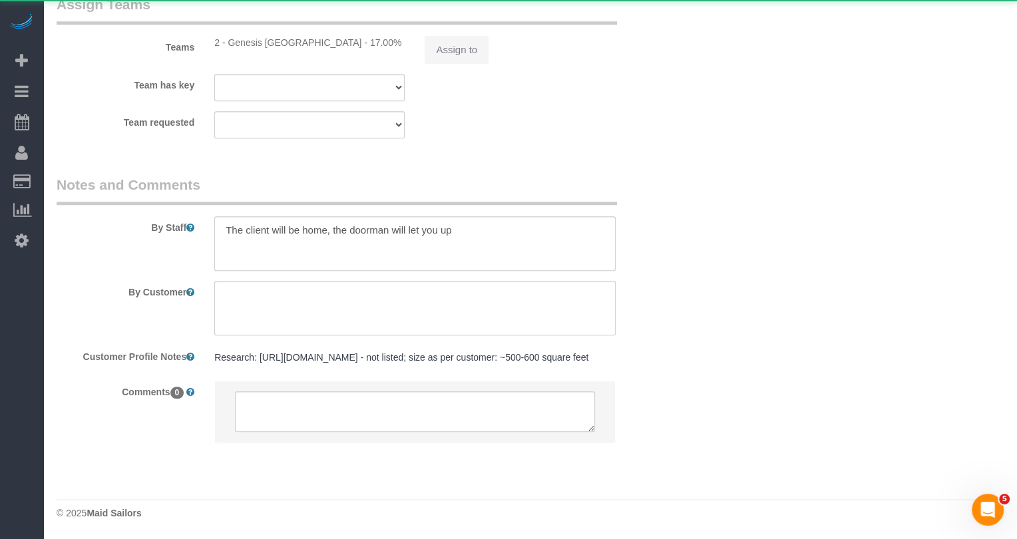
select select "string:[GEOGRAPHIC_DATA]"
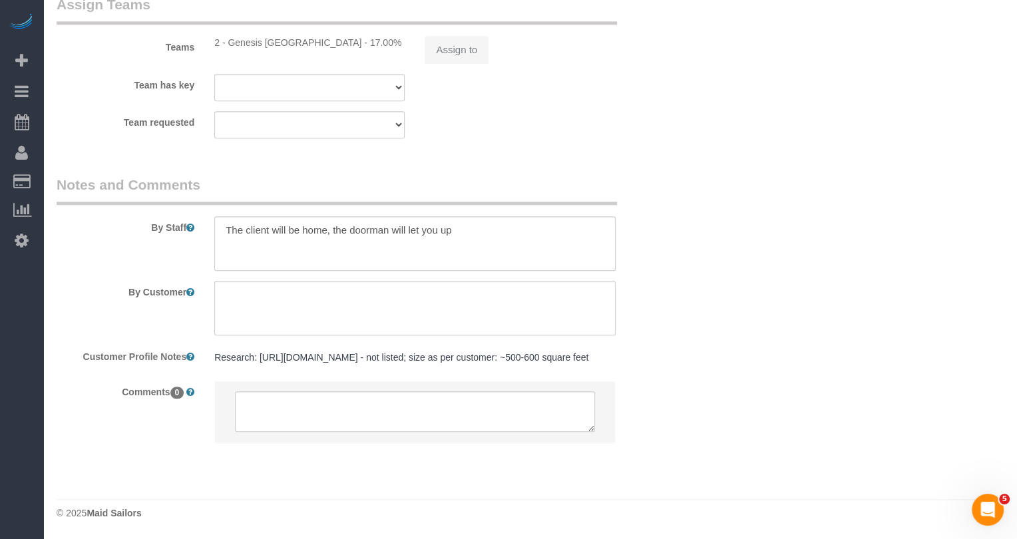
select select "string:stripe-pm_1R4RtY4VGloSiKo7jgaSyirH"
select select "1"
select select "number:57"
select select "number:73"
select select "number:15"
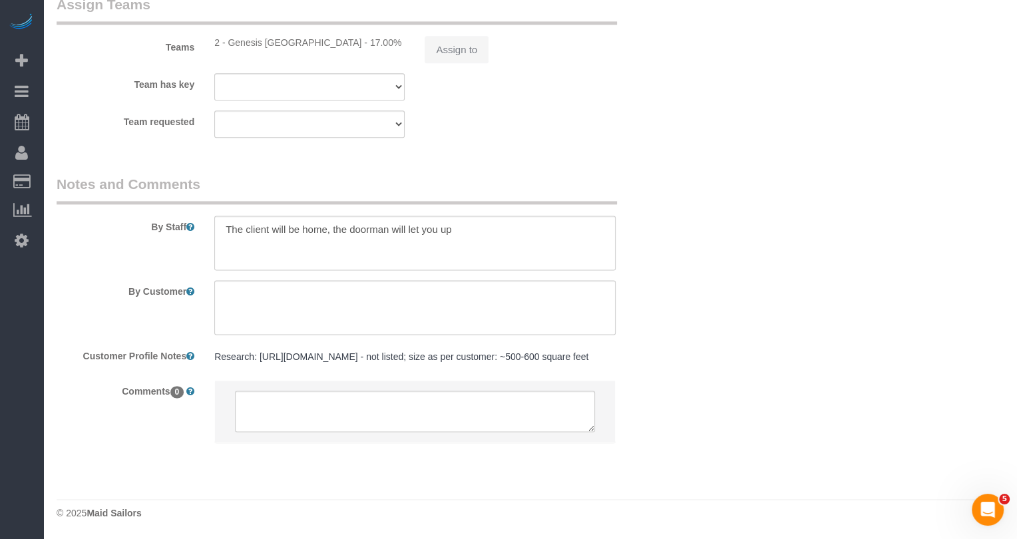
select select "number:7"
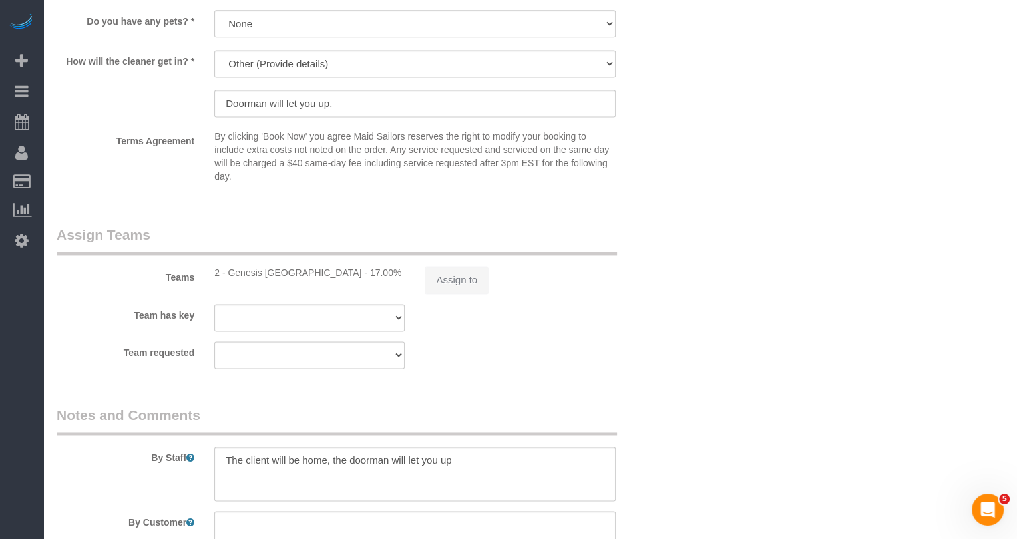
select select "object:1108"
select select "1"
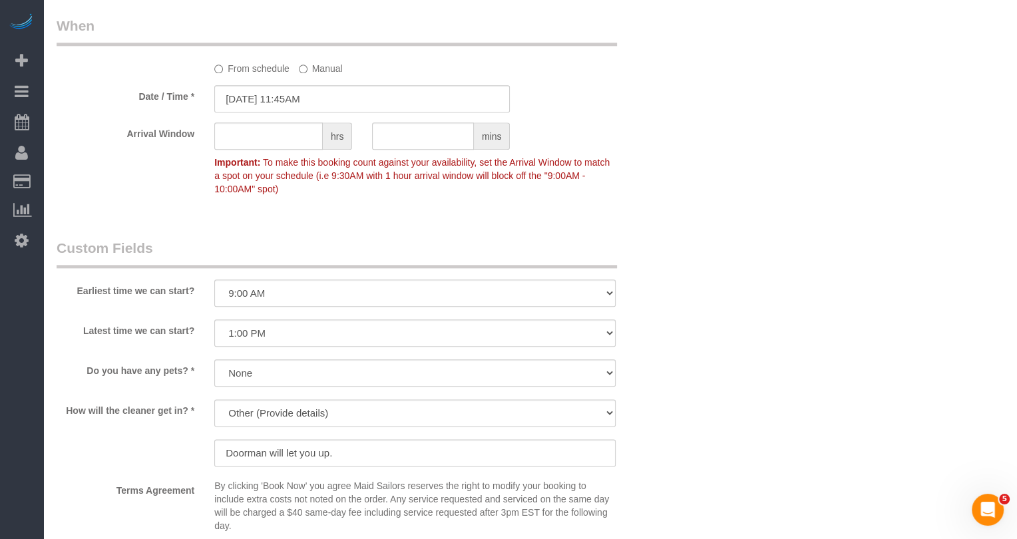
scroll to position [1277, 0]
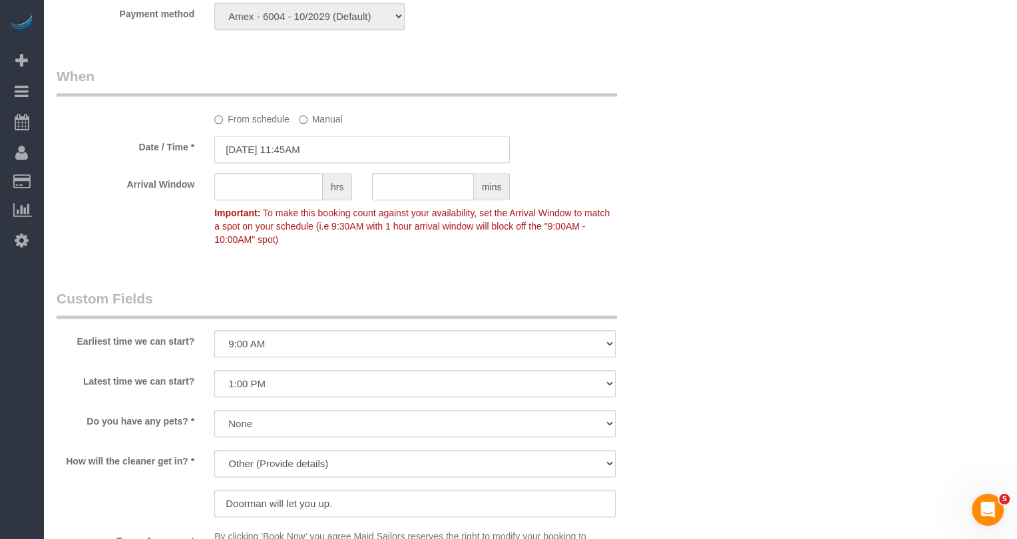
click at [321, 156] on input "[DATE] 11:45AM" at bounding box center [361, 149] width 295 height 27
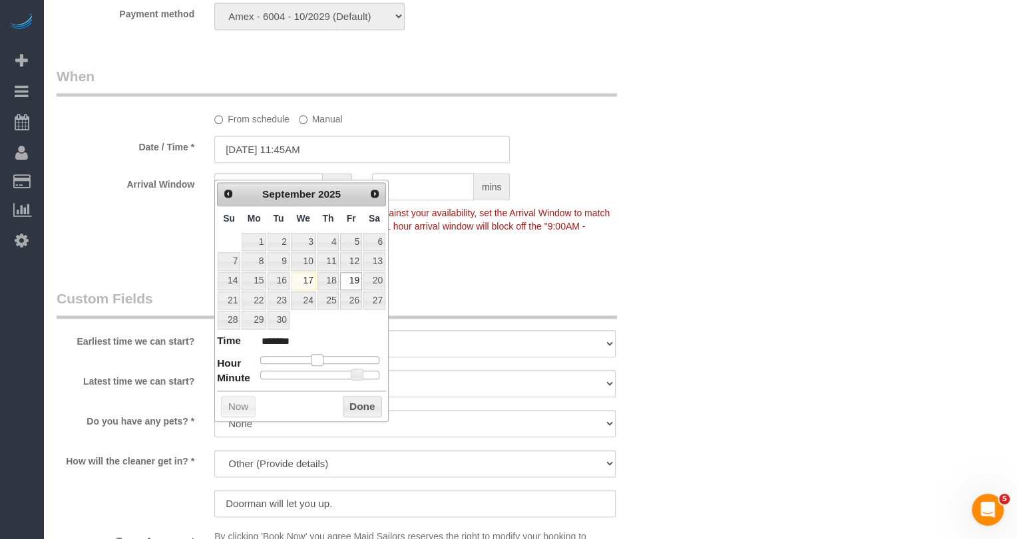
type input "[DATE] 10:45AM"
type input "*******"
click at [315, 357] on span at bounding box center [312, 360] width 12 height 12
click at [672, 252] on div "Arrival Window hrs mins Important: To make this booking count against your avai…" at bounding box center [362, 212] width 631 height 79
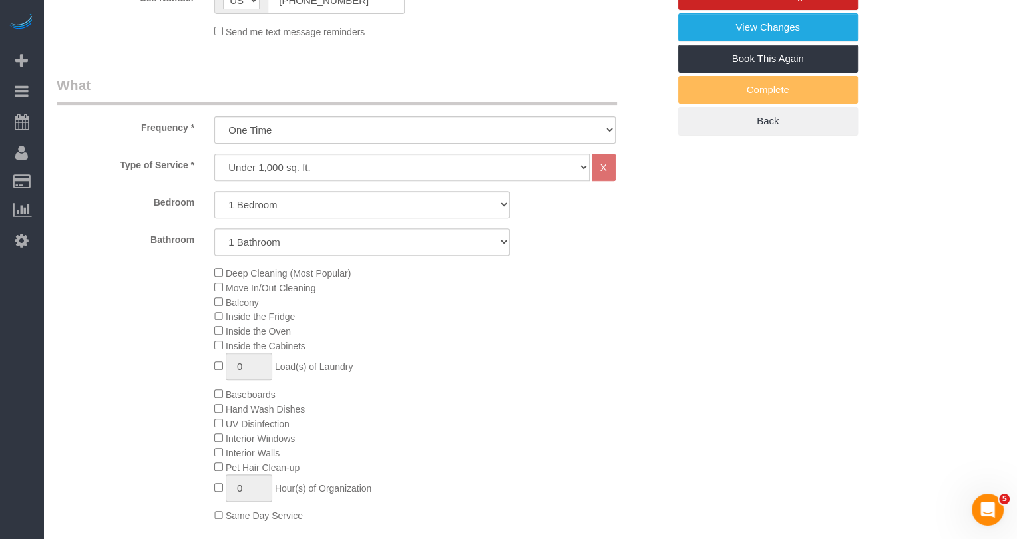
scroll to position [0, 0]
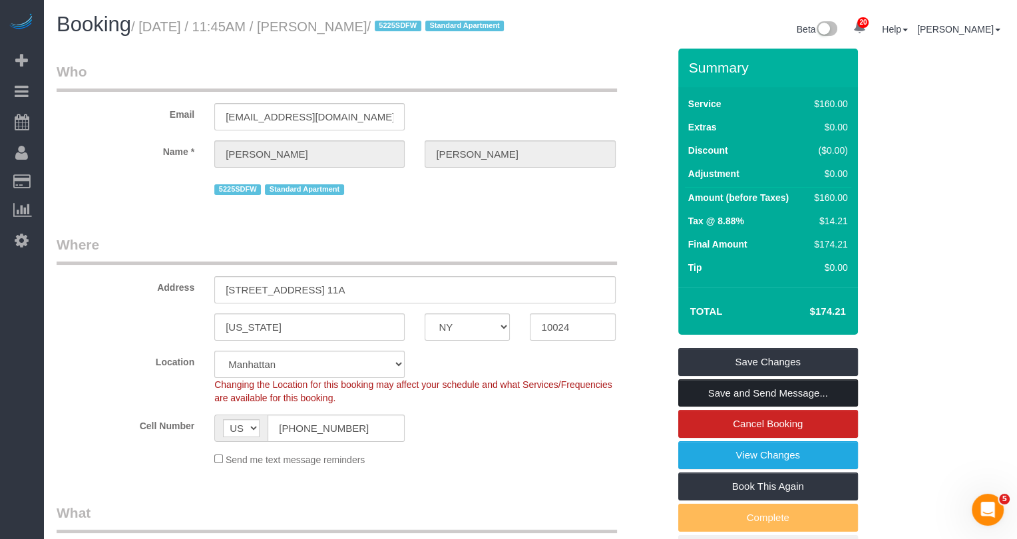
click at [751, 404] on link "Save and Send Message..." at bounding box center [768, 393] width 180 height 28
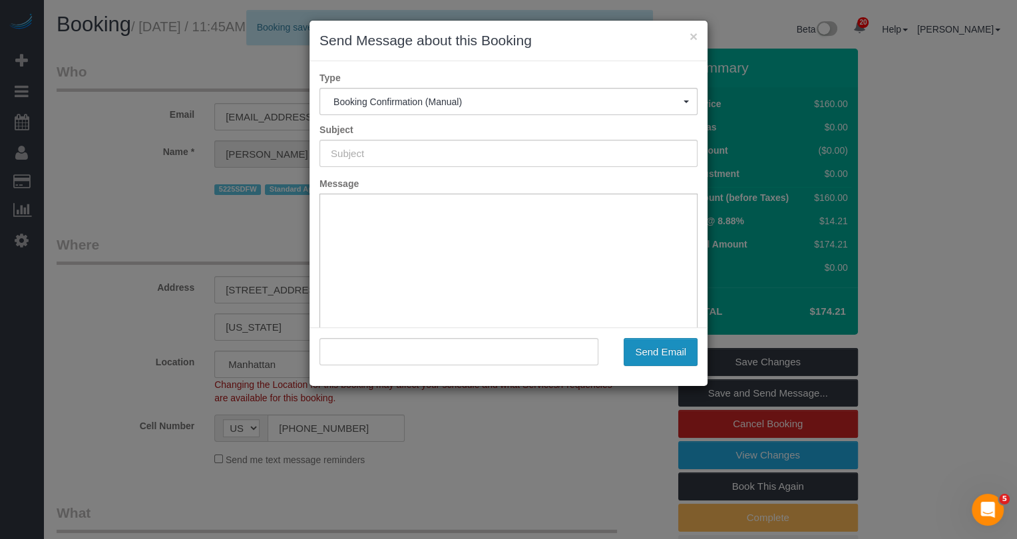
click at [663, 355] on button "Send Email" at bounding box center [660, 352] width 74 height 28
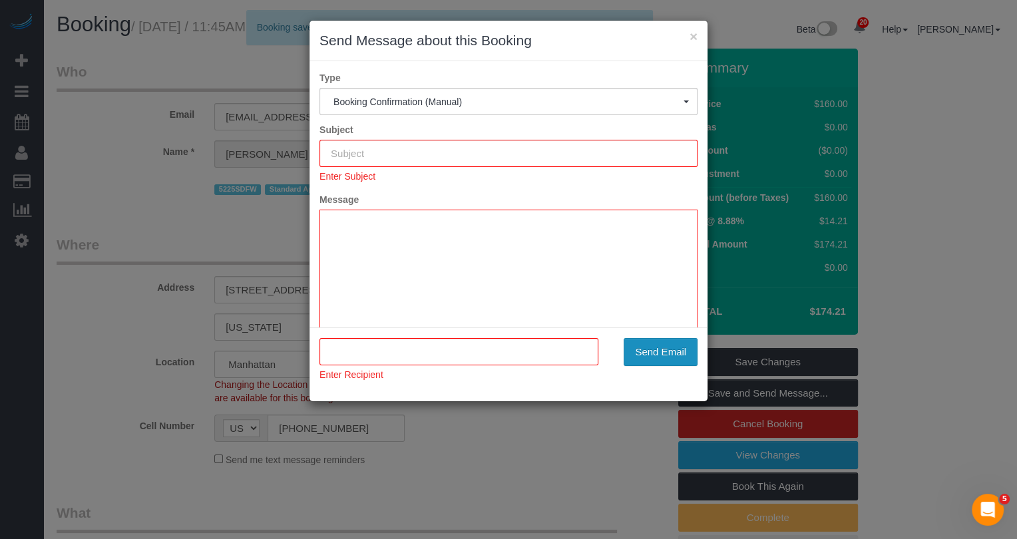
type input "Cleaning Confirmed for 09/19/2025 at 10:45am"
type input ""Tomas Flanagan" <tomasfl11@gmail.com>"
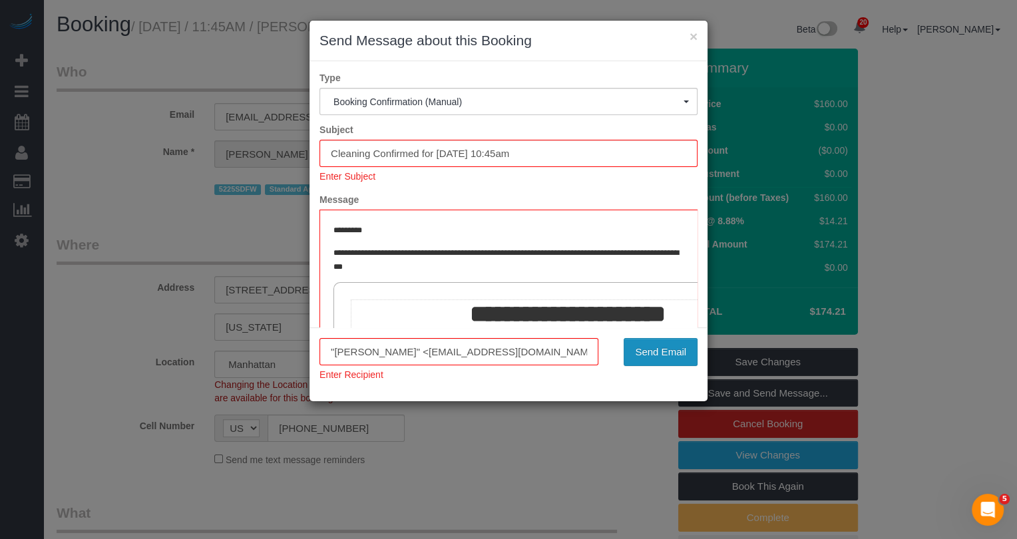
click at [669, 357] on button "Send Email" at bounding box center [660, 352] width 74 height 28
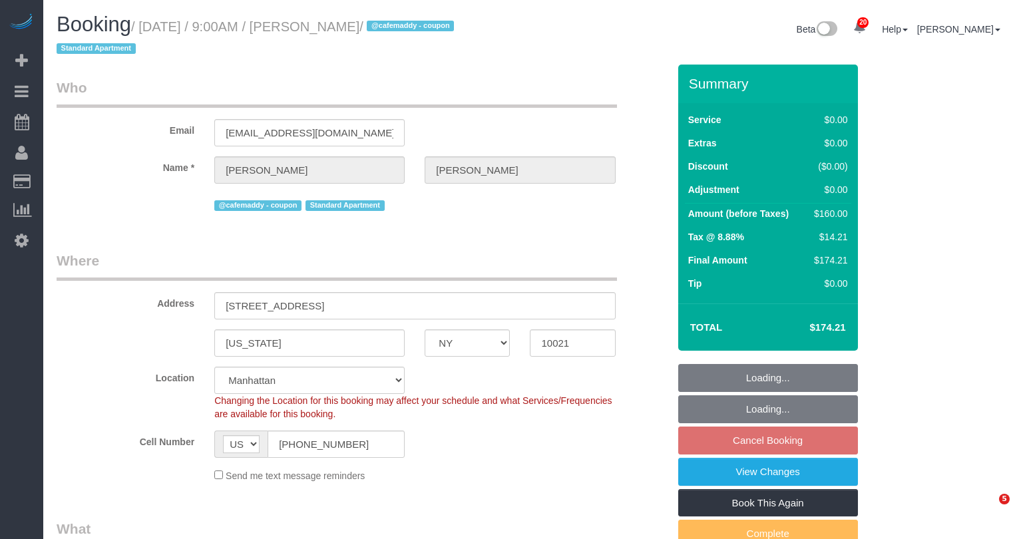
select select "NY"
select select "2"
select select "string:stripe-pm_1S0mZX4VGloSiKo7NCOkUXGk"
select select "spot2"
select select "number:57"
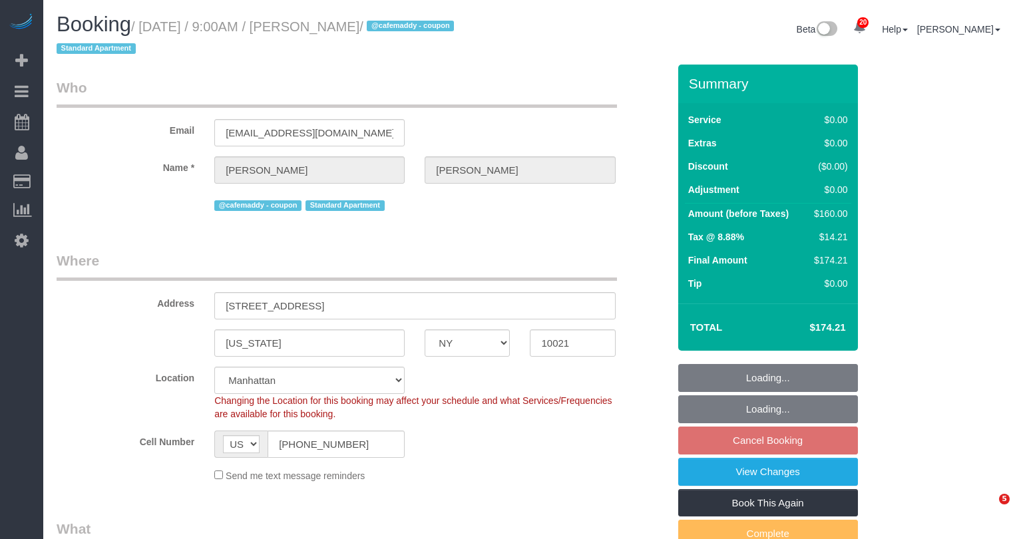
select select "number:71"
select select "number:15"
select select "number:5"
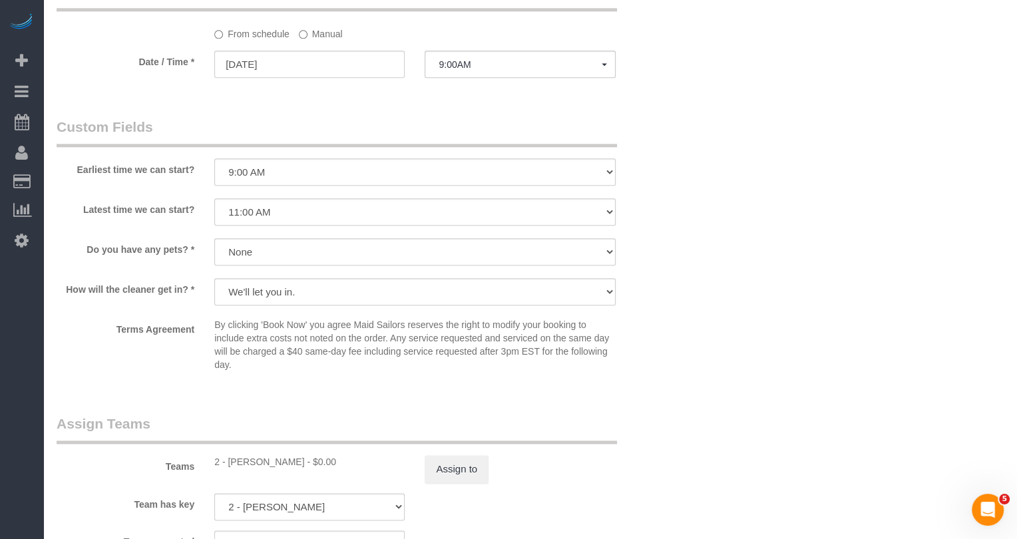
scroll to position [1349, 0]
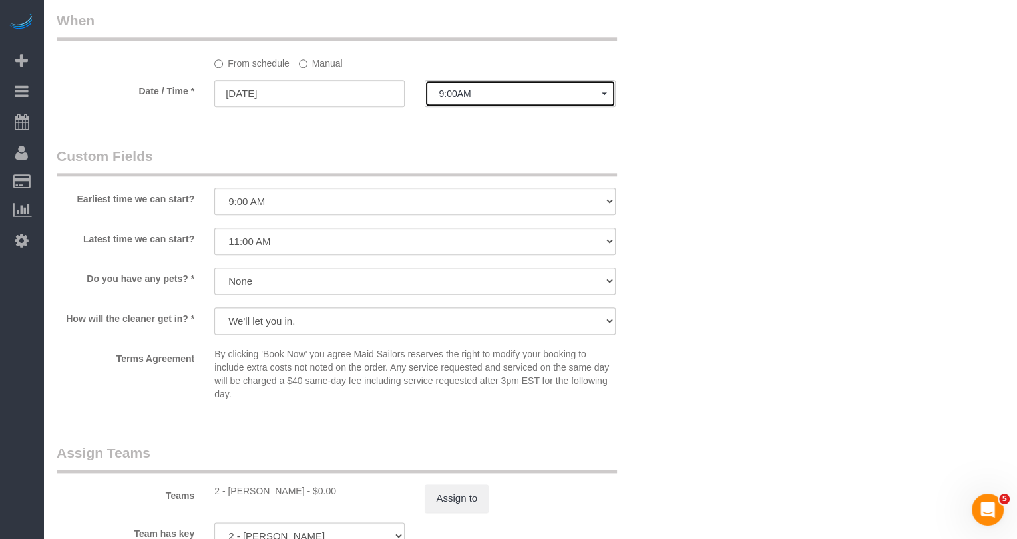
click at [467, 98] on span "9:00AM" at bounding box center [519, 93] width 162 height 11
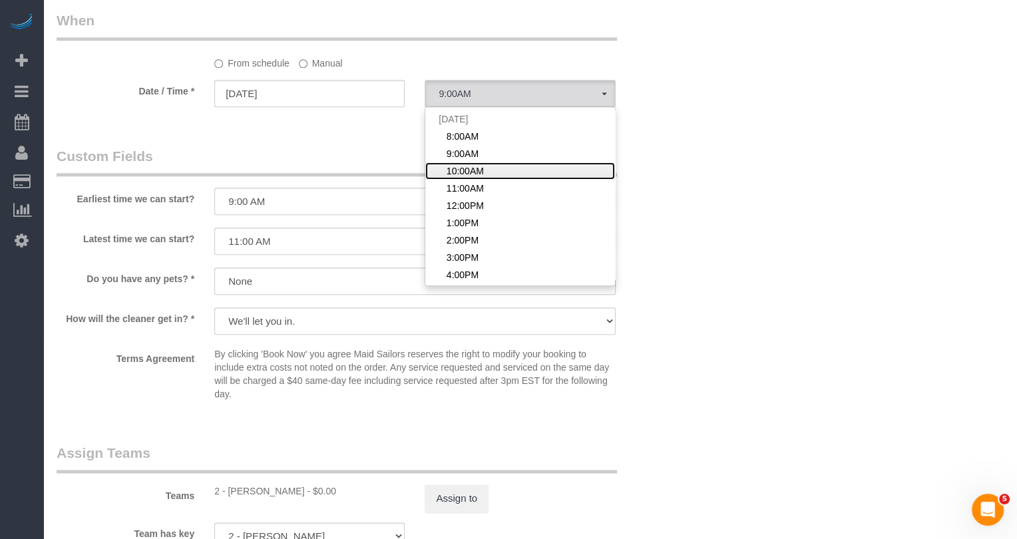
click at [464, 169] on span "10:00AM" at bounding box center [464, 170] width 37 height 13
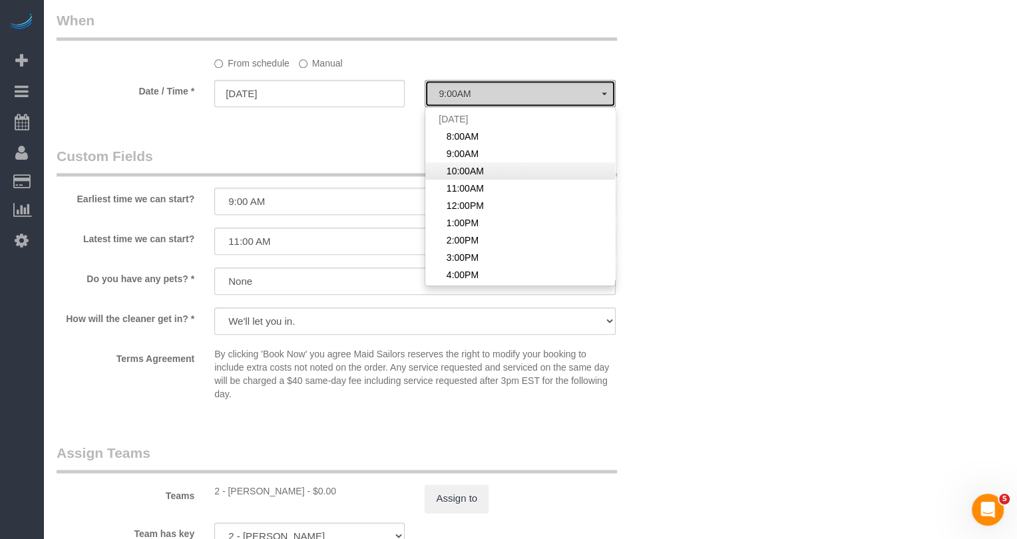
select select "spot3"
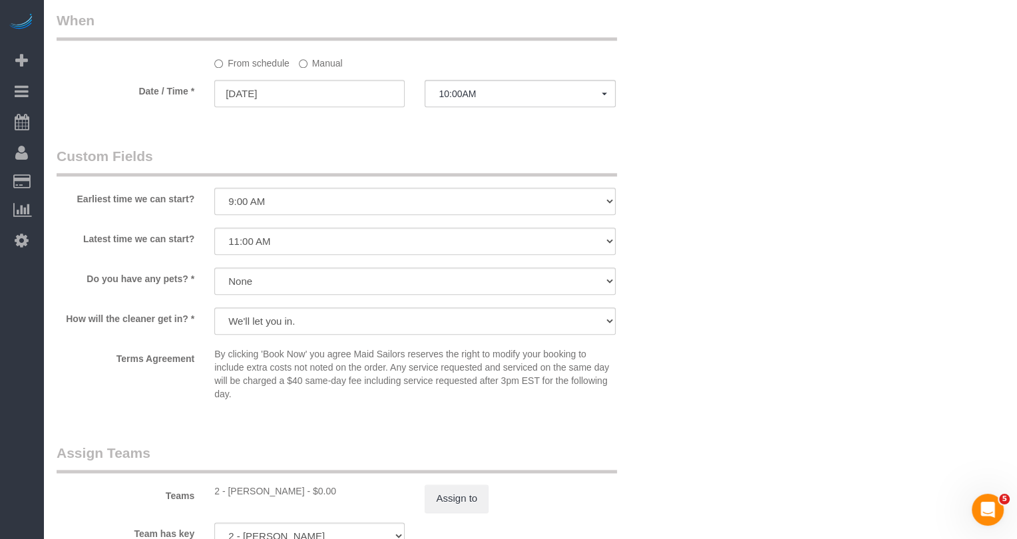
click at [319, 65] on label "Manual" at bounding box center [321, 61] width 44 height 18
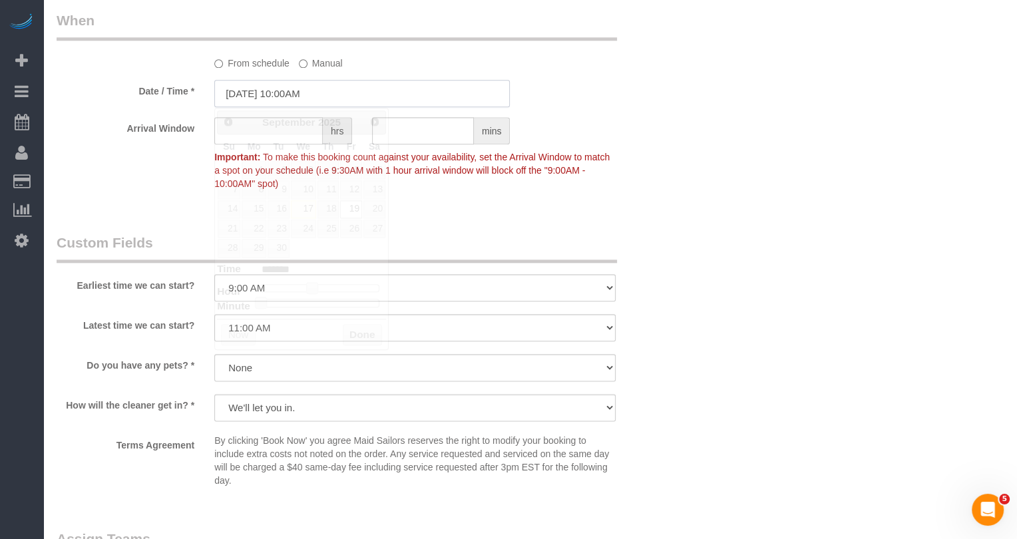
click at [319, 98] on input "09/19/2025 10:00AM" at bounding box center [361, 93] width 295 height 27
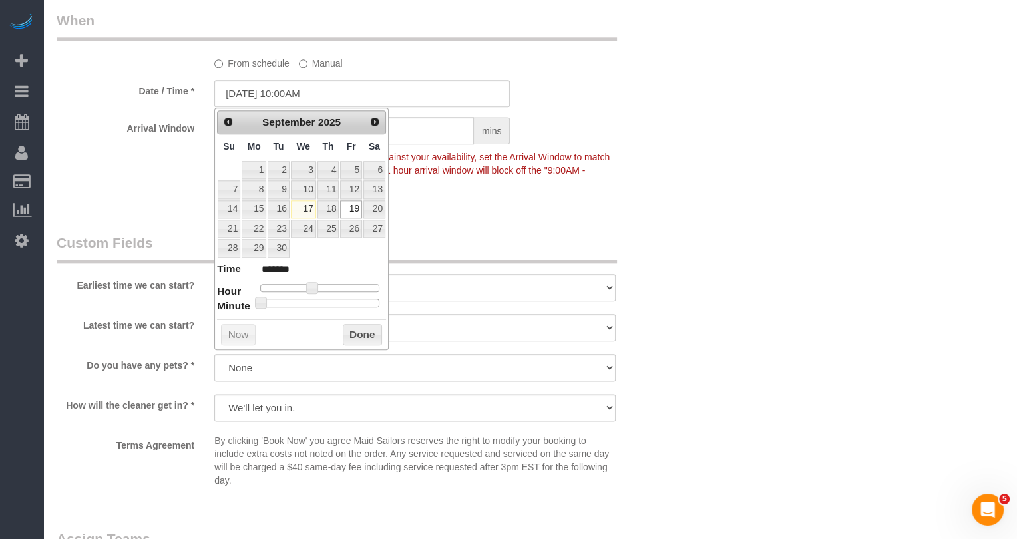
type input "09/19/2025 10:40AM"
type input "*******"
click at [343, 299] on div at bounding box center [319, 303] width 119 height 8
type input "09/19/2025 10:45AM"
type input "*******"
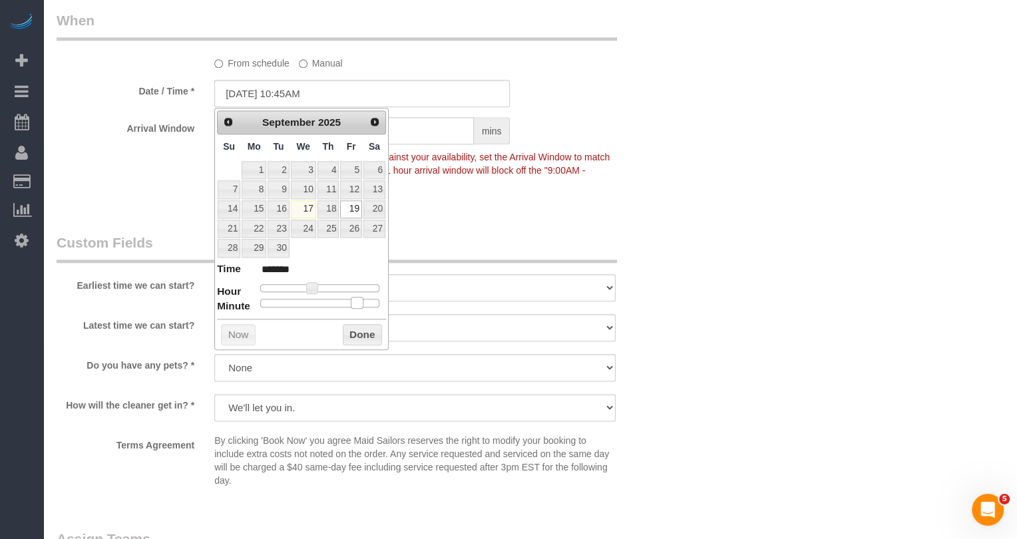
drag, startPoint x: 343, startPoint y: 297, endPoint x: 355, endPoint y: 300, distance: 13.1
click at [355, 300] on span at bounding box center [357, 303] width 12 height 12
click at [366, 324] on button "Done" at bounding box center [362, 334] width 39 height 21
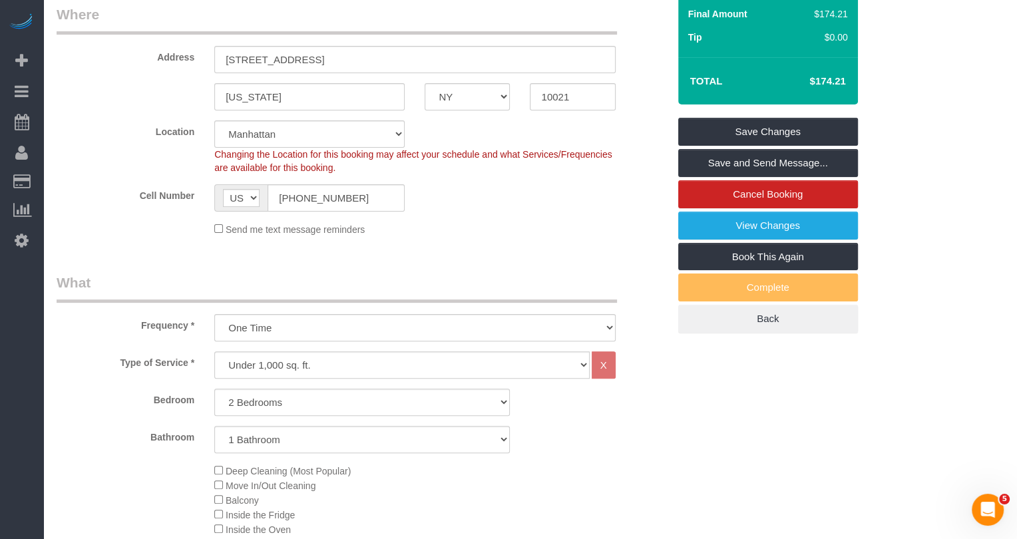
scroll to position [0, 0]
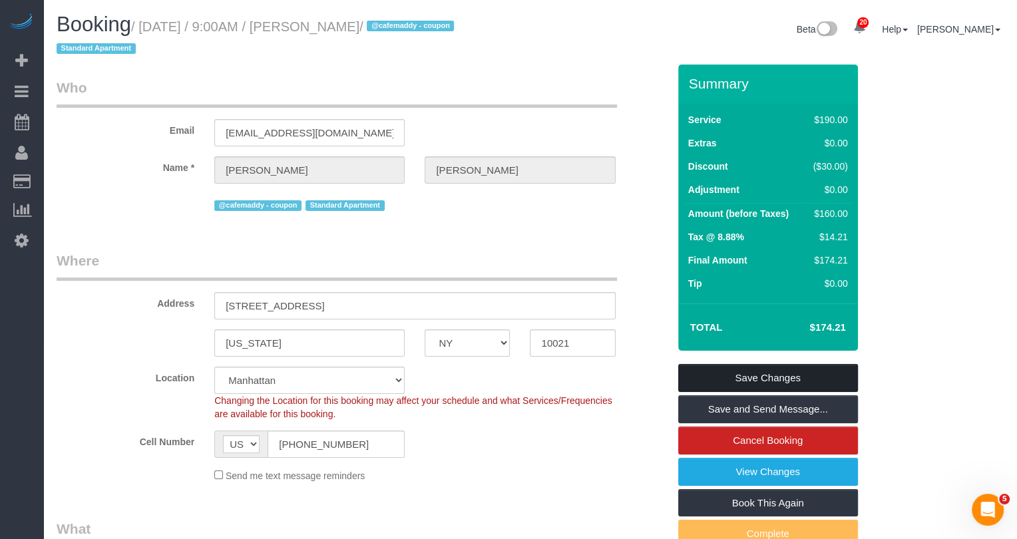
click at [814, 379] on link "Save Changes" at bounding box center [768, 378] width 180 height 28
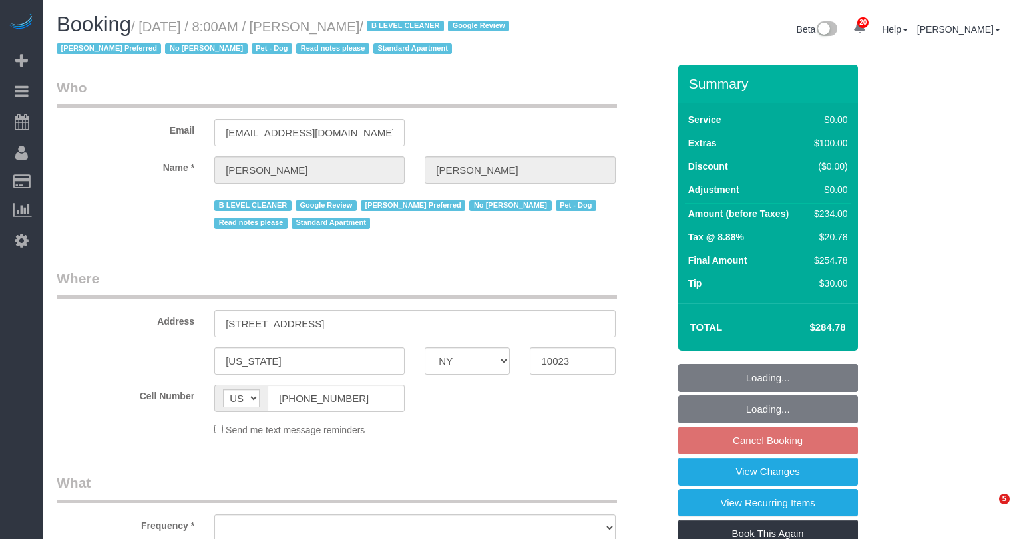
select select "NY"
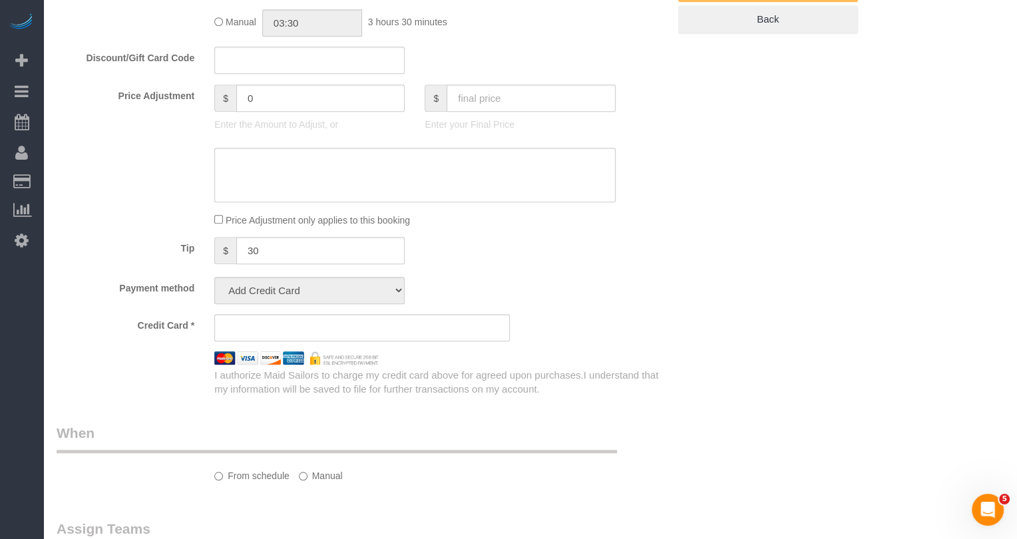
select select "object:826"
select select "1"
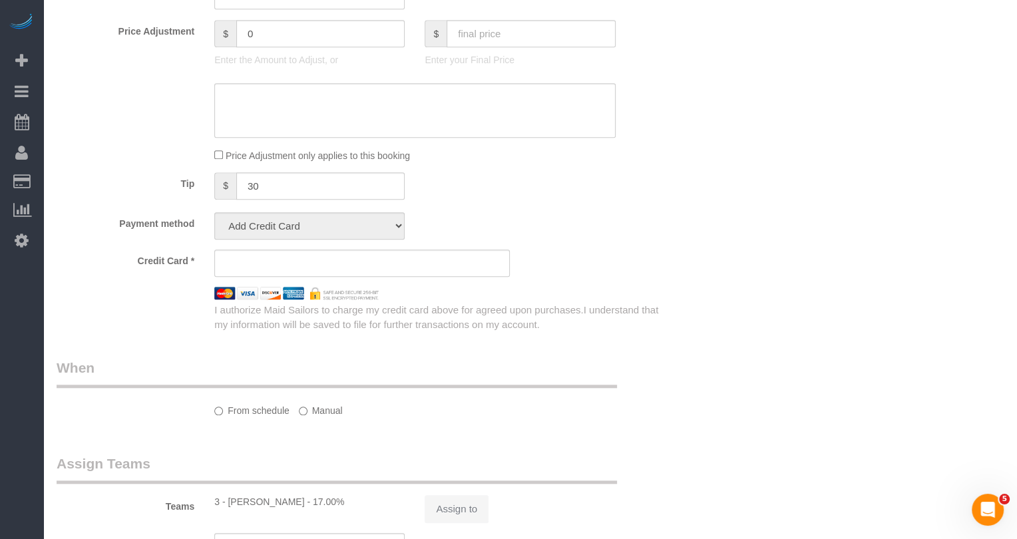
select select "string:stripe-pm_1Iw5F44VGloSiKo7Msqfv3Zn"
select select "spot1"
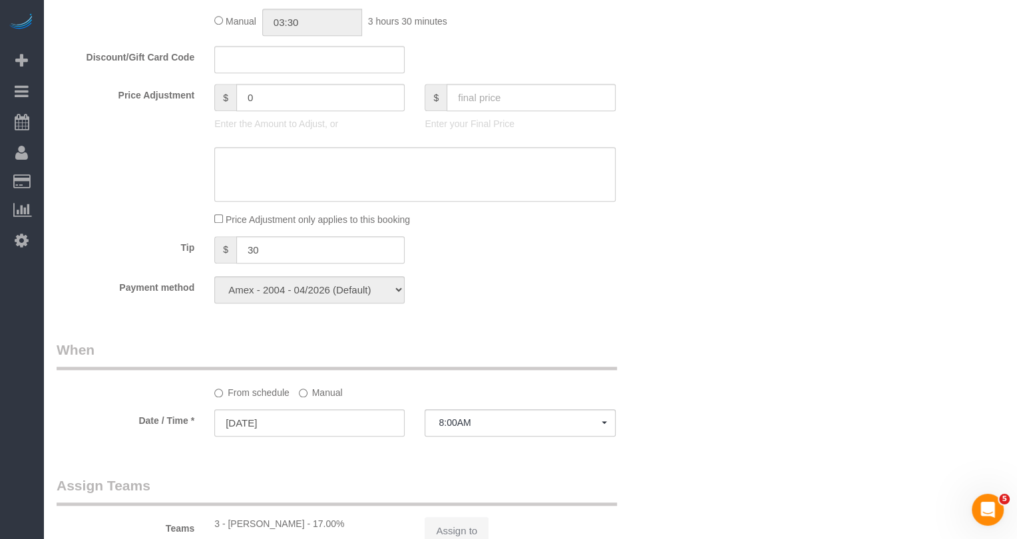
select select "object:1368"
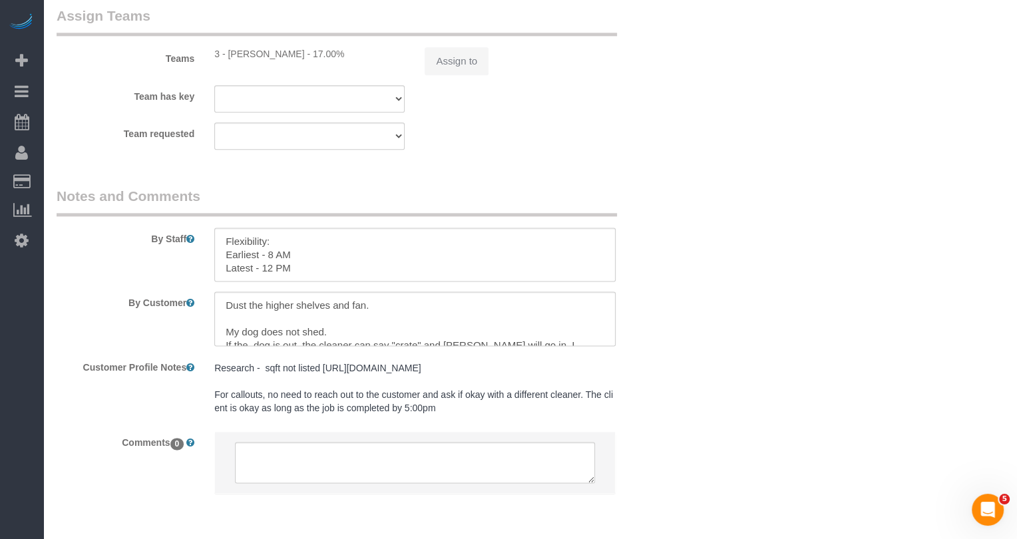
select select "number:56"
select select "number:72"
select select "number:13"
select select "number:6"
select select "1"
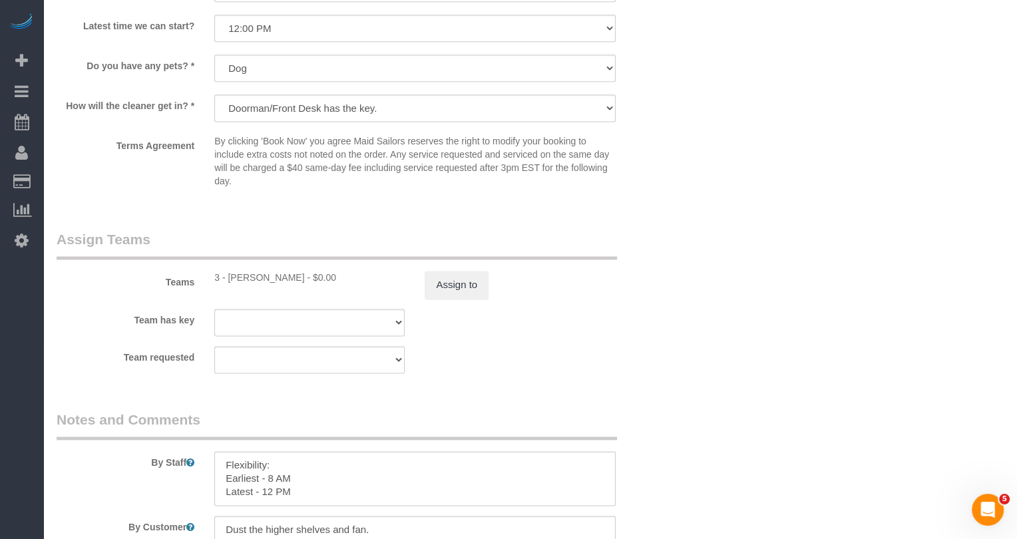
scroll to position [1488, 0]
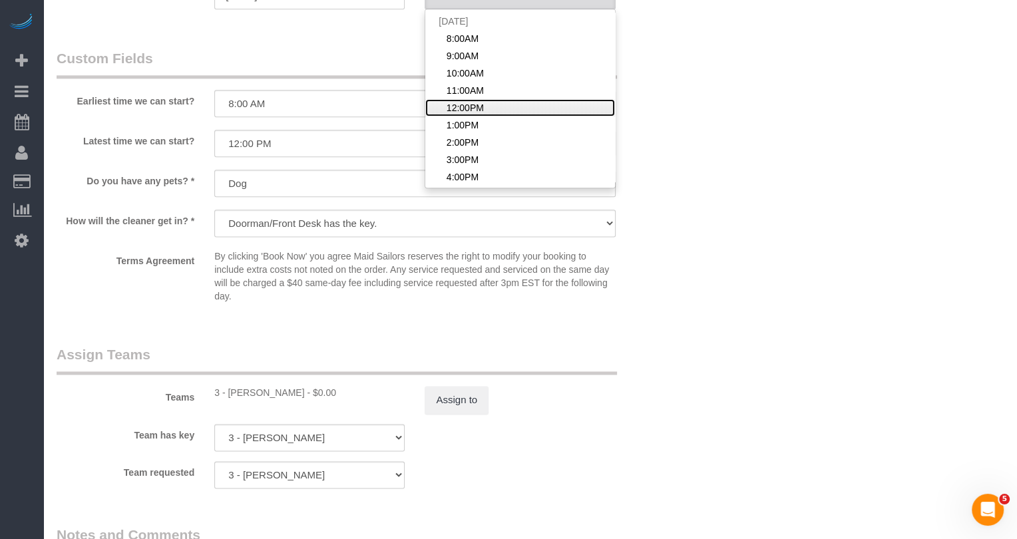
click at [464, 114] on span "12:00PM" at bounding box center [464, 107] width 37 height 13
select select "spot5"
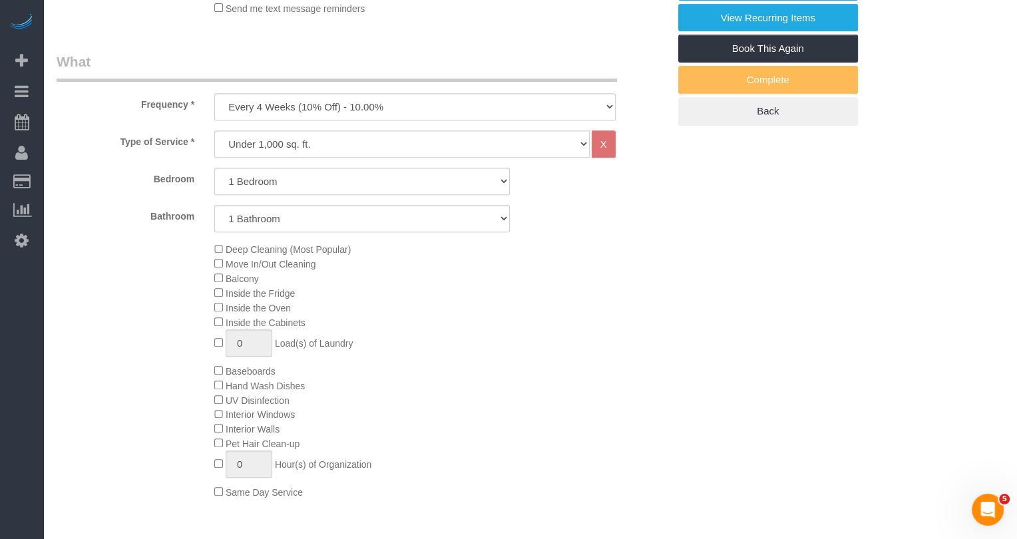
scroll to position [0, 0]
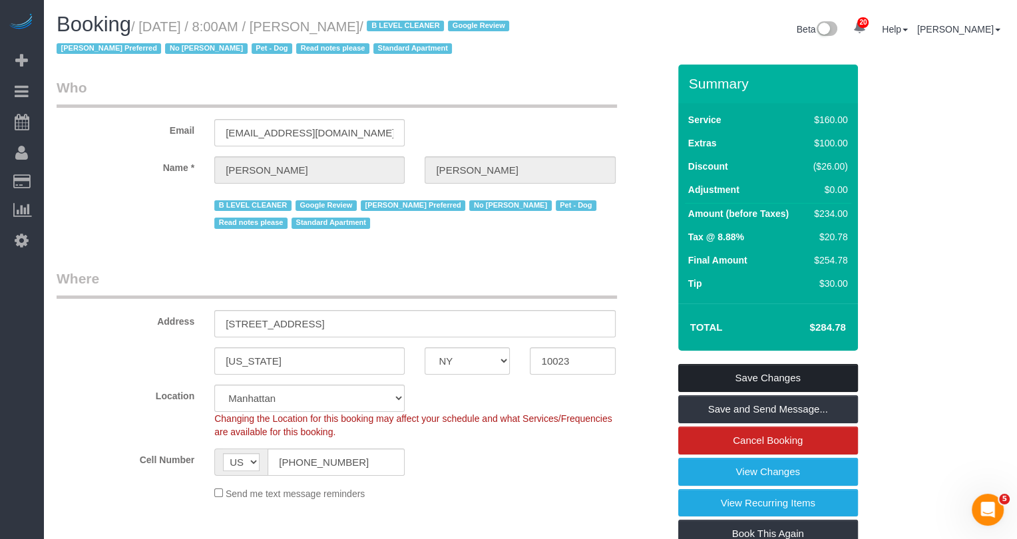
click at [726, 391] on link "Save Changes" at bounding box center [768, 378] width 180 height 28
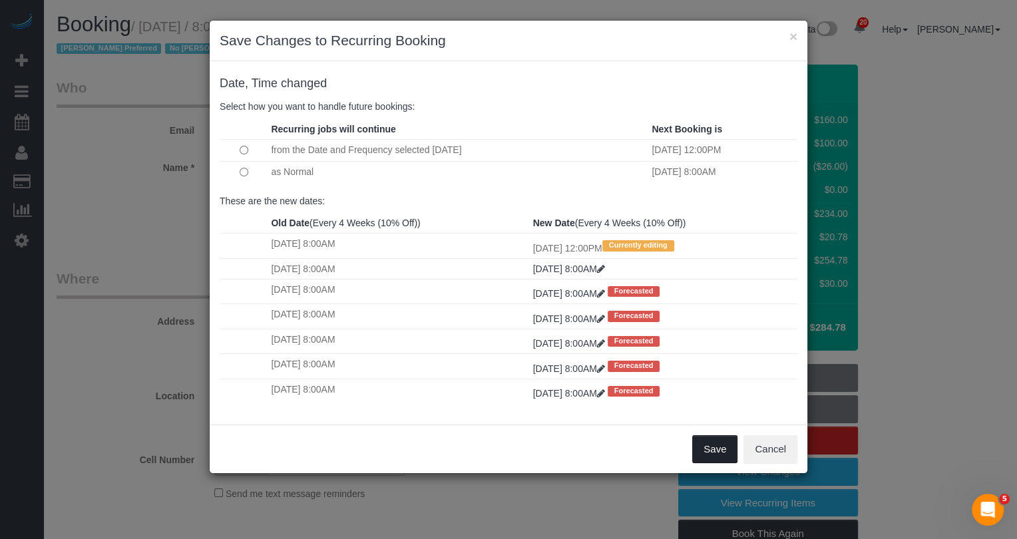
click at [713, 448] on button "Save" at bounding box center [714, 449] width 45 height 28
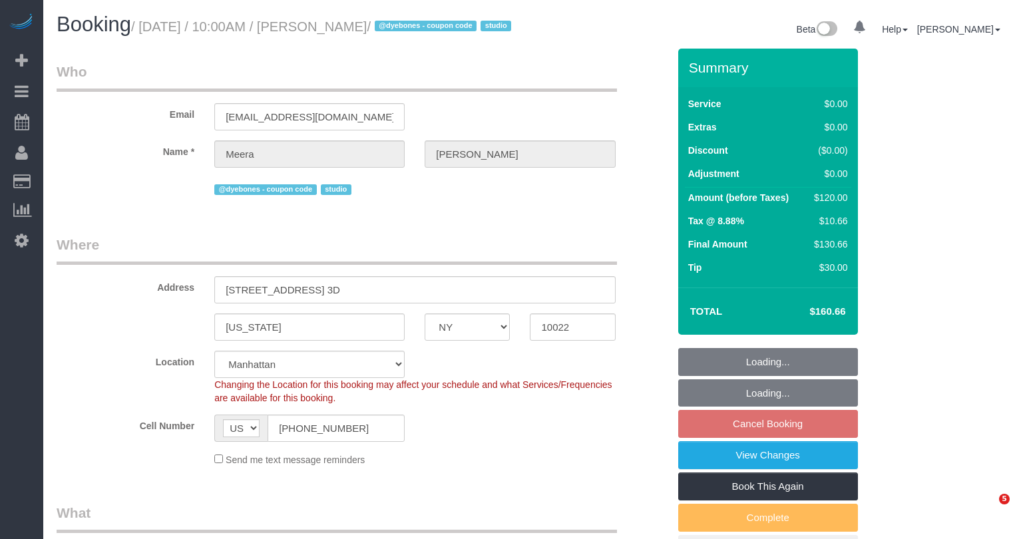
select select "NY"
select select "spot3"
select select "number:58"
select select "number:75"
select select "number:15"
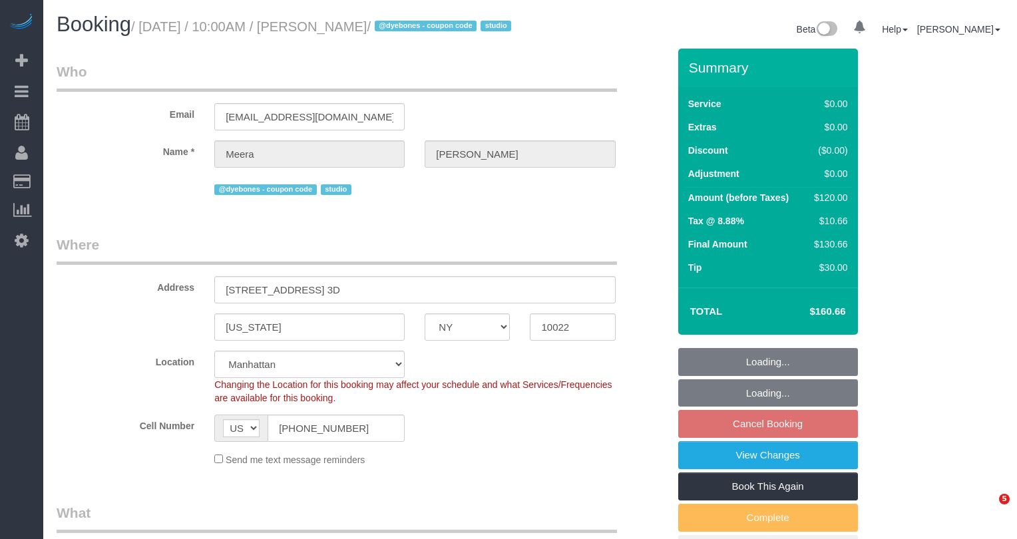
select select "number:5"
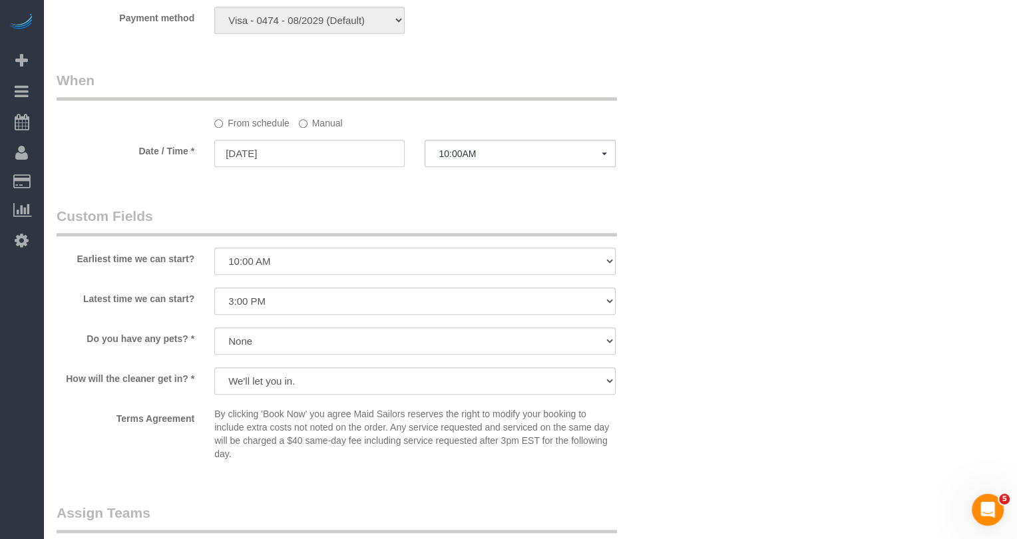
scroll to position [1289, 0]
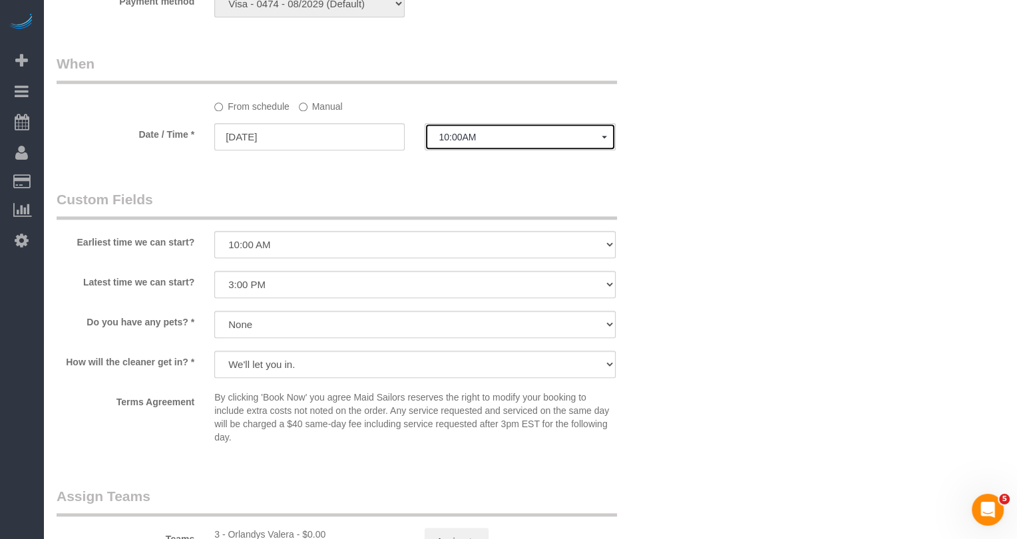
click at [467, 142] on span "10:00AM" at bounding box center [519, 137] width 162 height 11
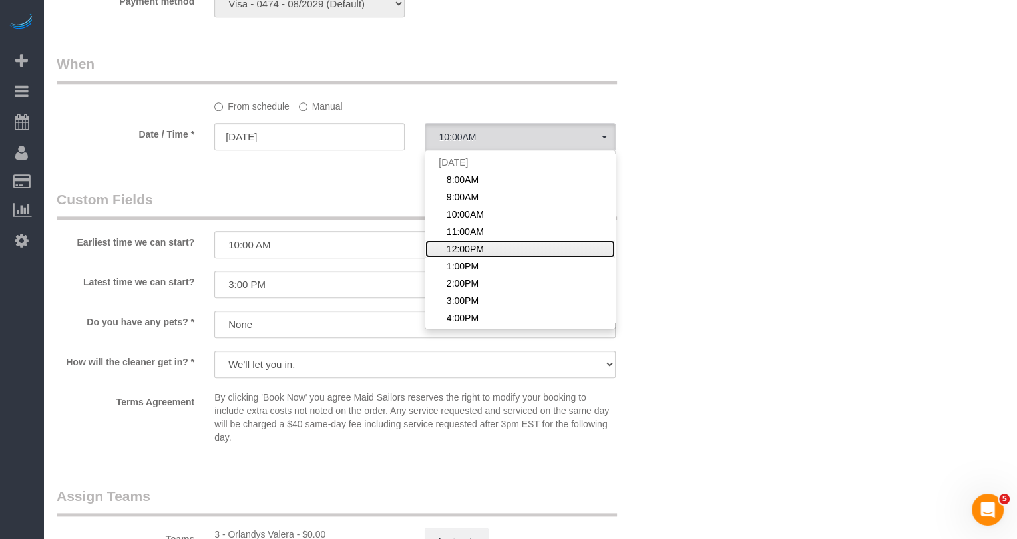
click at [467, 255] on span "12:00PM" at bounding box center [464, 248] width 37 height 13
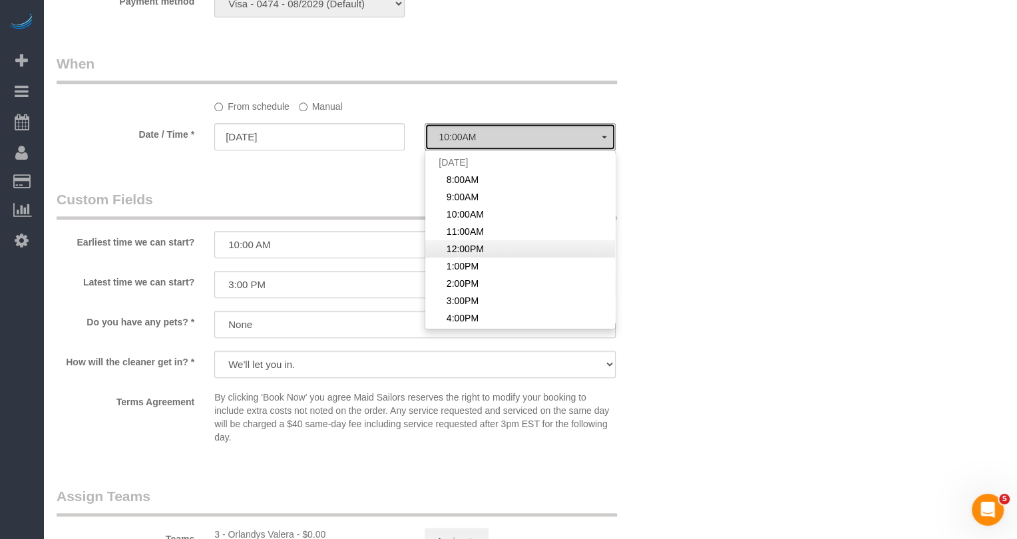
select select "spot5"
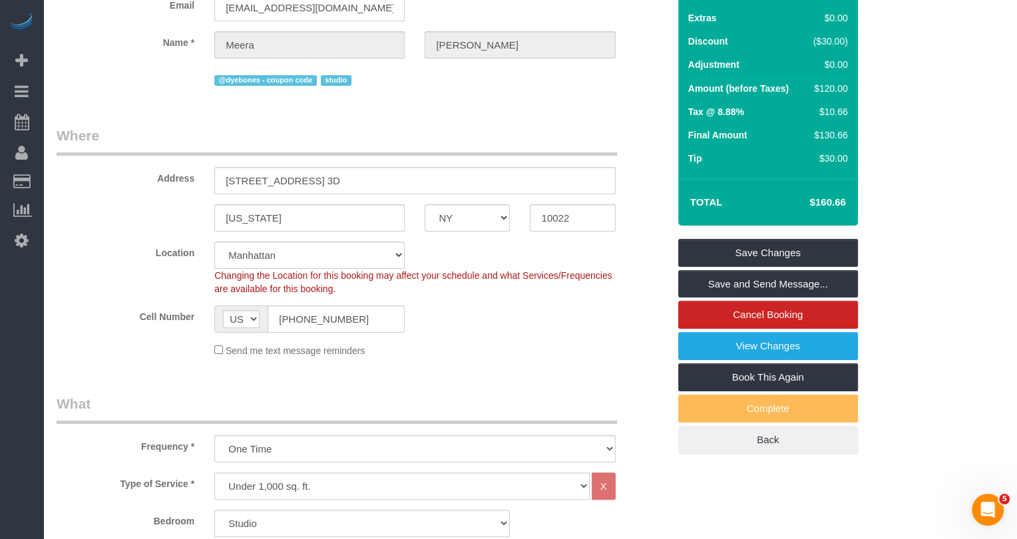
scroll to position [0, 0]
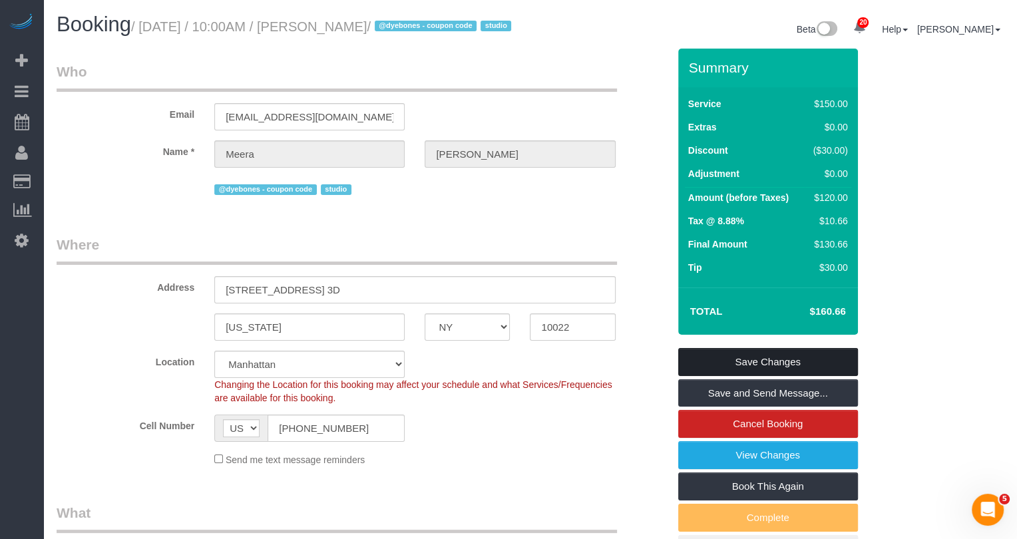
click at [750, 376] on link "Save Changes" at bounding box center [768, 362] width 180 height 28
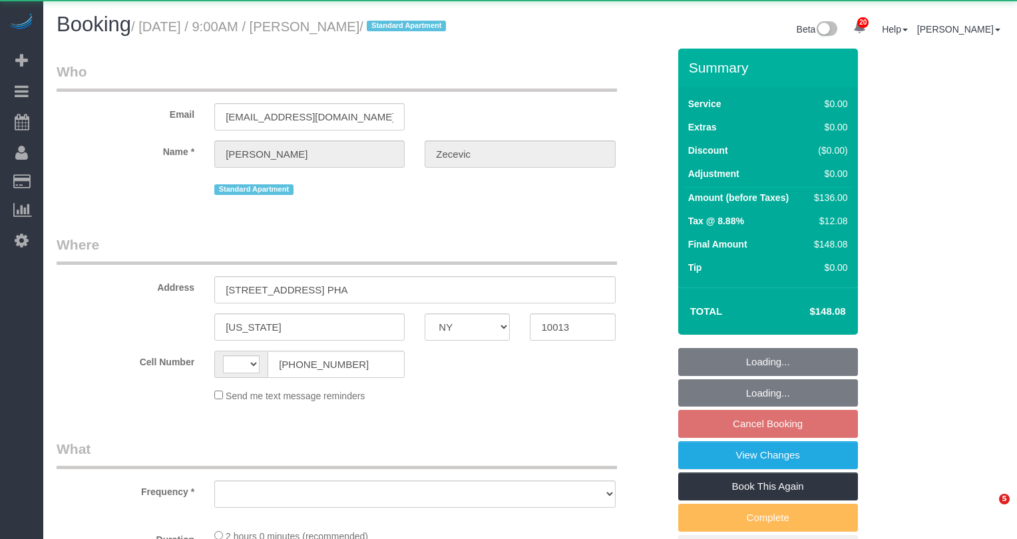
select select "NY"
select select "string:[GEOGRAPHIC_DATA]"
select select "1"
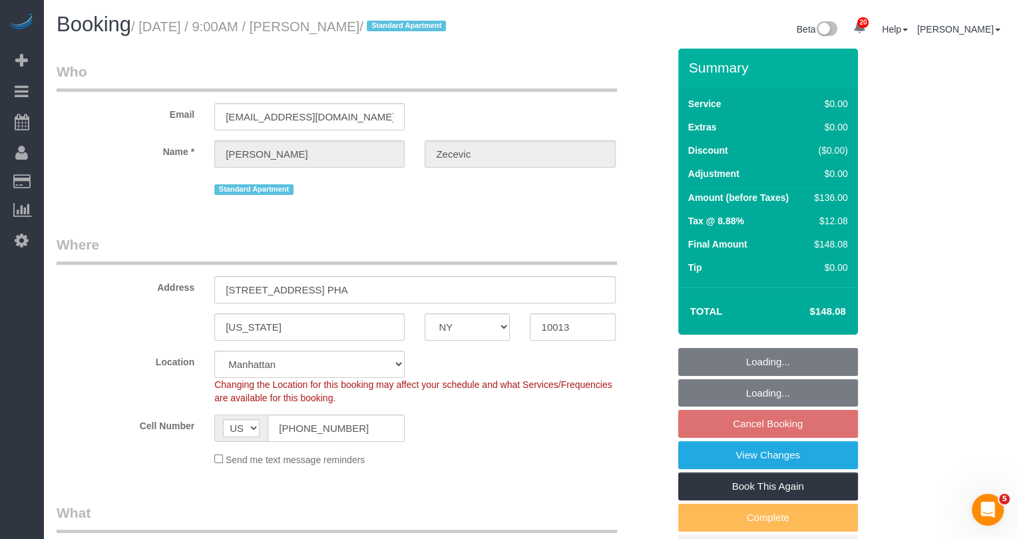
select select "object:909"
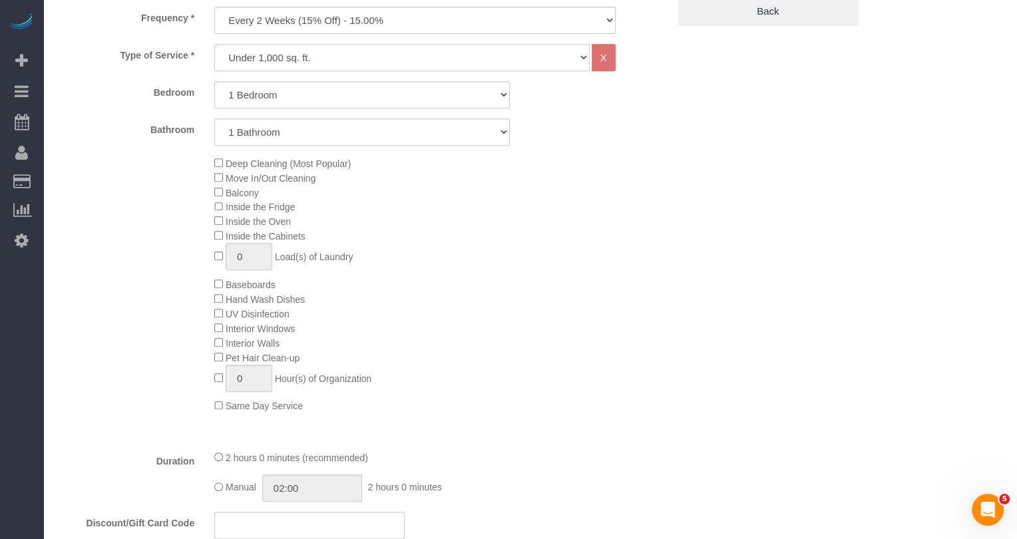
select select "string:stripe-pm_1RYTMZ4VGloSiKo7i57IXIcV"
select select "1"
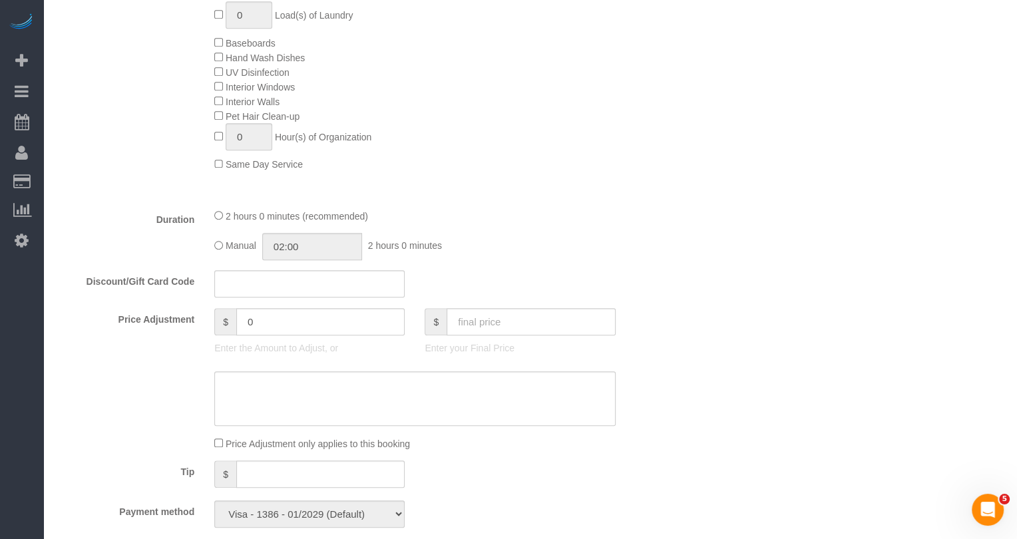
scroll to position [1227, 0]
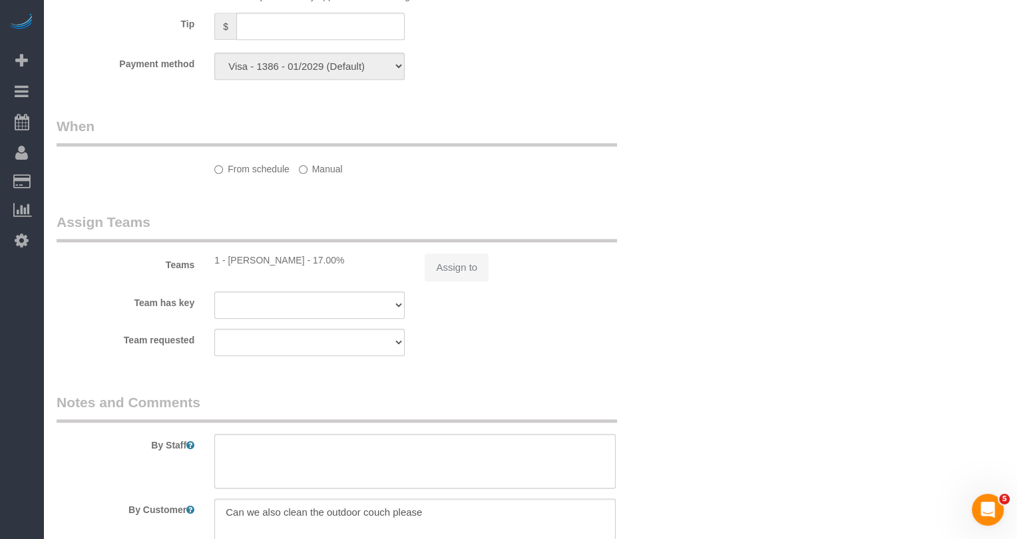
select select "spot2"
select select "number:56"
select select "number:70"
select select "number:15"
select select "number:5"
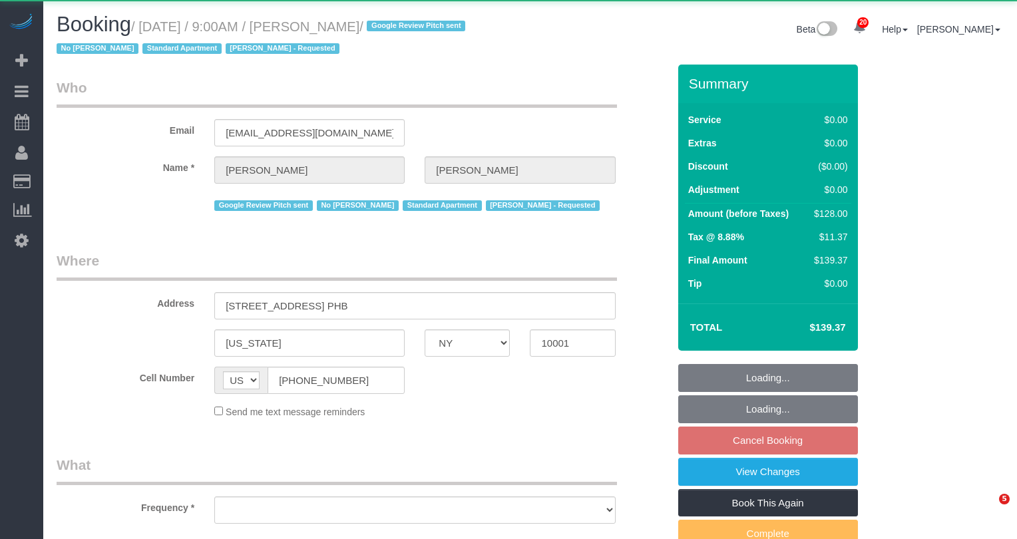
select select "NY"
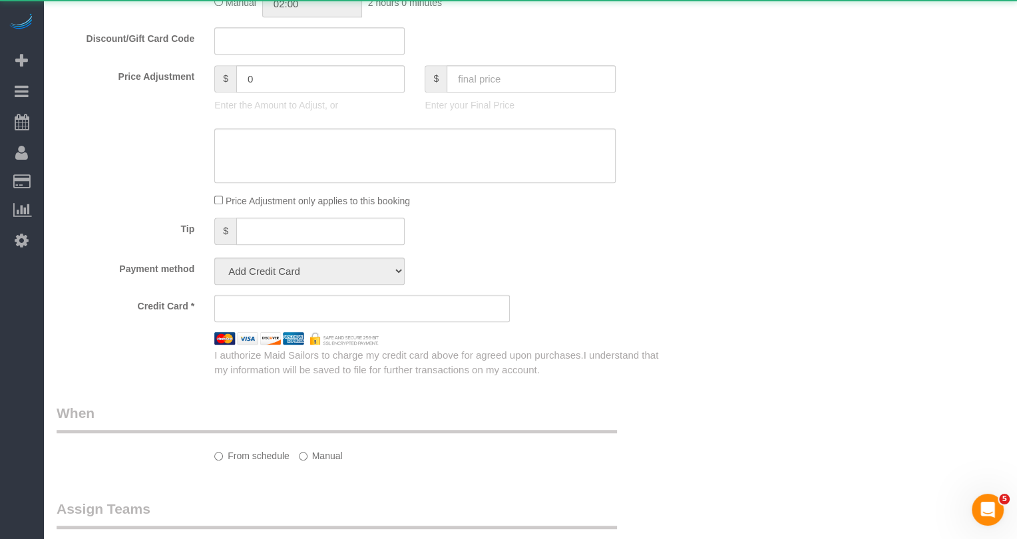
select select "object:812"
select select "1"
select select "number:56"
select select "number:69"
select select "number:15"
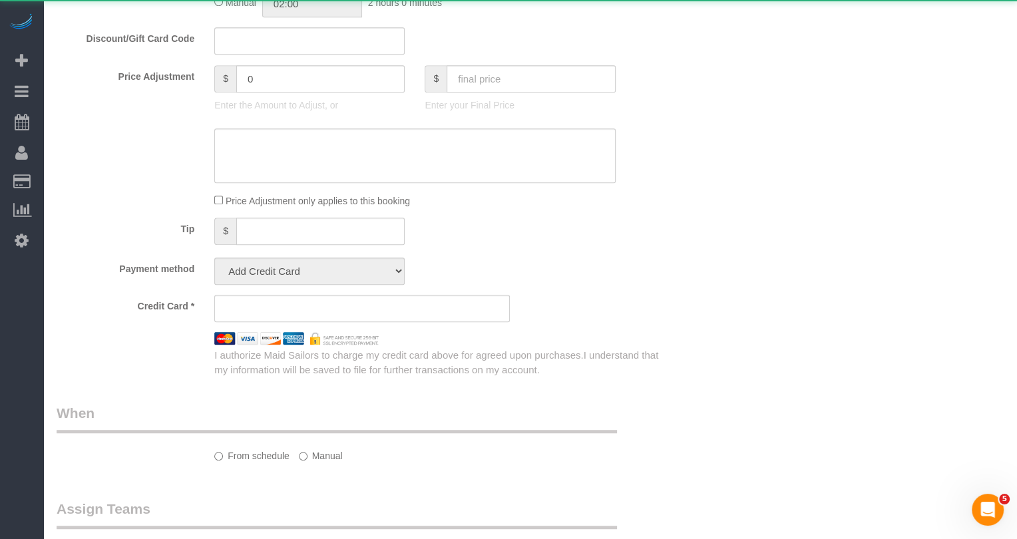
select select "number:5"
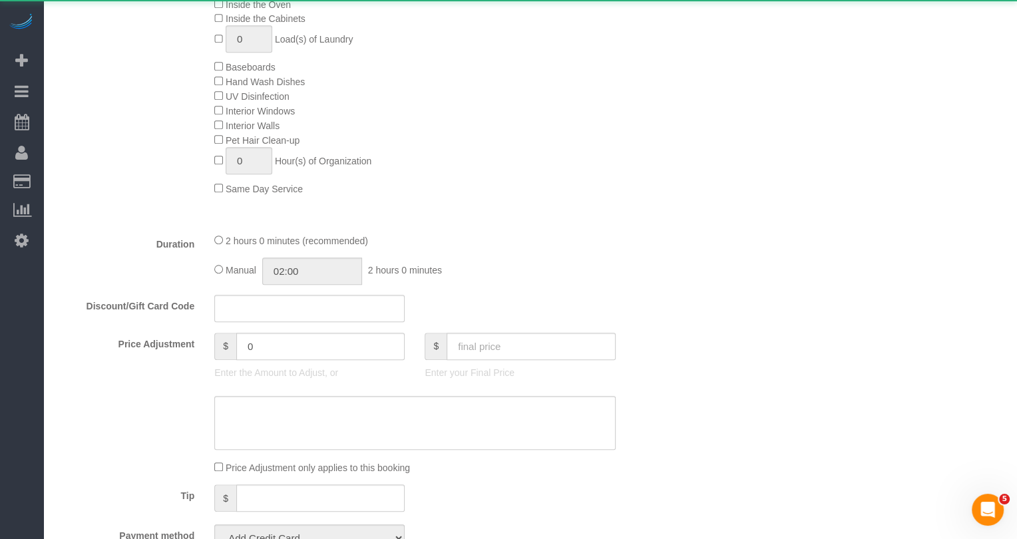
select select "object:1102"
select select "string:stripe-pm_1PEGLP4VGloSiKo7LwC35vvO"
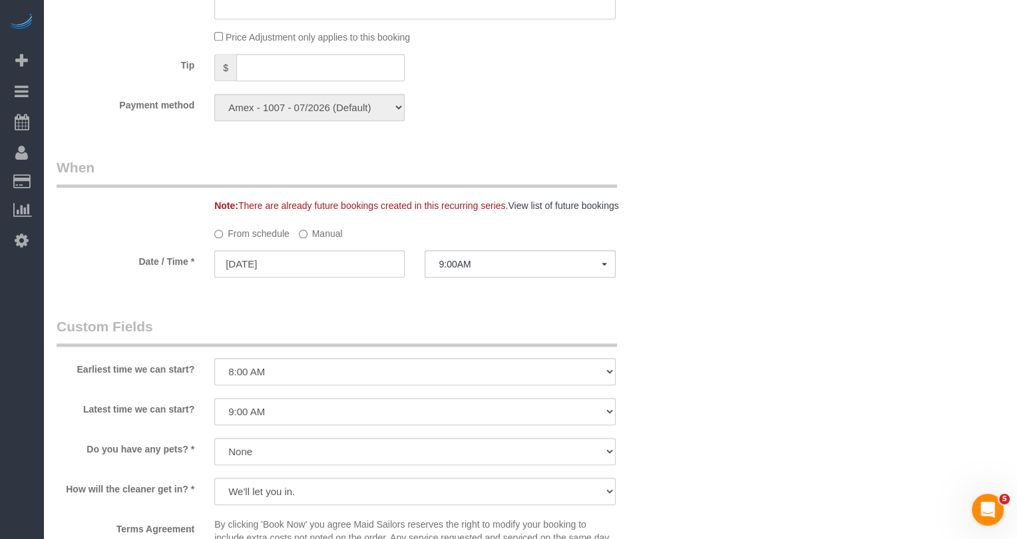
scroll to position [1257, 0]
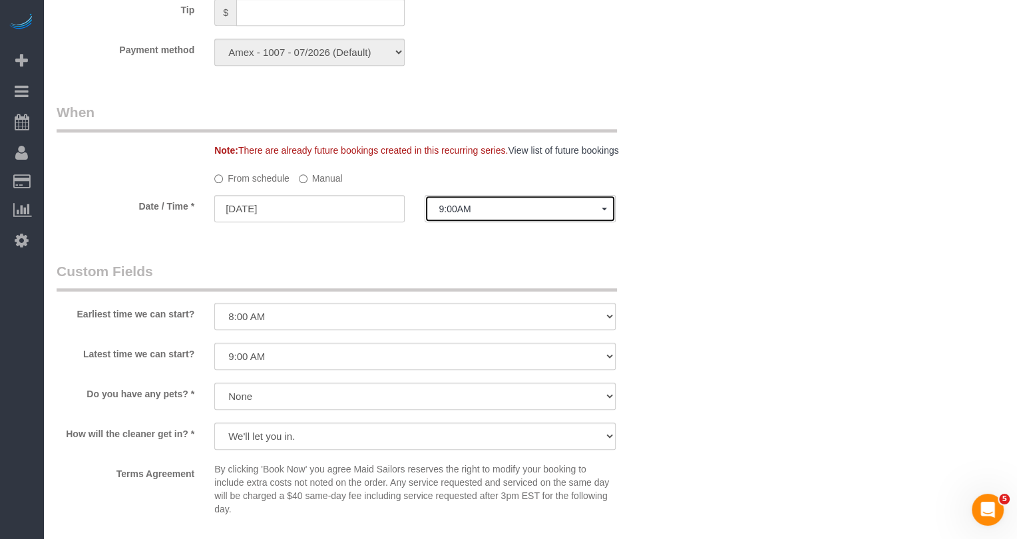
click at [460, 204] on span "9:00AM" at bounding box center [519, 209] width 162 height 11
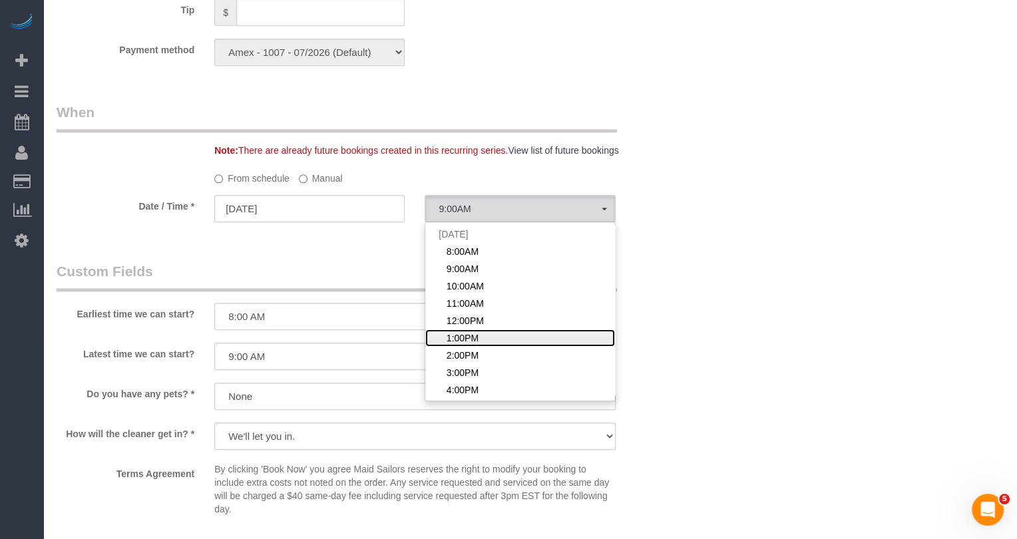
click at [462, 335] on span "1:00PM" at bounding box center [462, 337] width 32 height 13
select select "spot6"
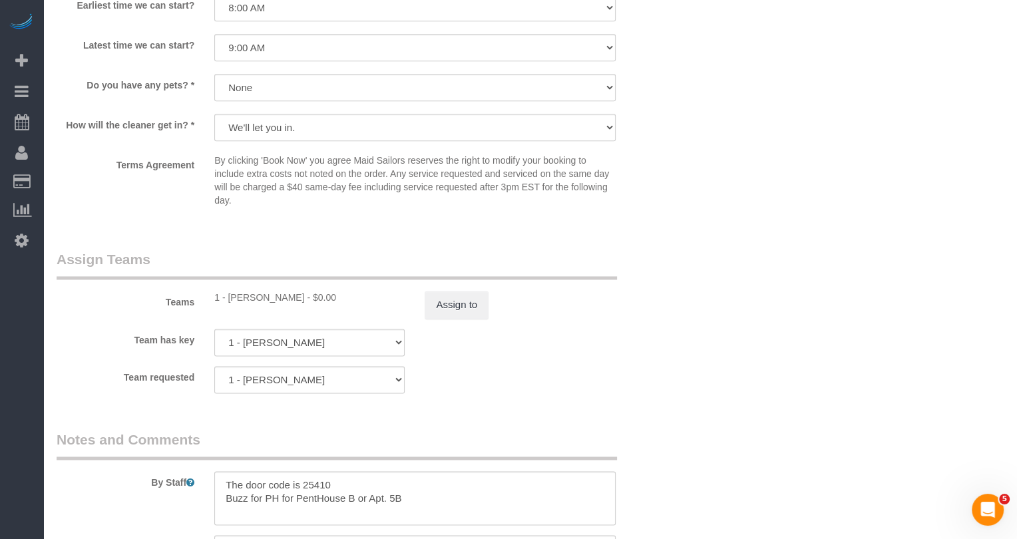
scroll to position [1645, 0]
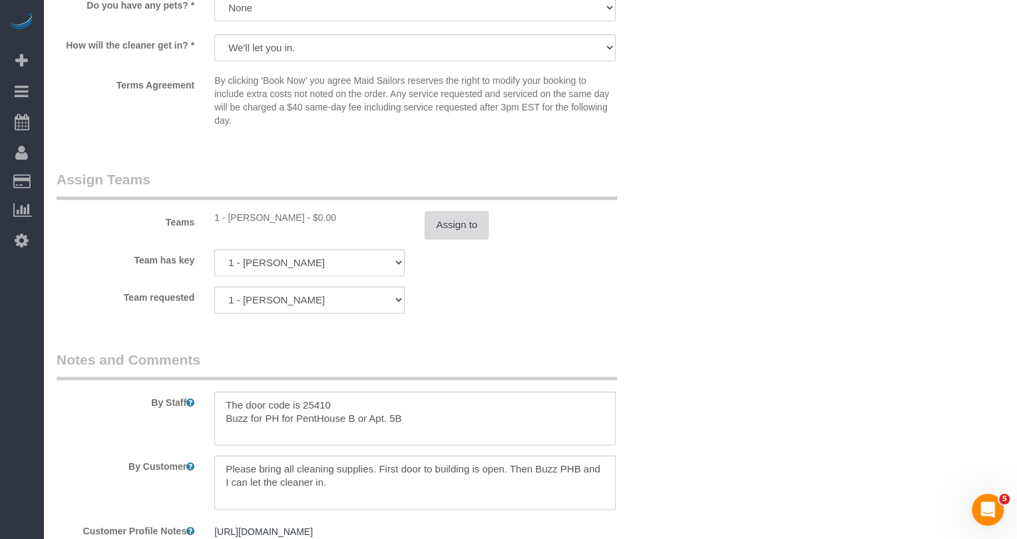
click at [463, 225] on button "Assign to" at bounding box center [456, 225] width 64 height 28
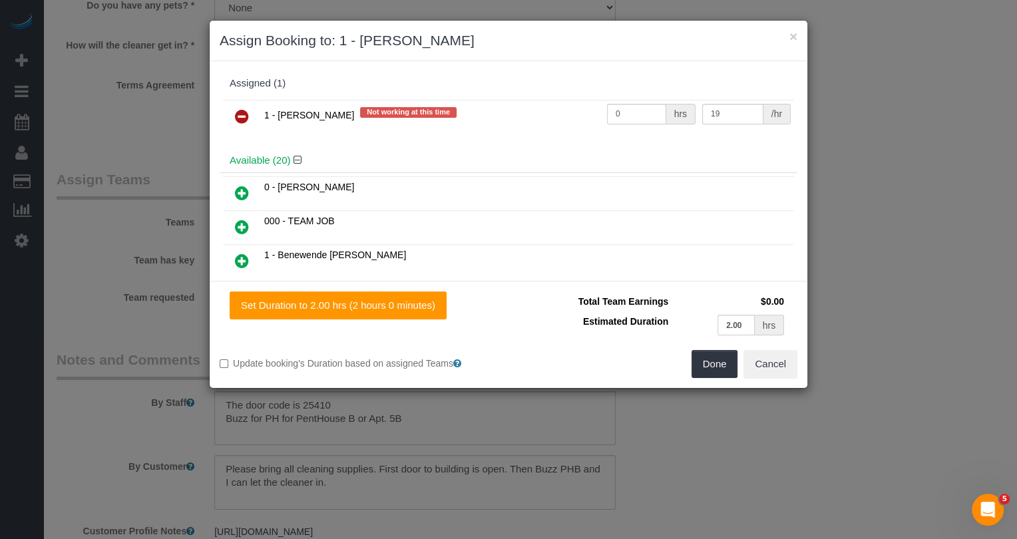
click at [240, 110] on icon at bounding box center [242, 116] width 14 height 16
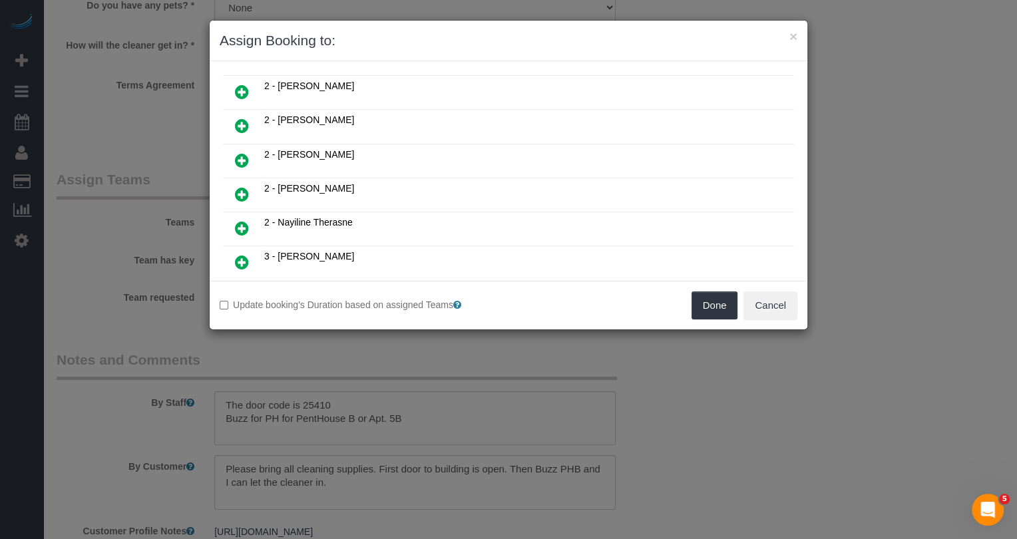
scroll to position [339, 0]
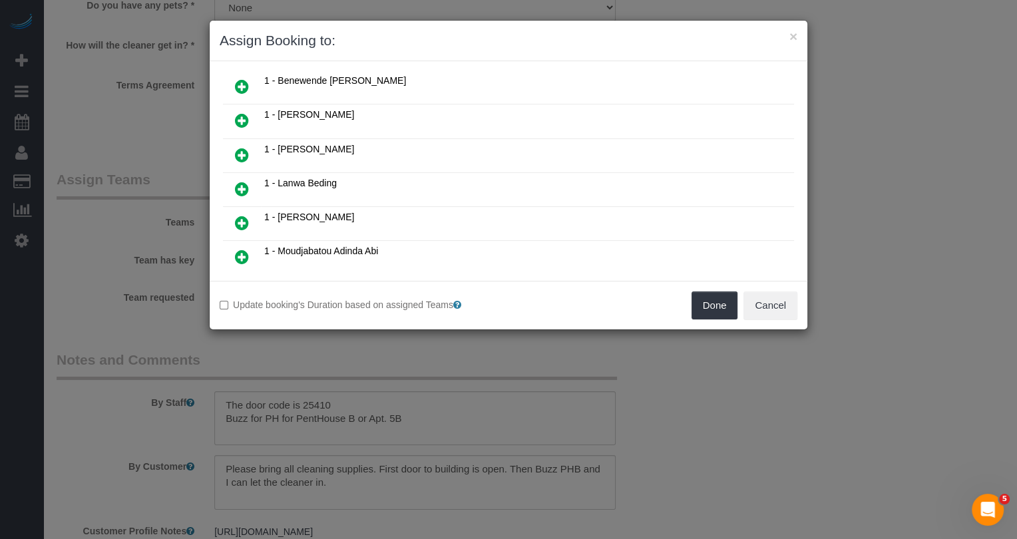
click at [245, 215] on icon at bounding box center [242, 223] width 14 height 16
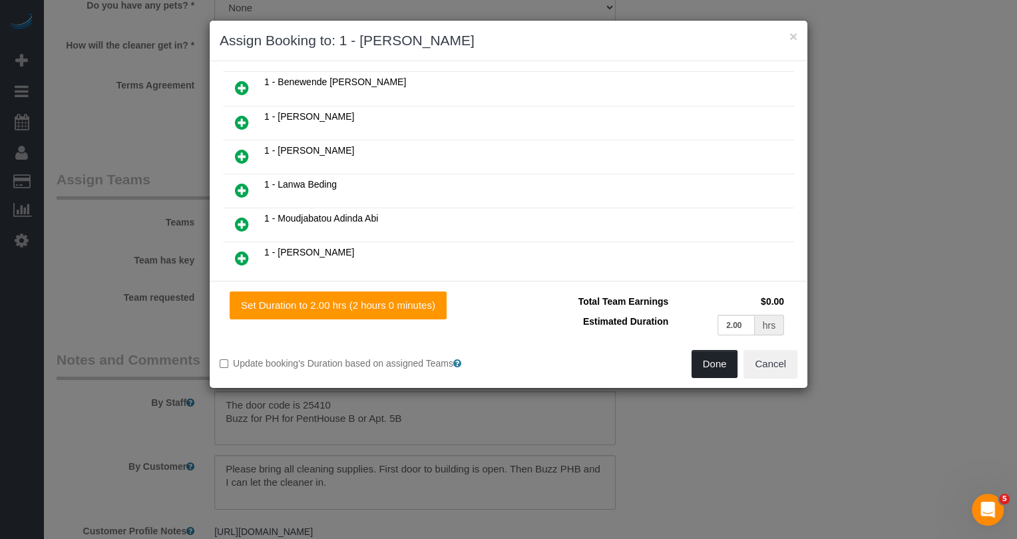
click at [717, 365] on button "Done" at bounding box center [714, 364] width 47 height 28
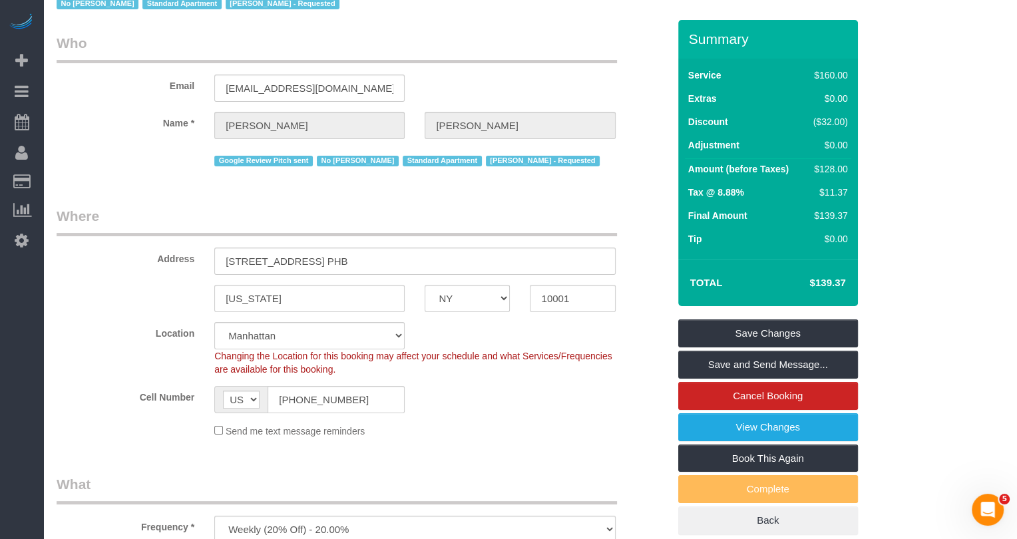
scroll to position [0, 0]
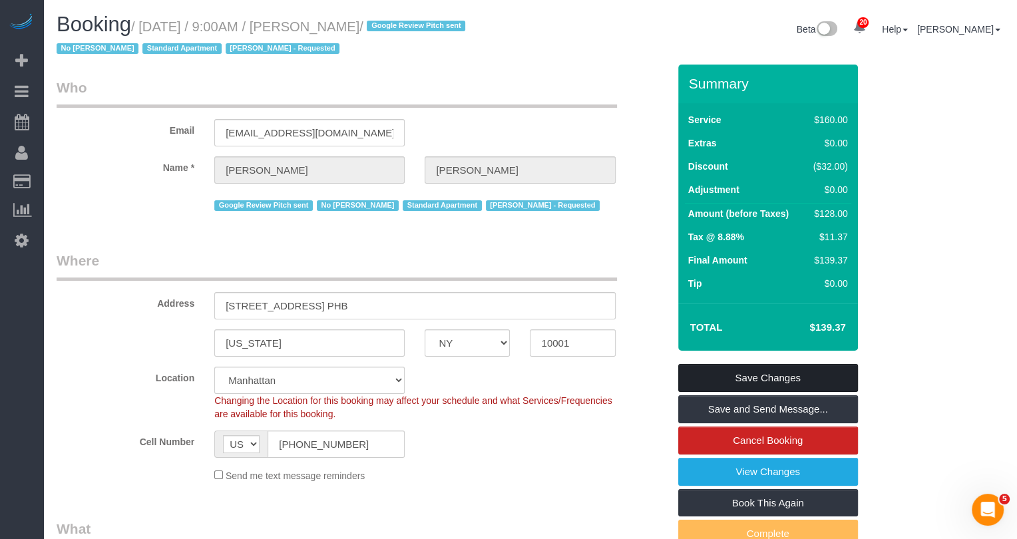
click at [743, 379] on link "Save Changes" at bounding box center [768, 378] width 180 height 28
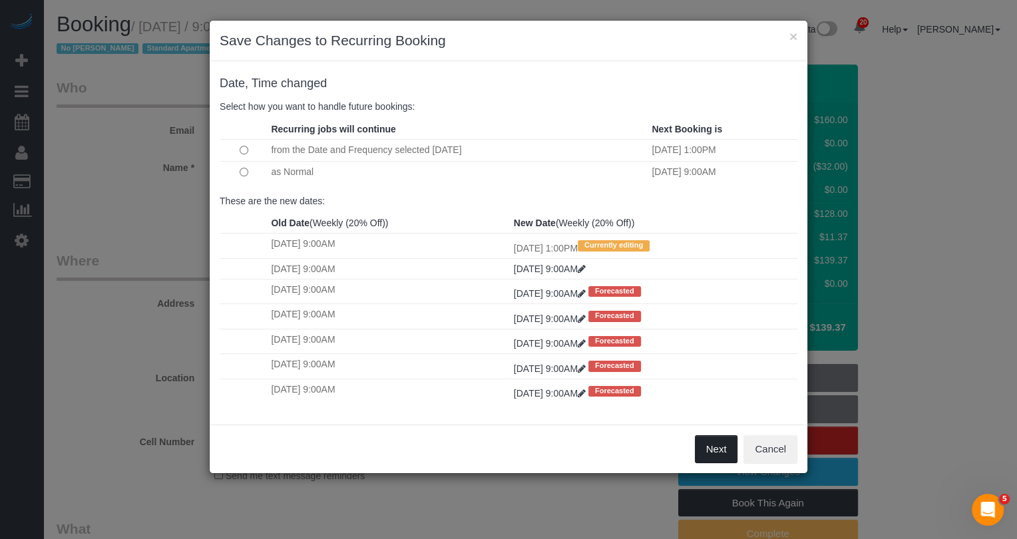
click at [713, 457] on button "Next" at bounding box center [716, 449] width 43 height 28
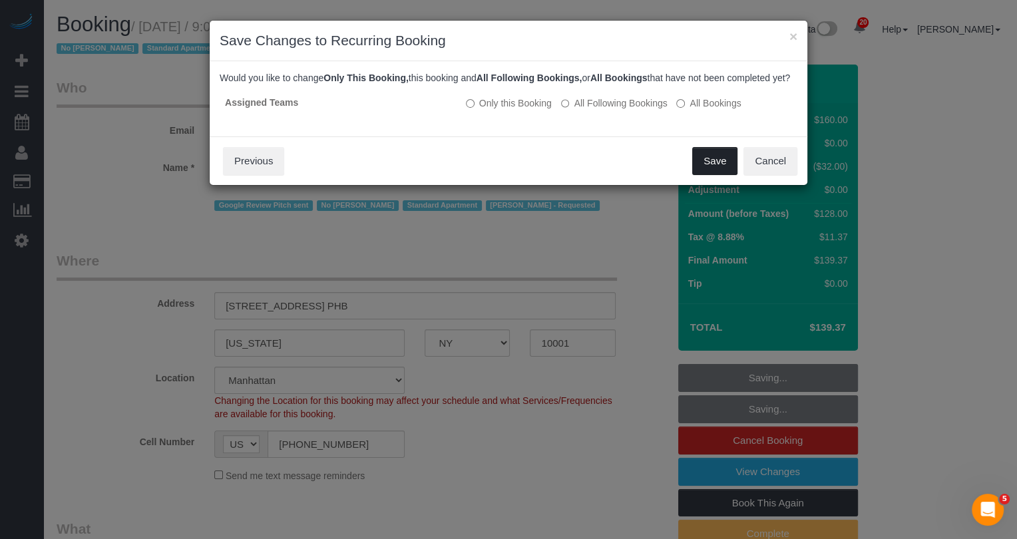
click at [702, 166] on button "Save" at bounding box center [714, 161] width 45 height 28
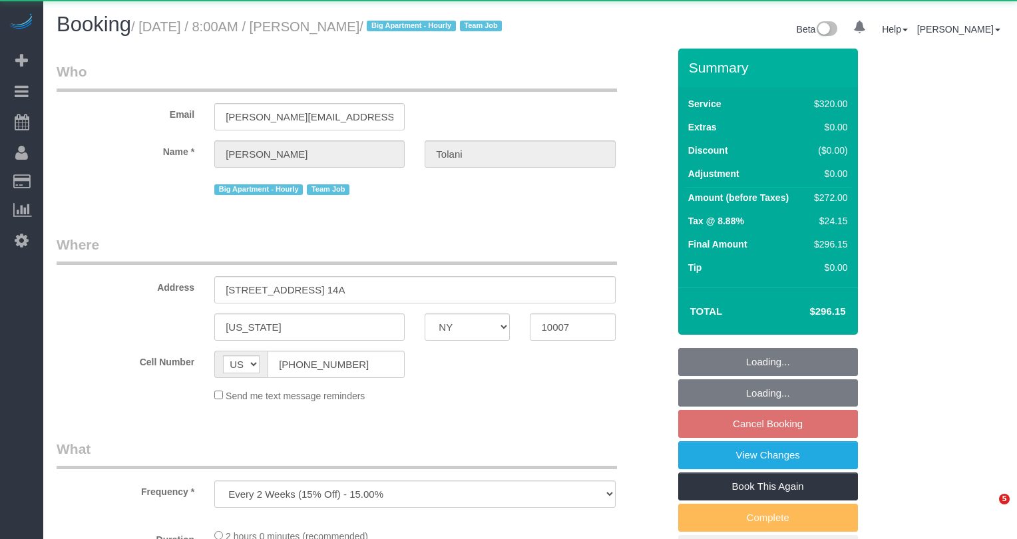
select select "NY"
select select "2"
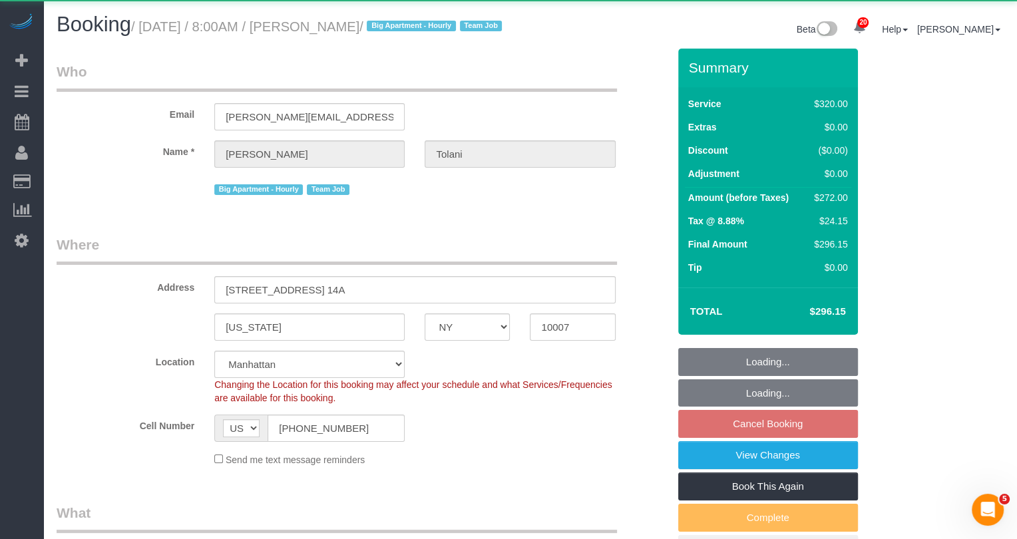
select select "object:895"
select select "string:stripe-pm_1RRkme4VGloSiKo77oW5TgaQ"
select select "spot1"
select select "number:56"
select select "number:79"
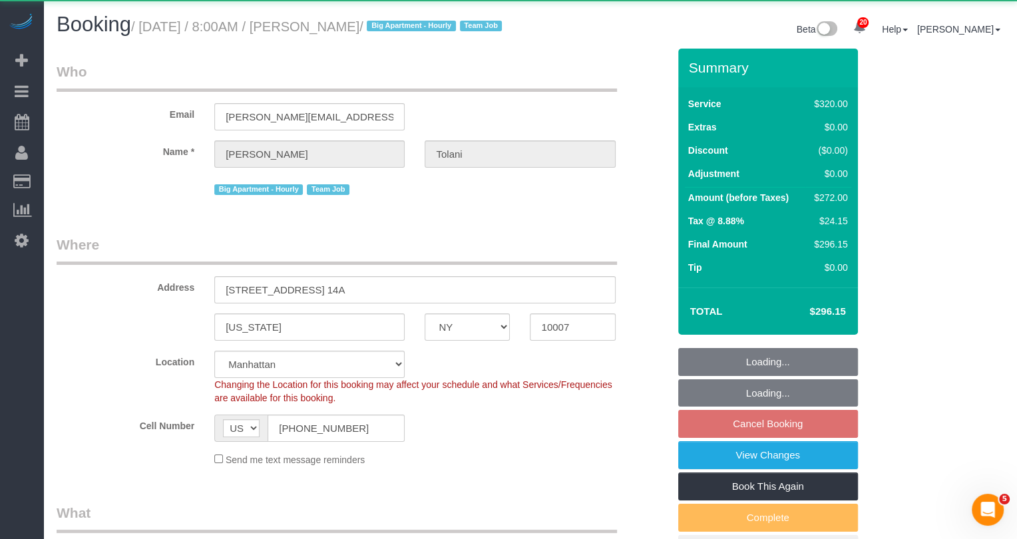
select select "number:15"
select select "number:6"
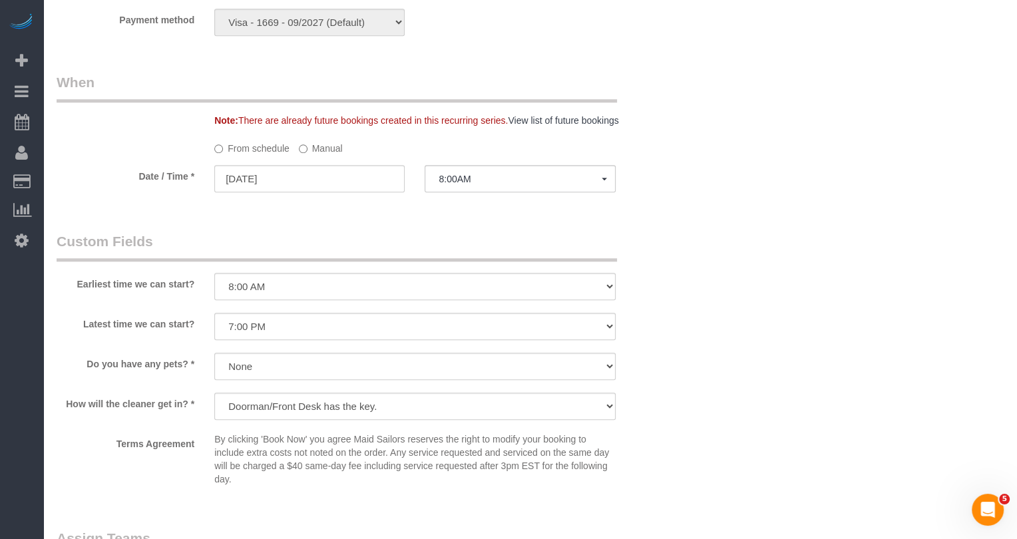
scroll to position [959, 0]
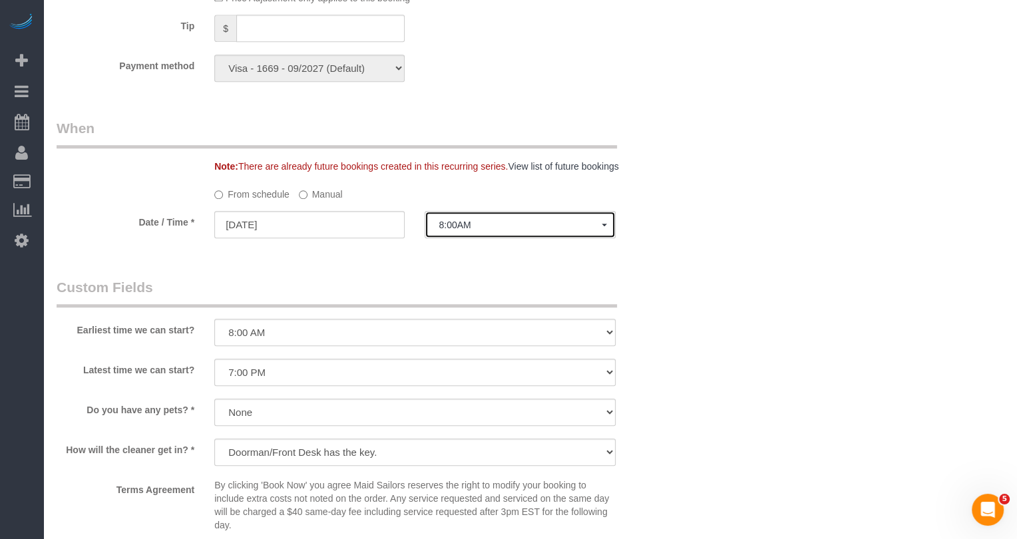
click at [460, 232] on button "8:00AM" at bounding box center [519, 224] width 190 height 27
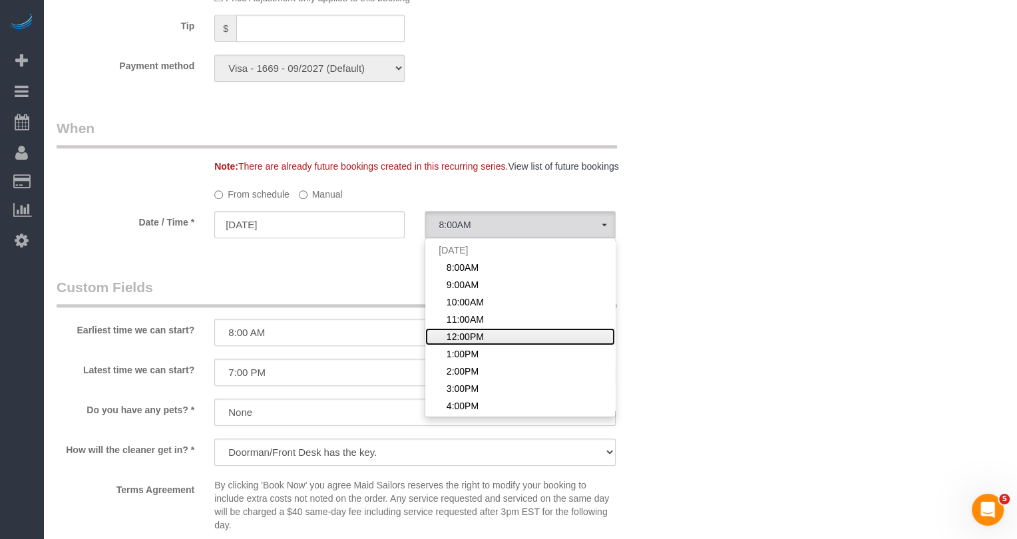
click at [483, 343] on span "12:00PM" at bounding box center [464, 336] width 37 height 13
select select "spot5"
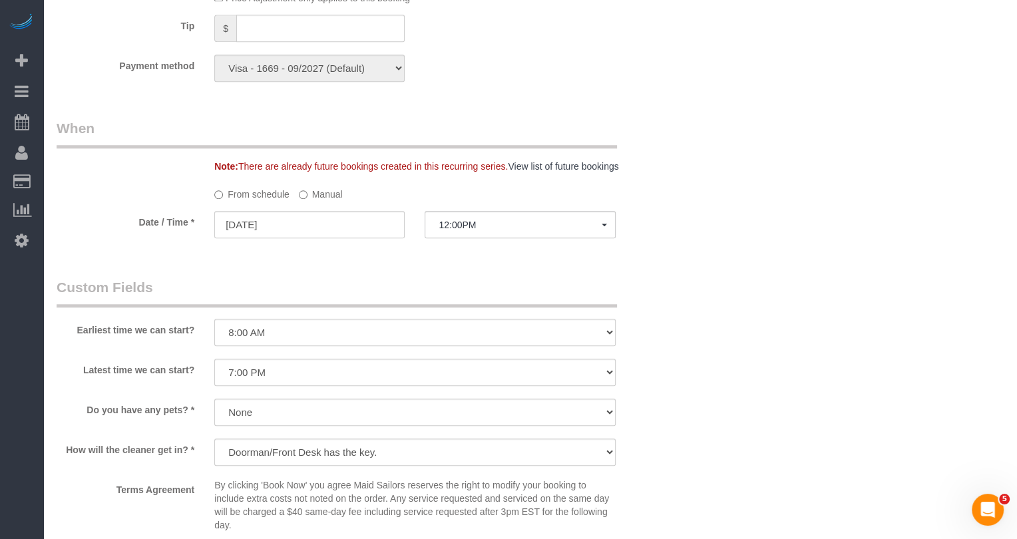
click at [325, 201] on label "Manual" at bounding box center [321, 192] width 44 height 18
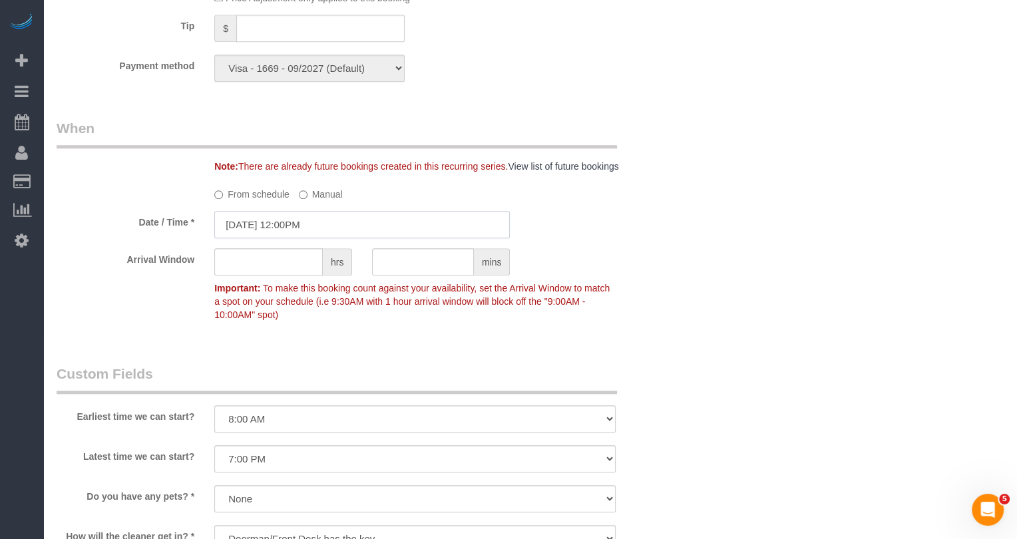
click at [313, 235] on input "[DATE] 12:00PM" at bounding box center [361, 224] width 295 height 27
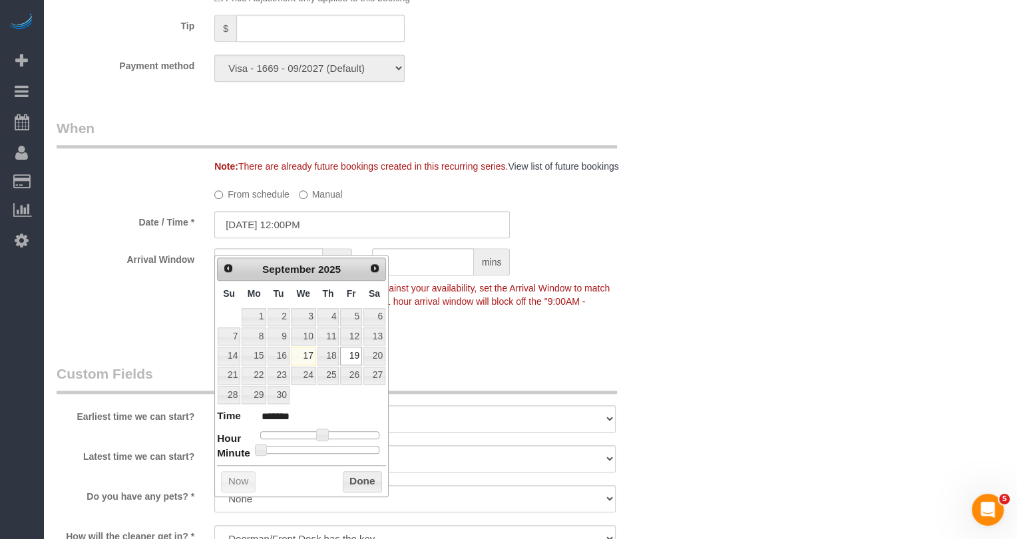
type input "[DATE] 12:30PM"
type input "*******"
click at [328, 448] on div at bounding box center [319, 450] width 119 height 8
click at [365, 475] on button "Done" at bounding box center [362, 481] width 39 height 21
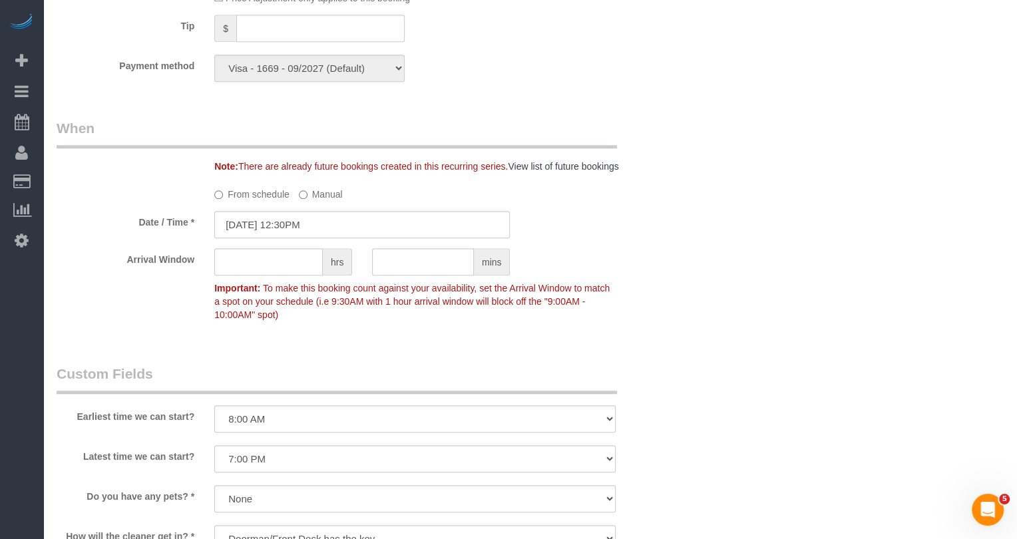
scroll to position [0, 0]
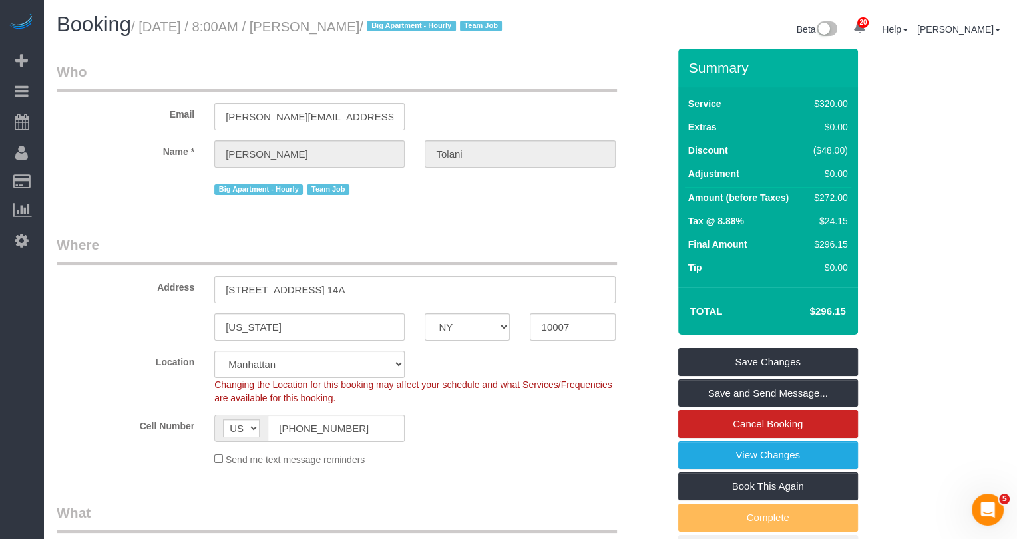
drag, startPoint x: 422, startPoint y: 22, endPoint x: 339, endPoint y: 21, distance: 83.2
click at [339, 21] on small "/ [DATE] / 8:00AM / [PERSON_NAME] / Big Apartment - [DEMOGRAPHIC_DATA] Team Job" at bounding box center [318, 26] width 375 height 15
copy small "[PERSON_NAME]"
click at [711, 361] on div "Summary Service $320.00 Extras $0.00 Discount ($48.00) Adjustment $0.00 Amount …" at bounding box center [768, 306] width 180 height 515
click at [711, 372] on link "Save Changes" at bounding box center [768, 362] width 180 height 28
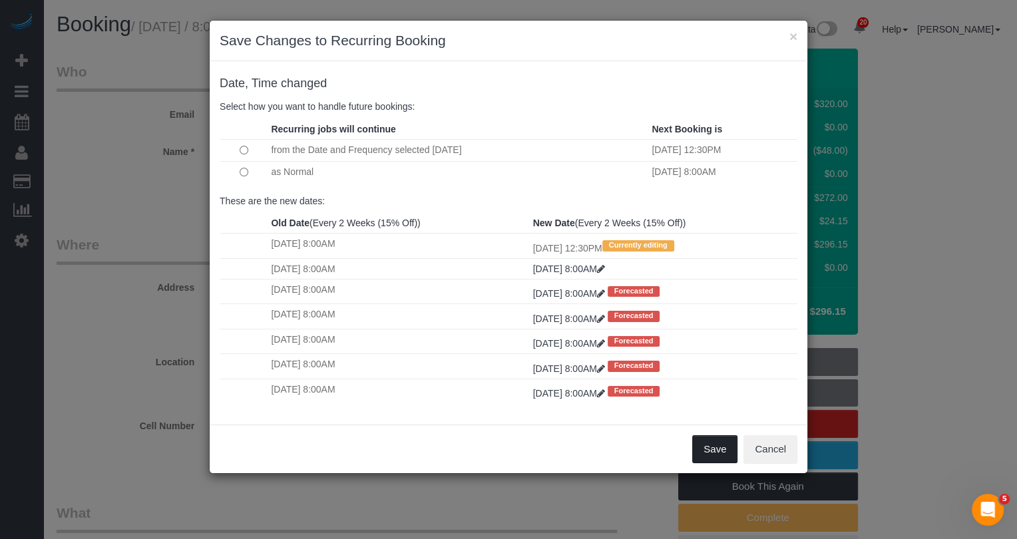
click at [709, 448] on button "Save" at bounding box center [714, 449] width 45 height 28
